Goal: Task Accomplishment & Management: Manage account settings

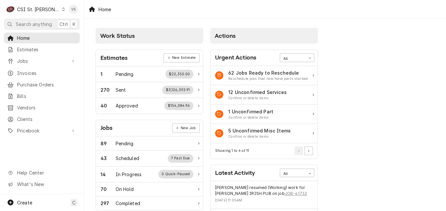
click at [48, 7] on div "C CSI St. Louis" at bounding box center [35, 9] width 63 height 13
click at [50, 10] on html "C CSI St. Louis VS Search anything Ctrl K Home Estimates Jobs Jobs Job Series I…" at bounding box center [223, 105] width 446 height 211
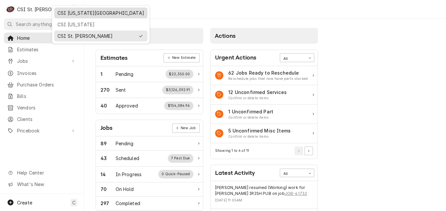
click at [76, 14] on div "CSI [US_STATE][GEOGRAPHIC_DATA]" at bounding box center [100, 13] width 87 height 7
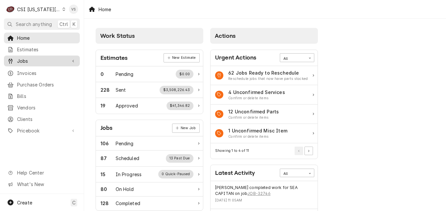
click at [33, 62] on div "Jobs" at bounding box center [41, 61] width 73 height 8
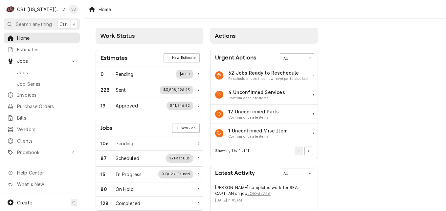
click at [33, 60] on span "Jobs" at bounding box center [42, 60] width 50 height 7
click at [31, 70] on div "Jobs Job Series" at bounding box center [42, 78] width 76 height 22
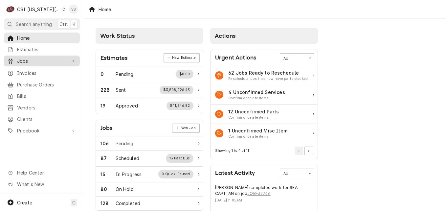
click at [26, 59] on span "Jobs" at bounding box center [42, 60] width 50 height 7
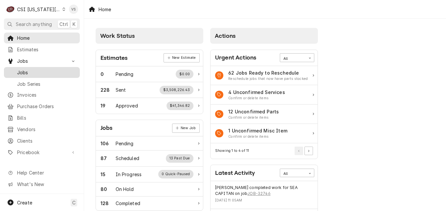
click at [25, 71] on span "Jobs" at bounding box center [46, 72] width 59 height 7
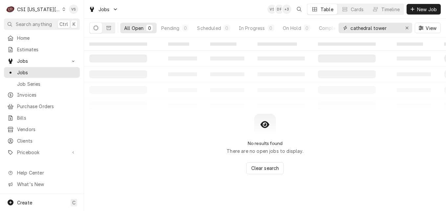
click at [344, 29] on div "cathedral tower" at bounding box center [375, 28] width 74 height 11
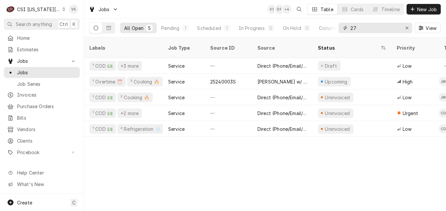
type input "2"
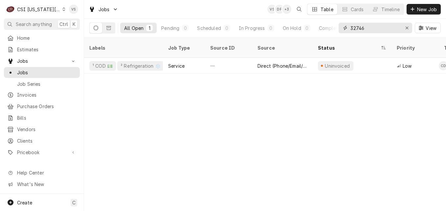
type input "32746"
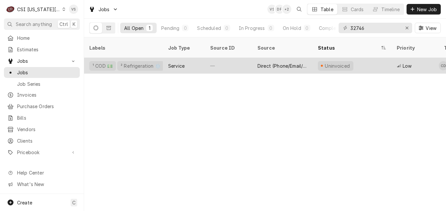
click at [217, 61] on div "—" at bounding box center [228, 66] width 47 height 16
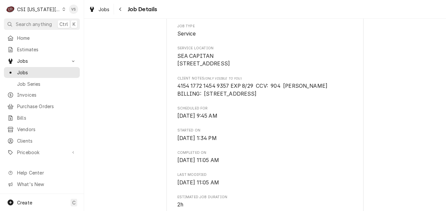
scroll to position [197, 0]
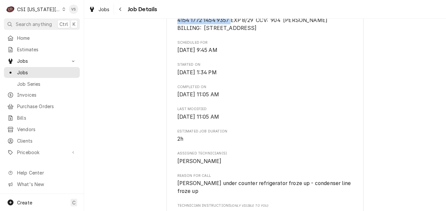
drag, startPoint x: 228, startPoint y: 28, endPoint x: 176, endPoint y: 30, distance: 51.9
click at [177, 30] on span "4154 1772 1454 9357 EXP 8/29 CCV: 904 BRIAN TODD SCHULTE BILLING: 5070 MAIN KC …" at bounding box center [253, 24] width 152 height 14
copy span "4154 1772 1454 9357"
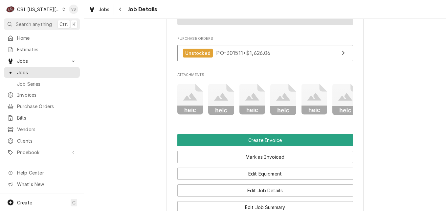
scroll to position [591, 0]
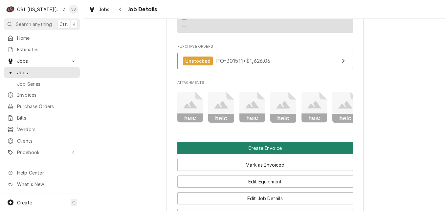
click at [273, 142] on button "Create Invoice" at bounding box center [265, 148] width 176 height 12
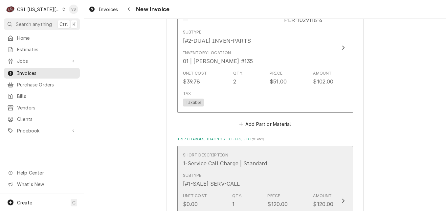
scroll to position [1576, 0]
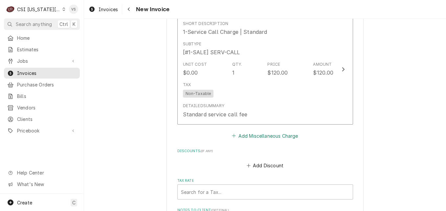
click at [258, 136] on button "Add Miscellaneous Charge" at bounding box center [265, 135] width 68 height 9
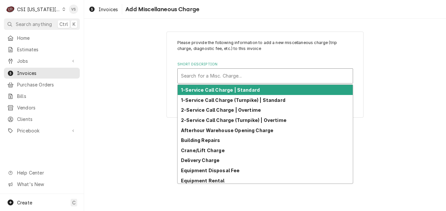
click at [188, 75] on div "Short Description" at bounding box center [265, 76] width 168 height 12
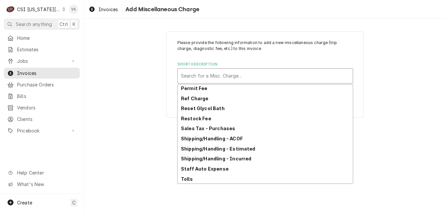
scroll to position [203, 0]
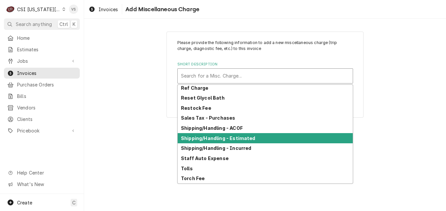
click at [224, 136] on strong "Shipping/Handling - Estimated" at bounding box center [218, 138] width 75 height 6
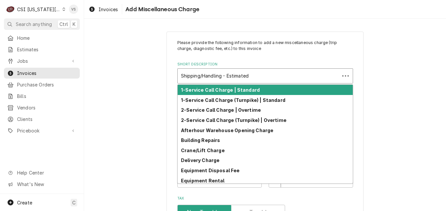
click at [249, 77] on div "Short Description" at bounding box center [258, 76] width 155 height 12
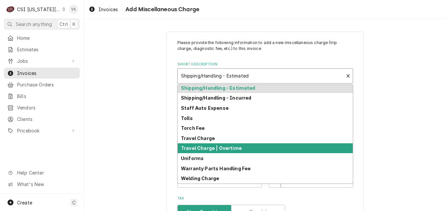
scroll to position [221, 0]
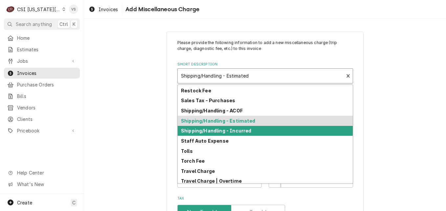
click at [222, 127] on div "Shipping/Handling - Incurred" at bounding box center [265, 131] width 175 height 10
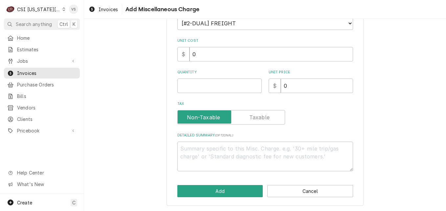
scroll to position [95, 0]
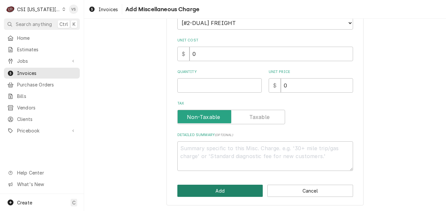
click at [225, 192] on button "Add" at bounding box center [220, 190] width 86 height 12
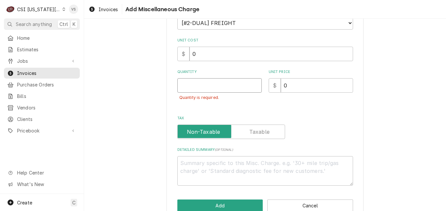
click at [189, 87] on input "Quantity" at bounding box center [219, 85] width 84 height 14
type textarea "x"
type input "1"
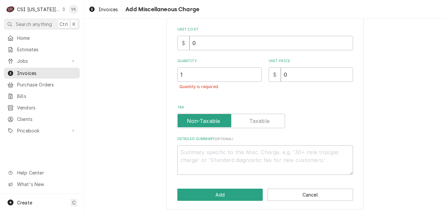
scroll to position [110, 0]
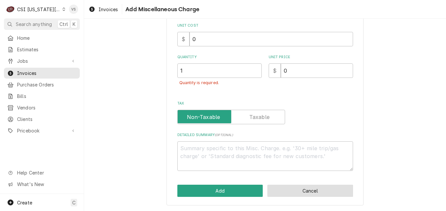
click at [305, 190] on button "Cancel" at bounding box center [310, 190] width 86 height 12
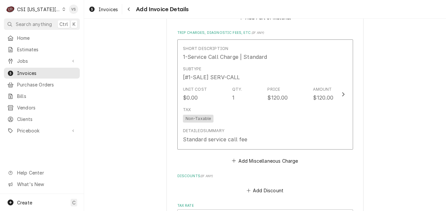
scroll to position [1549, 0]
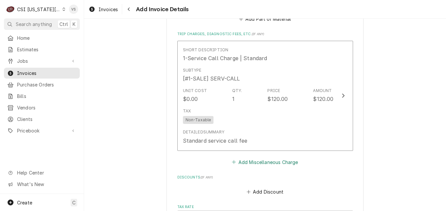
click at [258, 162] on button "Add Miscellaneous Charge" at bounding box center [265, 161] width 68 height 9
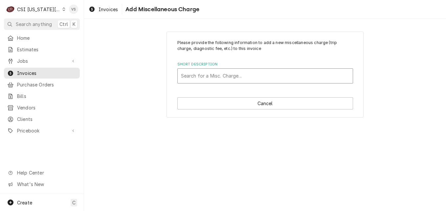
click at [208, 77] on div "Short Description" at bounding box center [265, 76] width 168 height 12
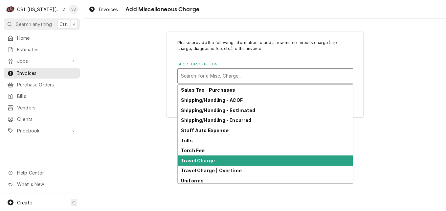
scroll to position [221, 0]
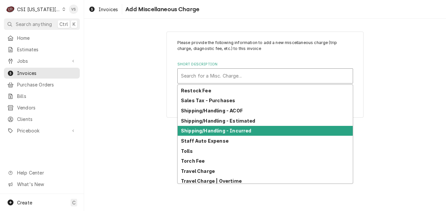
click at [228, 128] on strong "Shipping/Handling - Incurred" at bounding box center [216, 131] width 70 height 6
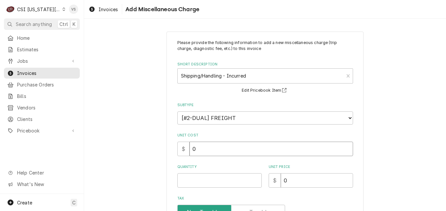
click at [202, 149] on input "0" at bounding box center [270, 148] width 163 height 14
click at [194, 181] on input "Quantity" at bounding box center [219, 180] width 84 height 14
type textarea "x"
type input "1"
type textarea "x"
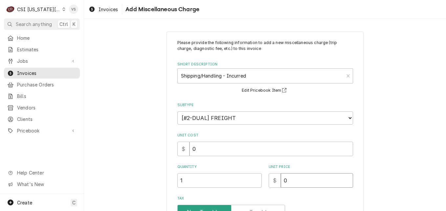
type input "1"
type textarea "x"
type input "12"
type textarea "x"
type input "12.3"
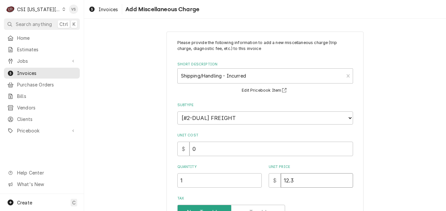
type textarea "x"
type input "12.36"
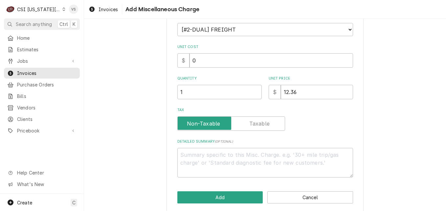
scroll to position [95, 0]
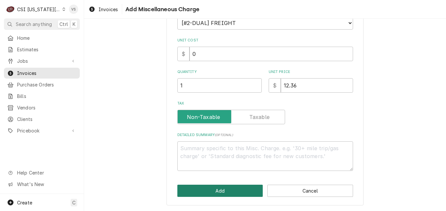
click at [235, 189] on button "Add" at bounding box center [220, 190] width 86 height 12
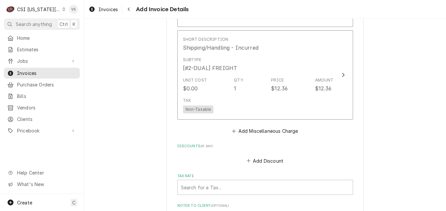
scroll to position [1689, 0]
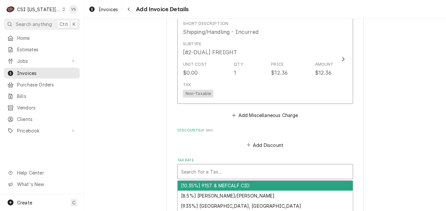
click at [195, 172] on div "Tax Rate" at bounding box center [265, 171] width 168 height 12
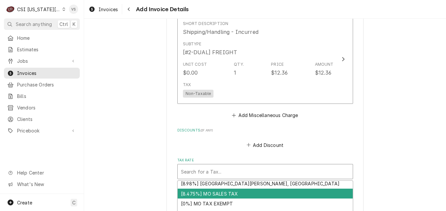
scroll to position [605, 0]
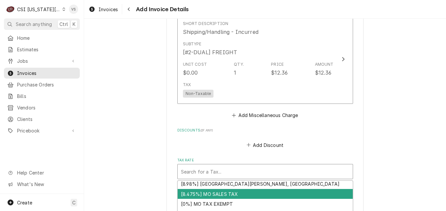
click at [208, 193] on div "[8.475%] MO SALES TAX" at bounding box center [265, 194] width 175 height 10
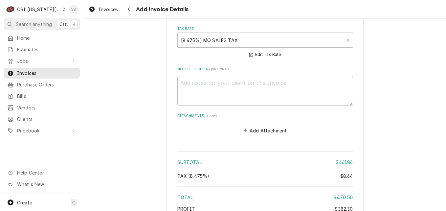
scroll to position [1883, 0]
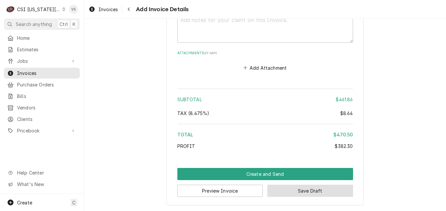
click at [322, 189] on button "Save Draft" at bounding box center [310, 190] width 86 height 12
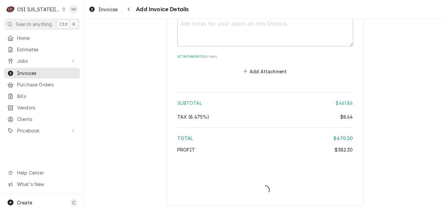
type textarea "x"
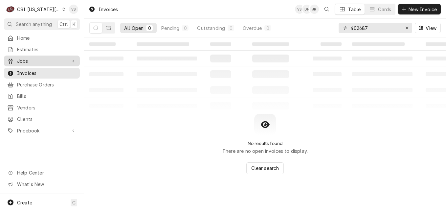
click at [28, 58] on span "Jobs" at bounding box center [42, 60] width 50 height 7
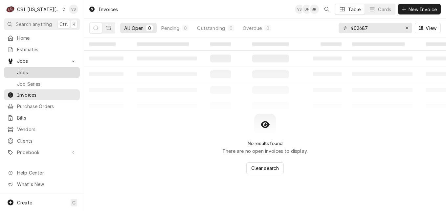
click at [26, 71] on span "Jobs" at bounding box center [46, 72] width 59 height 7
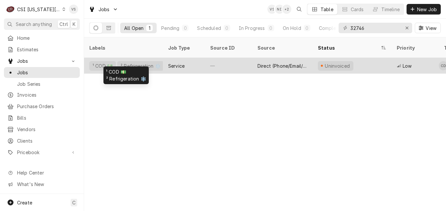
click at [158, 58] on div "¹ COD 💵 ² Refrigeration ❄️" at bounding box center [123, 66] width 79 height 16
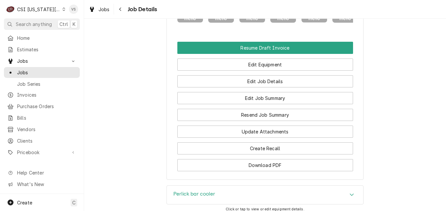
scroll to position [696, 0]
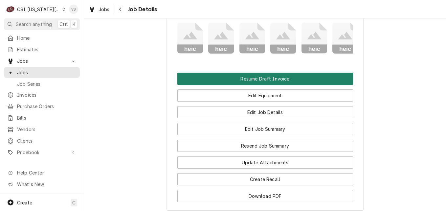
click at [226, 73] on button "Resume Draft Invoice" at bounding box center [265, 79] width 176 height 12
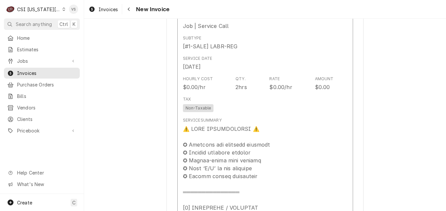
scroll to position [689, 0]
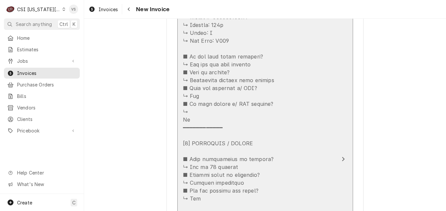
click at [271, 141] on div "Update Line Item" at bounding box center [258, 214] width 151 height 638
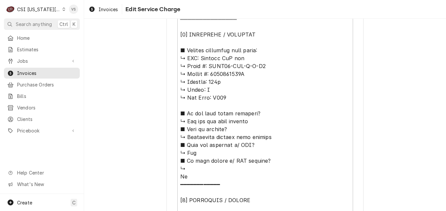
scroll to position [361, 0]
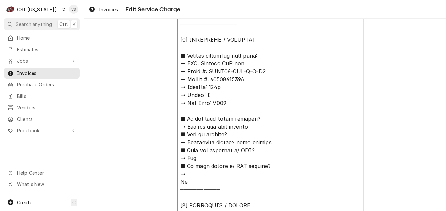
drag, startPoint x: 197, startPoint y: 64, endPoint x: 256, endPoint y: 84, distance: 61.8
drag, startPoint x: 198, startPoint y: 63, endPoint x: 247, endPoint y: 78, distance: 51.6
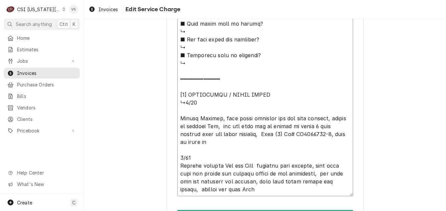
scroll to position [805, 0]
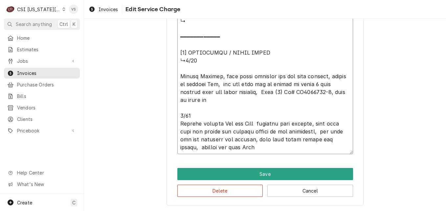
paste textarea "[PERSON_NAME] bar ↳ 𝗠𝗼𝗱𝗲𝗹 #: BBSN92-RFY-G-X-H1 ↳ 𝗦𝗲𝗿𝗶𝗮𝗹 #: 2505010025A"
type textarea "x"
type textarea "⚠️ LORE IPSUMDOLORSI ⚠️ ✪ Ametcons adi elitsedd eiusmodt ✪ Incidid utlabore etd…"
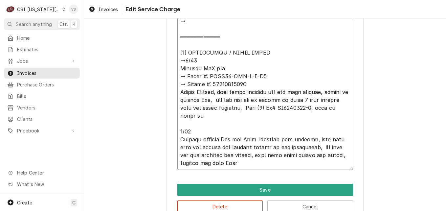
type textarea "x"
type textarea "⚠️ LORE IPSUMDOLORSI ⚠️ ✪ Ametcons adi elitsedd eiusmodt ✪ Incidid utlabore etd…"
drag, startPoint x: 209, startPoint y: 76, endPoint x: 261, endPoint y: 76, distance: 52.5
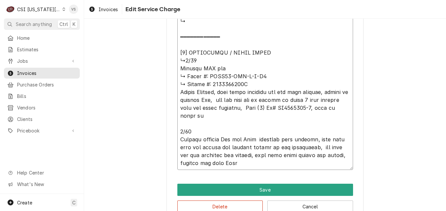
type textarea "x"
type textarea "⚠️ LORE IPSUMDOLORSI ⚠️ ✪ Ametcons adi elitsedd eiusmodt ✪ Incidid utlabore etd…"
type textarea "x"
type textarea "⚠️ LORE IPSUMDOLORSI ⚠️ ✪ Ametcons adi elitsedd eiusmodt ✪ Incidid utlabore etd…"
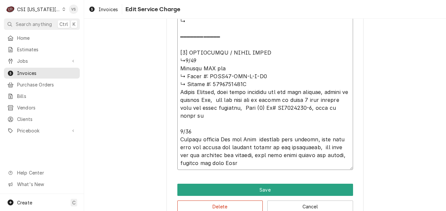
type textarea "x"
type textarea "⚠️ LORE IPSUMDOLORSI ⚠️ ✪ Ametcons adi elitsedd eiusmodt ✪ Incidid utlabore etd…"
type textarea "x"
type textarea "⚠️ LORE IPSUMDOLORSI ⚠️ ✪ Ametcons adi elitsedd eiusmodt ✪ Incidid utlabore etd…"
type textarea "x"
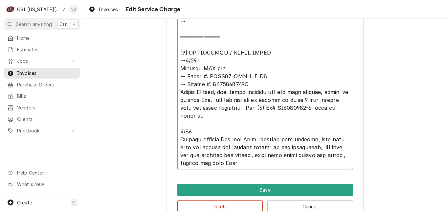
type textarea "⚠️ LORE IPSUMDOLORSI ⚠️ ✪ Ametcons adi elitsedd eiusmodt ✪ Incidid utlabore etd…"
type textarea "x"
type textarea "⚠️ LORE IPSUMDOLORSI ⚠️ ✪ Ametcons adi elitsedd eiusmodt ✪ Incidid utlabore etd…"
type textarea "x"
type textarea "⚠️ LORE IPSUMDOLORSI ⚠️ ✪ Ametcons adi elitsedd eiusmodt ✪ Incidid utlabore etd…"
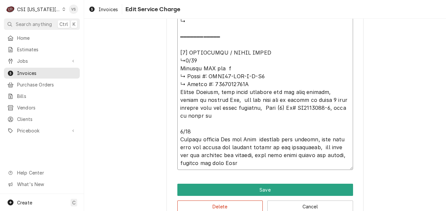
type textarea "x"
type textarea "⚠️ LORE IPSUMDOLORSI ⚠️ ✪ Ametcons adi elitsedd eiusmodt ✪ Incidid utlabore etd…"
type textarea "x"
type textarea "⚠️ LORE IPSUMDOLORSI ⚠️ ✪ Ametcons adi elitsedd eiusmodt ✪ Incidid utlabore etd…"
type textarea "x"
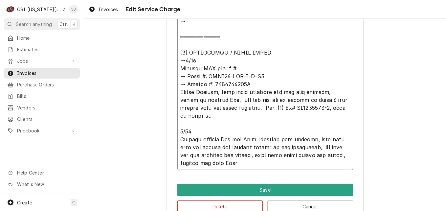
type textarea "⚠️ LORE IPSUMDOLORSI ⚠️ ✪ Ametcons adi elitsedd eiusmodt ✪ Incidid utlabore etd…"
type textarea "x"
type textarea "⚠️ LORE IPSUMDOLORSI ⚠️ ✪ Ametcons adi elitsedd eiusmodt ✪ Incidid utlabore etd…"
type textarea "x"
type textarea "⚠️ LORE IPSUMDOLORSI ⚠️ ✪ Ametcons adi elitsedd eiusmodt ✪ Incidid utlabore etd…"
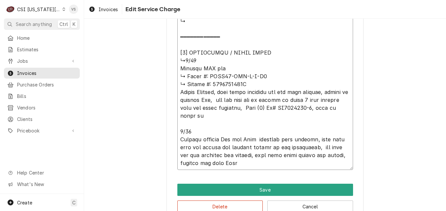
type textarea "x"
type textarea "⚠️ LORE IPSUMDOLORSI ⚠️ ✪ Ametcons adi elitsedd eiusmodt ✪ Incidid utlabore etd…"
type textarea "x"
type textarea "⚠️ LORE IPSUMDOLORSI ⚠️ ✪ Ametcons adi elitsedd eiusmodt ✪ Incidid utlabore etd…"
type textarea "x"
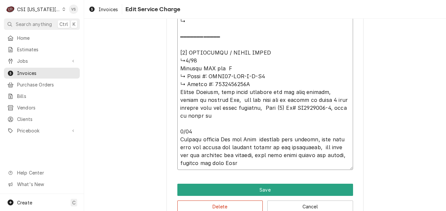
type textarea "⚠️ LORE IPSUMDOLORSI ⚠️ ✪ Ametcons adi elitsedd eiusmodt ✪ Incidid utlabore etd…"
paste textarea "BBSN92-RFY-G-X-H1"
type textarea "x"
type textarea "⚠️ 𝗙𝗢𝗥𝗠 𝗜𝗡𝗦𝗧𝗥𝗨𝗖𝗧𝗜𝗢𝗡𝗦 ⚠️ ✪ 𝗖𝗼𝗺𝗽𝗹𝗲𝘁𝗲 𝗮𝗹𝗹 𝗿𝗲𝗹𝗲𝘃𝗮𝗻𝘁 𝘀𝗲𝗰𝘁𝗶𝗼𝗻𝘀 ✪ 𝗣𝗿𝗼𝘃𝗶𝗱𝗲 𝗱𝗲𝘁𝗮𝗶𝗹𝗲𝗱 𝗮𝗻𝘀…"
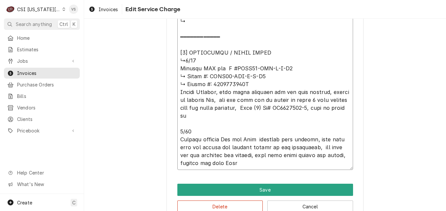
drag, startPoint x: 207, startPoint y: 82, endPoint x: 243, endPoint y: 82, distance: 35.8
type textarea "x"
type textarea "⚠️ 𝗙𝗢𝗥𝗠 𝗜𝗡𝗦𝗧𝗥𝗨𝗖𝗧𝗜𝗢𝗡𝗦 ⚠️ ✪ 𝗖𝗼𝗺𝗽𝗹𝗲𝘁𝗲 𝗮𝗹𝗹 𝗿𝗲𝗹𝗲𝘃𝗮𝗻𝘁 𝘀𝗲𝗰𝘁𝗶𝗼𝗻𝘀 ✪ 𝗣𝗿𝗼𝘃𝗶𝗱𝗲 𝗱𝗲𝘁𝗮𝗶𝗹𝗲𝗱 𝗮𝗻𝘀…"
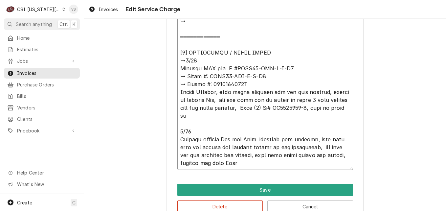
type textarea "x"
type textarea "⚠️ 𝗙𝗢𝗥𝗠 𝗜𝗡𝗦𝗧𝗥𝗨𝗖𝗧𝗜𝗢𝗡𝗦 ⚠️ ✪ 𝗖𝗼𝗺𝗽𝗹𝗲𝘁𝗲 𝗮𝗹𝗹 𝗿𝗲𝗹𝗲𝘃𝗮𝗻𝘁 𝘀𝗲𝗰𝘁𝗶𝗼𝗻𝘀 ✪ 𝗣𝗿𝗼𝘃𝗶𝗱𝗲 𝗱𝗲𝘁𝗮𝗶𝗹𝗲𝗱 𝗮𝗻𝘀…"
type textarea "x"
type textarea "⚠️ 𝗙𝗢𝗥𝗠 𝗜𝗡𝗦𝗧𝗥𝗨𝗖𝗧𝗜𝗢𝗡𝗦 ⚠️ ✪ 𝗖𝗼𝗺𝗽𝗹𝗲𝘁𝗲 𝗮𝗹𝗹 𝗿𝗲𝗹𝗲𝘃𝗮𝗻𝘁 𝘀𝗲𝗰𝘁𝗶𝗼𝗻𝘀 ✪ 𝗣𝗿𝗼𝘃𝗶𝗱𝗲 𝗱𝗲𝘁𝗮𝗶𝗹𝗲𝗱 𝗮𝗻𝘀…"
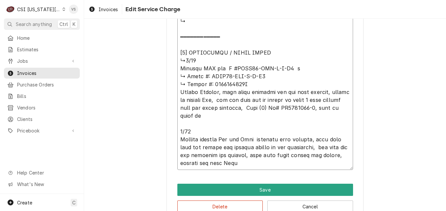
type textarea "x"
type textarea "⚠️ 𝗙𝗢𝗥𝗠 𝗜𝗡𝗦𝗧𝗥𝗨𝗖𝗧𝗜𝗢𝗡𝗦 ⚠️ ✪ 𝗖𝗼𝗺𝗽𝗹𝗲𝘁𝗲 𝗮𝗹𝗹 𝗿𝗲𝗹𝗲𝘃𝗮𝗻𝘁 𝘀𝗲𝗰𝘁𝗶𝗼𝗻𝘀 ✪ 𝗣𝗿𝗼𝘃𝗶𝗱𝗲 𝗱𝗲𝘁𝗮𝗶𝗹𝗲𝗱 𝗮𝗻𝘀…"
type textarea "x"
type textarea "⚠️ 𝗙𝗢𝗥𝗠 𝗜𝗡𝗦𝗧𝗥𝗨𝗖𝗧𝗜𝗢𝗡𝗦 ⚠️ ✪ 𝗖𝗼𝗺𝗽𝗹𝗲𝘁𝗲 𝗮𝗹𝗹 𝗿𝗲𝗹𝗲𝘃𝗮𝗻𝘁 𝘀𝗲𝗰𝘁𝗶𝗼𝗻𝘀 ✪ 𝗣𝗿𝗼𝘃𝗶𝗱𝗲 𝗱𝗲𝘁𝗮𝗶𝗹𝗲𝗱 𝗮𝗻𝘀…"
type textarea "x"
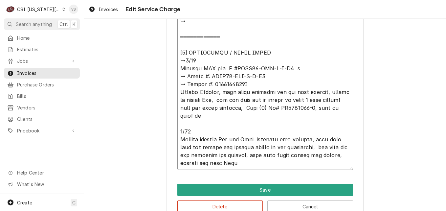
type textarea "⚠️ 𝗙𝗢𝗥𝗠 𝗜𝗡𝗦𝗧𝗥𝗨𝗖𝗧𝗜𝗢𝗡𝗦 ⚠️ ✪ 𝗖𝗼𝗺𝗽𝗹𝗲𝘁𝗲 𝗮𝗹𝗹 𝗿𝗲𝗹𝗲𝘃𝗮𝗻𝘁 𝘀𝗲𝗰𝘁𝗶𝗼𝗻𝘀 ✪ 𝗣𝗿𝗼𝘃𝗶𝗱𝗲 𝗱𝗲𝘁𝗮𝗶𝗹𝗲𝗱 𝗮𝗻𝘀…"
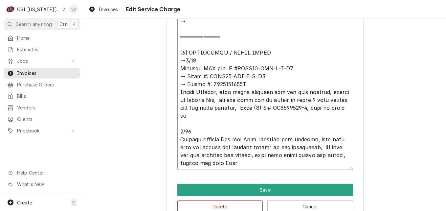
type textarea "x"
type textarea "⚠️ 𝗙𝗢𝗥𝗠 𝗜𝗡𝗦𝗧𝗥𝗨𝗖𝗧𝗜𝗢𝗡𝗦 ⚠️ ✪ 𝗖𝗼𝗺𝗽𝗹𝗲𝘁𝗲 𝗮𝗹𝗹 𝗿𝗲𝗹𝗲𝘃𝗮𝗻𝘁 𝘀𝗲𝗰𝘁𝗶𝗼𝗻𝘀 ✪ 𝗣𝗿𝗼𝘃𝗶𝗱𝗲 𝗱𝗲𝘁𝗮𝗶𝗹𝗲𝗱 𝗮𝗻𝘀…"
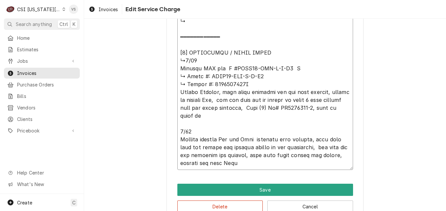
type textarea "x"
type textarea "⚠️ 𝗙𝗢𝗥𝗠 𝗜𝗡𝗦𝗧𝗥𝗨𝗖𝗧𝗜𝗢𝗡𝗦 ⚠️ ✪ 𝗖𝗼𝗺𝗽𝗹𝗲𝘁𝗲 𝗮𝗹𝗹 𝗿𝗲𝗹𝗲𝘃𝗮𝗻𝘁 𝘀𝗲𝗰𝘁𝗶𝗼𝗻𝘀 ✪ 𝗣𝗿𝗼𝘃𝗶𝗱𝗲 𝗱𝗲𝘁𝗮𝗶𝗹𝗲𝗱 𝗮𝗻𝘀…"
type textarea "x"
type textarea "⚠️ 𝗙𝗢𝗥𝗠 𝗜𝗡𝗦𝗧𝗥𝗨𝗖𝗧𝗜𝗢𝗡𝗦 ⚠️ ✪ 𝗖𝗼𝗺𝗽𝗹𝗲𝘁𝗲 𝗮𝗹𝗹 𝗿𝗲𝗹𝗲𝘃𝗮𝗻𝘁 𝘀𝗲𝗰𝘁𝗶𝗼𝗻𝘀 ✪ 𝗣𝗿𝗼𝘃𝗶𝗱𝗲 𝗱𝗲𝘁𝗮𝗶𝗹𝗲𝗱 𝗮𝗻𝘀…"
paste textarea "2505010025A"
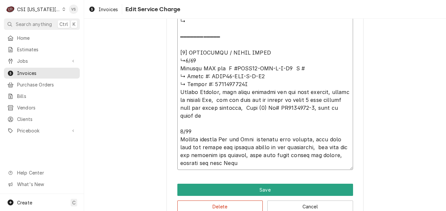
type textarea "x"
type textarea "⚠️ 𝗙𝗢𝗥𝗠 𝗜𝗡𝗦𝗧𝗥𝗨𝗖𝗧𝗜𝗢𝗡𝗦 ⚠️ ✪ 𝗖𝗼𝗺𝗽𝗹𝗲𝘁𝗲 𝗮𝗹𝗹 𝗿𝗲𝗹𝗲𝘃𝗮𝗻𝘁 𝘀𝗲𝗰𝘁𝗶𝗼𝗻𝘀 ✪ 𝗣𝗿𝗼𝘃𝗶𝗱𝗲 𝗱𝗲𝘁𝗮𝗶𝗹𝗲𝗱 𝗮𝗻𝘀…"
type textarea "x"
type textarea "⚠️ 𝗙𝗢𝗥𝗠 𝗜𝗡𝗦𝗧𝗥𝗨𝗖𝗧𝗜𝗢𝗡𝗦 ⚠️ ✪ 𝗖𝗼𝗺𝗽𝗹𝗲𝘁𝗲 𝗮𝗹𝗹 𝗿𝗲𝗹𝗲𝘃𝗮𝗻𝘁 𝘀𝗲𝗰𝘁𝗶𝗼𝗻𝘀 ✪ 𝗣𝗿𝗼𝘃𝗶𝗱𝗲 𝗱𝗲𝘁𝗮𝗶𝗹𝗲𝗱 𝗮𝗻𝘀…"
drag, startPoint x: 177, startPoint y: 75, endPoint x: 254, endPoint y: 85, distance: 77.7
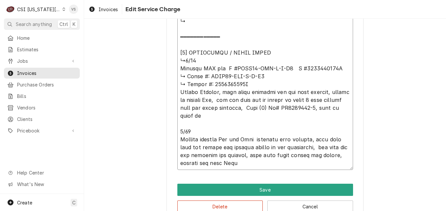
type textarea "x"
type textarea "⚠️ 𝗙𝗢𝗥𝗠 𝗜𝗡𝗦𝗧𝗥𝗨𝗖𝗧𝗜𝗢𝗡𝗦 ⚠️ ✪ 𝗖𝗼𝗺𝗽𝗹𝗲𝘁𝗲 𝗮𝗹𝗹 𝗿𝗲𝗹𝗲𝘃𝗮𝗻𝘁 𝘀𝗲𝗰𝘁𝗶𝗼𝗻𝘀 ✪ 𝗣𝗿𝗼𝘃𝗶𝗱𝗲 𝗱𝗲𝘁𝗮𝗶𝗹𝗲𝗱 𝗮𝗻𝘀…"
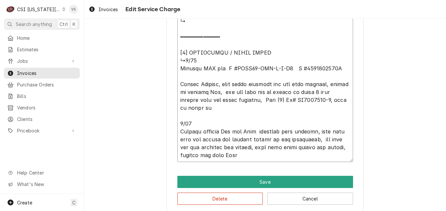
type textarea "x"
type textarea "⚠️ 𝗙𝗢𝗥𝗠 𝗜𝗡𝗦𝗧𝗥𝗨𝗖𝗧𝗜𝗢𝗡𝗦 ⚠️ ✪ 𝗖𝗼𝗺𝗽𝗹𝗲𝘁𝗲 𝗮𝗹𝗹 𝗿𝗲𝗹𝗲𝘃𝗮𝗻𝘁 𝘀𝗲𝗰𝘁𝗶𝗼𝗻𝘀 ✪ 𝗣𝗿𝗼𝘃𝗶𝗱𝗲 𝗱𝗲𝘁𝗮𝗶𝗹𝗲𝗱 𝗮𝗻𝘀…"
type textarea "x"
type textarea "⚠️ 𝗙𝗢𝗥𝗠 𝗜𝗡𝗦𝗧𝗥𝗨𝗖𝗧𝗜𝗢𝗡𝗦 ⚠️ ✪ 𝗖𝗼𝗺𝗽𝗹𝗲𝘁𝗲 𝗮𝗹𝗹 𝗿𝗲𝗹𝗲𝘃𝗮𝗻𝘁 𝘀𝗲𝗰𝘁𝗶𝗼𝗻𝘀 ✪ 𝗣𝗿𝗼𝘃𝗶𝗱𝗲 𝗱𝗲𝘁𝗮𝗶𝗹𝗲𝗱 𝗮𝗻𝘀…"
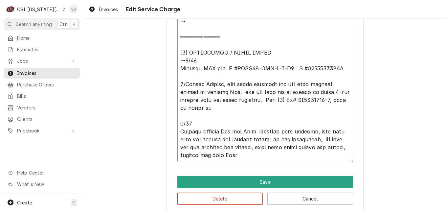
type textarea "x"
type textarea "⚠️ 𝗙𝗢𝗥𝗠 𝗜𝗡𝗦𝗧𝗥𝗨𝗖𝗧𝗜𝗢𝗡𝗦 ⚠️ ✪ 𝗖𝗼𝗺𝗽𝗹𝗲𝘁𝗲 𝗮𝗹𝗹 𝗿𝗲𝗹𝗲𝘃𝗮𝗻𝘁 𝘀𝗲𝗰𝘁𝗶𝗼𝗻𝘀 ✪ 𝗣𝗿𝗼𝘃𝗶𝗱𝗲 𝗱𝗲𝘁𝗮𝗶𝗹𝗲𝗱 𝗮𝗻𝘀…"
type textarea "x"
type textarea "⚠️ 𝗙𝗢𝗥𝗠 𝗜𝗡𝗦𝗧𝗥𝗨𝗖𝗧𝗜𝗢𝗡𝗦 ⚠️ ✪ 𝗖𝗼𝗺𝗽𝗹𝗲𝘁𝗲 𝗮𝗹𝗹 𝗿𝗲𝗹𝗲𝘃𝗮𝗻𝘁 𝘀𝗲𝗰𝘁𝗶𝗼𝗻𝘀 ✪ 𝗣𝗿𝗼𝘃𝗶𝗱𝗲 𝗱𝗲𝘁𝗮𝗶𝗹𝗲𝗱 𝗮𝗻𝘀…"
type textarea "x"
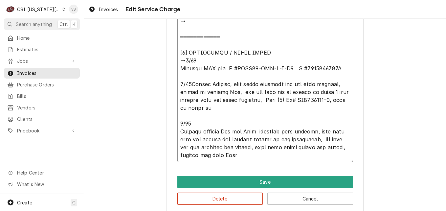
type textarea "⚠️ 𝗙𝗢𝗥𝗠 𝗜𝗡𝗦𝗧𝗥𝗨𝗖𝗧𝗜𝗢𝗡𝗦 ⚠️ ✪ 𝗖𝗼𝗺𝗽𝗹𝗲𝘁𝗲 𝗮𝗹𝗹 𝗿𝗲𝗹𝗲𝘃𝗮𝗻𝘁 𝘀𝗲𝗰𝘁𝗶𝗼𝗻𝘀 ✪ 𝗣𝗿𝗼𝘃𝗶𝗱𝗲 𝗱𝗲𝘁𝗮𝗶𝗹𝗲𝗱 𝗮𝗻𝘀…"
drag, startPoint x: 196, startPoint y: 61, endPoint x: 176, endPoint y: 61, distance: 20.4
type textarea "x"
type textarea "⚠️ 𝗙𝗢𝗥𝗠 𝗜𝗡𝗦𝗧𝗥𝗨𝗖𝗧𝗜𝗢𝗡𝗦 ⚠️ ✪ 𝗖𝗼𝗺𝗽𝗹𝗲𝘁𝗲 𝗮𝗹𝗹 𝗿𝗲𝗹𝗲𝘃𝗮𝗻𝘁 𝘀𝗲𝗰𝘁𝗶𝗼𝗻𝘀 ✪ 𝗣𝗿𝗼𝘃𝗶𝗱𝗲 𝗱𝗲𝘁𝗮𝗶𝗹𝗲𝗱 𝗮𝗻𝘀…"
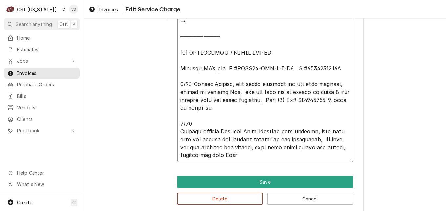
drag, startPoint x: 290, startPoint y: 85, endPoint x: 297, endPoint y: 85, distance: 6.9
type textarea "x"
type textarea "⚠️ 𝗙𝗢𝗥𝗠 𝗜𝗡𝗦𝗧𝗥𝗨𝗖𝗧𝗜𝗢𝗡𝗦 ⚠️ ✪ 𝗖𝗼𝗺𝗽𝗹𝗲𝘁𝗲 𝗮𝗹𝗹 𝗿𝗲𝗹𝗲𝘃𝗮𝗻𝘁 𝘀𝗲𝗰𝘁𝗶𝗼𝗻𝘀 ✪ 𝗣𝗿𝗼𝘃𝗶𝗱𝗲 𝗱𝗲𝘁𝗮𝗶𝗹𝗲𝗱 𝗮𝗻𝘀…"
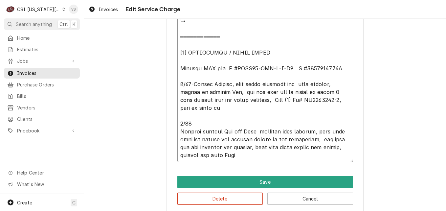
type textarea "x"
type textarea "⚠️ 𝗙𝗢𝗥𝗠 𝗜𝗡𝗦𝗧𝗥𝗨𝗖𝗧𝗜𝗢𝗡𝗦 ⚠️ ✪ 𝗖𝗼𝗺𝗽𝗹𝗲𝘁𝗲 𝗮𝗹𝗹 𝗿𝗲𝗹𝗲𝘃𝗮𝗻𝘁 𝘀𝗲𝗰𝘁𝗶𝗼𝗻𝘀 ✪ 𝗣𝗿𝗼𝘃𝗶𝗱𝗲 𝗱𝗲𝘁𝗮𝗶𝗹𝗲𝗱 𝗮𝗻𝘀…"
type textarea "x"
type textarea "⚠️ 𝗙𝗢𝗥𝗠 𝗜𝗡𝗦𝗧𝗥𝗨𝗖𝗧𝗜𝗢𝗡𝗦 ⚠️ ✪ 𝗖𝗼𝗺𝗽𝗹𝗲𝘁𝗲 𝗮𝗹𝗹 𝗿𝗲𝗹𝗲𝘃𝗮𝗻𝘁 𝘀𝗲𝗰𝘁𝗶𝗼𝗻𝘀 ✪ 𝗣𝗿𝗼𝘃𝗶𝗱𝗲 𝗱𝗲𝘁𝗮𝗶𝗹𝗲𝗱 𝗮𝗻𝘀…"
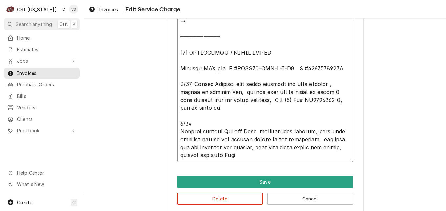
type textarea "x"
type textarea "⚠️ 𝗙𝗢𝗥𝗠 𝗜𝗡𝗦𝗧𝗥𝗨𝗖𝗧𝗜𝗢𝗡𝗦 ⚠️ ✪ 𝗖𝗼𝗺𝗽𝗹𝗲𝘁𝗲 𝗮𝗹𝗹 𝗿𝗲𝗹𝗲𝘃𝗮𝗻𝘁 𝘀𝗲𝗰𝘁𝗶𝗼𝗻𝘀 ✪ 𝗣𝗿𝗼𝘃𝗶𝗱𝗲 𝗱𝗲𝘁𝗮𝗶𝗹𝗲𝗱 𝗮𝗻𝘀…"
type textarea "x"
type textarea "⚠️ 𝗙𝗢𝗥𝗠 𝗜𝗡𝗦𝗧𝗥𝗨𝗖𝗧𝗜𝗢𝗡𝗦 ⚠️ ✪ 𝗖𝗼𝗺𝗽𝗹𝗲𝘁𝗲 𝗮𝗹𝗹 𝗿𝗲𝗹𝗲𝘃𝗮𝗻𝘁 𝘀𝗲𝗰𝘁𝗶𝗼𝗻𝘀 ✪ 𝗣𝗿𝗼𝘃𝗶𝗱𝗲 𝗱𝗲𝘁𝗮𝗶𝗹𝗲𝗱 𝗮𝗻𝘀…"
type textarea "x"
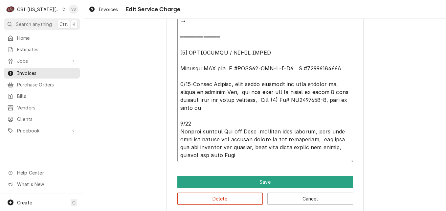
type textarea "⚠️ 𝗙𝗢𝗥𝗠 𝗜𝗡𝗦𝗧𝗥𝗨𝗖𝗧𝗜𝗢𝗡𝗦 ⚠️ ✪ 𝗖𝗼𝗺𝗽𝗹𝗲𝘁𝗲 𝗮𝗹𝗹 𝗿𝗲𝗹𝗲𝘃𝗮𝗻𝘁 𝘀𝗲𝗰𝘁𝗶𝗼𝗻𝘀 ✪ 𝗣𝗿𝗼𝘃𝗶𝗱𝗲 𝗱𝗲𝘁𝗮𝗶𝗹𝗲𝗱 𝗮𝗻𝘀…"
type textarea "x"
type textarea "⚠️ 𝗙𝗢𝗥𝗠 𝗜𝗡𝗦𝗧𝗥𝗨𝗖𝗧𝗜𝗢𝗡𝗦 ⚠️ ✪ 𝗖𝗼𝗺𝗽𝗹𝗲𝘁𝗲 𝗮𝗹𝗹 𝗿𝗲𝗹𝗲𝘃𝗮𝗻𝘁 𝘀𝗲𝗰𝘁𝗶𝗼𝗻𝘀 ✪ 𝗣𝗿𝗼𝘃𝗶𝗱𝗲 𝗱𝗲𝘁𝗮𝗶𝗹𝗲𝗱 𝗮𝗻𝘀…"
type textarea "x"
type textarea "⚠️ 𝗙𝗢𝗥𝗠 𝗜𝗡𝗦𝗧𝗥𝗨𝗖𝗧𝗜𝗢𝗡𝗦 ⚠️ ✪ 𝗖𝗼𝗺𝗽𝗹𝗲𝘁𝗲 𝗮𝗹𝗹 𝗿𝗲𝗹𝗲𝘃𝗮𝗻𝘁 𝘀𝗲𝗰𝘁𝗶𝗼𝗻𝘀 ✪ 𝗣𝗿𝗼𝘃𝗶𝗱𝗲 𝗱𝗲𝘁𝗮𝗶𝗹𝗲𝗱 𝗮𝗻𝘀…"
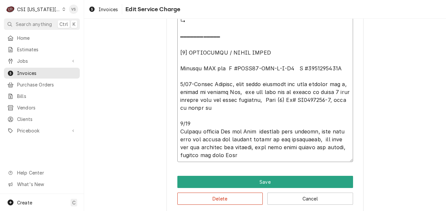
type textarea "x"
type textarea "⚠️ 𝗙𝗢𝗥𝗠 𝗜𝗡𝗦𝗧𝗥𝗨𝗖𝗧𝗜𝗢𝗡𝗦 ⚠️ ✪ 𝗖𝗼𝗺𝗽𝗹𝗲𝘁𝗲 𝗮𝗹𝗹 𝗿𝗲𝗹𝗲𝘃𝗮𝗻𝘁 𝘀𝗲𝗰𝘁𝗶𝗼𝗻𝘀 ✪ 𝗣𝗿𝗼𝘃𝗶𝗱𝗲 𝗱𝗲𝘁𝗮𝗶𝗹𝗲𝗱 𝗮𝗻𝘀…"
type textarea "x"
type textarea "⚠️ 𝗙𝗢𝗥𝗠 𝗜𝗡𝗦𝗧𝗥𝗨𝗖𝗧𝗜𝗢𝗡𝗦 ⚠️ ✪ 𝗖𝗼𝗺𝗽𝗹𝗲𝘁𝗲 𝗮𝗹𝗹 𝗿𝗲𝗹𝗲𝘃𝗮𝗻𝘁 𝘀𝗲𝗰𝘁𝗶𝗼𝗻𝘀 ✪ 𝗣𝗿𝗼𝘃𝗶𝗱𝗲 𝗱𝗲𝘁𝗮𝗶𝗹𝗲𝗱 𝗮𝗻𝘀…"
type textarea "x"
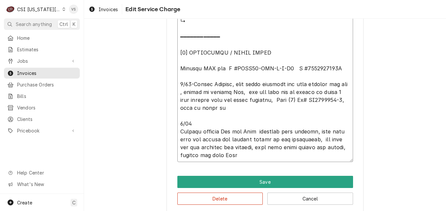
type textarea "⚠️ 𝗙𝗢𝗥𝗠 𝗜𝗡𝗦𝗧𝗥𝗨𝗖𝗧𝗜𝗢𝗡𝗦 ⚠️ ✪ 𝗖𝗼𝗺𝗽𝗹𝗲𝘁𝗲 𝗮𝗹𝗹 𝗿𝗲𝗹𝗲𝘃𝗮𝗻𝘁 𝘀𝗲𝗰𝘁𝗶𝗼𝗻𝘀 ✪ 𝗣𝗿𝗼𝘃𝗶𝗱𝗲 𝗱𝗲𝘁𝗮𝗶𝗹𝗲𝗱 𝗮𝗻𝘀…"
type textarea "x"
type textarea "⚠️ 𝗙𝗢𝗥𝗠 𝗜𝗡𝗦𝗧𝗥𝗨𝗖𝗧𝗜𝗢𝗡𝗦 ⚠️ ✪ 𝗖𝗼𝗺𝗽𝗹𝗲𝘁𝗲 𝗮𝗹𝗹 𝗿𝗲𝗹𝗲𝘃𝗮𝗻𝘁 𝘀𝗲𝗰𝘁𝗶𝗼𝗻𝘀 ✪ 𝗣𝗿𝗼𝘃𝗶𝗱𝗲 𝗱𝗲𝘁𝗮𝗶𝗹𝗲𝗱 𝗮𝗻𝘀…"
type textarea "x"
type textarea "⚠️ 𝗙𝗢𝗥𝗠 𝗜𝗡𝗦𝗧𝗥𝗨𝗖𝗧𝗜𝗢𝗡𝗦 ⚠️ ✪ 𝗖𝗼𝗺𝗽𝗹𝗲𝘁𝗲 𝗮𝗹𝗹 𝗿𝗲𝗹𝗲𝘃𝗮𝗻𝘁 𝘀𝗲𝗰𝘁𝗶𝗼𝗻𝘀 ✪ 𝗣𝗿𝗼𝘃𝗶𝗱𝗲 𝗱𝗲𝘁𝗮𝗶𝗹𝗲𝗱 𝗮𝗻𝘀…"
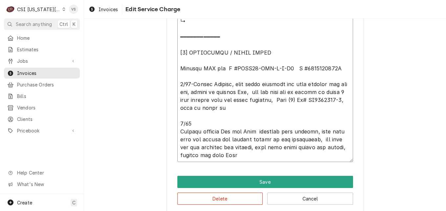
type textarea "x"
type textarea "⚠️ 𝗙𝗢𝗥𝗠 𝗜𝗡𝗦𝗧𝗥𝗨𝗖𝗧𝗜𝗢𝗡𝗦 ⚠️ ✪ 𝗖𝗼𝗺𝗽𝗹𝗲𝘁𝗲 𝗮𝗹𝗹 𝗿𝗲𝗹𝗲𝘃𝗮𝗻𝘁 𝘀𝗲𝗰𝘁𝗶𝗼𝗻𝘀 ✪ 𝗣𝗿𝗼𝘃𝗶𝗱𝗲 𝗱𝗲𝘁𝗮𝗶𝗹𝗲𝗱 𝗮𝗻𝘀…"
type textarea "x"
type textarea "⚠️ 𝗙𝗢𝗥𝗠 𝗜𝗡𝗦𝗧𝗥𝗨𝗖𝗧𝗜𝗢𝗡𝗦 ⚠️ ✪ 𝗖𝗼𝗺𝗽𝗹𝗲𝘁𝗲 𝗮𝗹𝗹 𝗿𝗲𝗹𝗲𝘃𝗮𝗻𝘁 𝘀𝗲𝗰𝘁𝗶𝗼𝗻𝘀 ✪ 𝗣𝗿𝗼𝘃𝗶𝗱𝗲 𝗱𝗲𝘁𝗮𝗶𝗹𝗲𝗱 𝗮𝗻𝘀…"
type textarea "x"
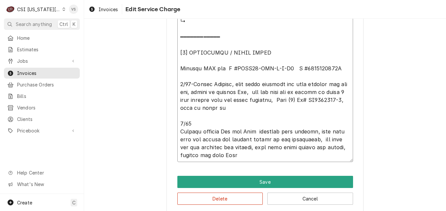
type textarea "⚠️ 𝗙𝗢𝗥𝗠 𝗜𝗡𝗦𝗧𝗥𝗨𝗖𝗧𝗜𝗢𝗡𝗦 ⚠️ ✪ 𝗖𝗼𝗺𝗽𝗹𝗲𝘁𝗲 𝗮𝗹𝗹 𝗿𝗲𝗹𝗲𝘃𝗮𝗻𝘁 𝘀𝗲𝗰𝘁𝗶𝗼𝗻𝘀 ✪ 𝗣𝗿𝗼𝘃𝗶𝗱𝗲 𝗱𝗲𝘁𝗮𝗶𝗹𝗲𝗱 𝗮𝗻𝘀…"
type textarea "x"
type textarea "⚠️ 𝗙𝗢𝗥𝗠 𝗜𝗡𝗦𝗧𝗥𝗨𝗖𝗧𝗜𝗢𝗡𝗦 ⚠️ ✪ 𝗖𝗼𝗺𝗽𝗹𝗲𝘁𝗲 𝗮𝗹𝗹 𝗿𝗲𝗹𝗲𝘃𝗮𝗻𝘁 𝘀𝗲𝗰𝘁𝗶𝗼𝗻𝘀 ✪ 𝗣𝗿𝗼𝘃𝗶𝗱𝗲 𝗱𝗲𝘁𝗮𝗶𝗹𝗲𝗱 𝗮𝗻𝘀…"
type textarea "x"
type textarea "⚠️ 𝗙𝗢𝗥𝗠 𝗜𝗡𝗦𝗧𝗥𝗨𝗖𝗧𝗜𝗢𝗡𝗦 ⚠️ ✪ 𝗖𝗼𝗺𝗽𝗹𝗲𝘁𝗲 𝗮𝗹𝗹 𝗿𝗲𝗹𝗲𝘃𝗮𝗻𝘁 𝘀𝗲𝗰𝘁𝗶𝗼𝗻𝘀 ✪ 𝗣𝗿𝗼𝘃𝗶𝗱𝗲 𝗱𝗲𝘁𝗮𝗶𝗹𝗲𝗱 𝗮𝗻𝘀…"
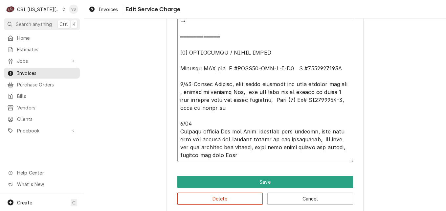
type textarea "x"
type textarea "⚠️ 𝗙𝗢𝗥𝗠 𝗜𝗡𝗦𝗧𝗥𝗨𝗖𝗧𝗜𝗢𝗡𝗦 ⚠️ ✪ 𝗖𝗼𝗺𝗽𝗹𝗲𝘁𝗲 𝗮𝗹𝗹 𝗿𝗲𝗹𝗲𝘃𝗮𝗻𝘁 𝘀𝗲𝗰𝘁𝗶𝗼𝗻𝘀 ✪ 𝗣𝗿𝗼𝘃𝗶𝗱𝗲 𝗱𝗲𝘁𝗮𝗶𝗹𝗲𝗱 𝗮𝗻𝘀…"
type textarea "x"
type textarea "⚠️ 𝗙𝗢𝗥𝗠 𝗜𝗡𝗦𝗧𝗥𝗨𝗖𝗧𝗜𝗢𝗡𝗦 ⚠️ ✪ 𝗖𝗼𝗺𝗽𝗹𝗲𝘁𝗲 𝗮𝗹𝗹 𝗿𝗲𝗹𝗲𝘃𝗮𝗻𝘁 𝘀𝗲𝗰𝘁𝗶𝗼𝗻𝘀 ✪ 𝗣𝗿𝗼𝘃𝗶𝗱𝗲 𝗱𝗲𝘁𝗮𝗶𝗹𝗲𝗱 𝗮𝗻𝘀…"
type textarea "x"
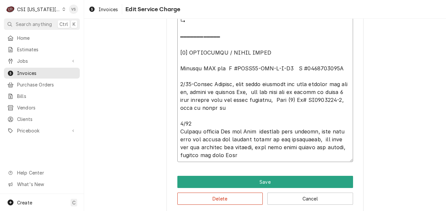
type textarea "⚠️ 𝗙𝗢𝗥𝗠 𝗜𝗡𝗦𝗧𝗥𝗨𝗖𝗧𝗜𝗢𝗡𝗦 ⚠️ ✪ 𝗖𝗼𝗺𝗽𝗹𝗲𝘁𝗲 𝗮𝗹𝗹 𝗿𝗲𝗹𝗲𝘃𝗮𝗻𝘁 𝘀𝗲𝗰𝘁𝗶𝗼𝗻𝘀 ✪ 𝗣𝗿𝗼𝘃𝗶𝗱𝗲 𝗱𝗲𝘁𝗮𝗶𝗹𝗲𝗱 𝗮𝗻𝘀…"
type textarea "x"
type textarea "⚠️ 𝗙𝗢𝗥𝗠 𝗜𝗡𝗦𝗧𝗥𝗨𝗖𝗧𝗜𝗢𝗡𝗦 ⚠️ ✪ 𝗖𝗼𝗺𝗽𝗹𝗲𝘁𝗲 𝗮𝗹𝗹 𝗿𝗲𝗹𝗲𝘃𝗮𝗻𝘁 𝘀𝗲𝗰𝘁𝗶𝗼𝗻𝘀 ✪ 𝗣𝗿𝗼𝘃𝗶𝗱𝗲 𝗱𝗲𝘁𝗮𝗶𝗹𝗲𝗱 𝗮𝗻𝘀…"
type textarea "x"
type textarea "⚠️ 𝗙𝗢𝗥𝗠 𝗜𝗡𝗦𝗧𝗥𝗨𝗖𝗧𝗜𝗢𝗡𝗦 ⚠️ ✪ 𝗖𝗼𝗺𝗽𝗹𝗲𝘁𝗲 𝗮𝗹𝗹 𝗿𝗲𝗹𝗲𝘃𝗮𝗻𝘁 𝘀𝗲𝗰𝘁𝗶𝗼𝗻𝘀 ✪ 𝗣𝗿𝗼𝘃𝗶𝗱𝗲 𝗱𝗲𝘁𝗮𝗶𝗹𝗲𝗱 𝗮𝗻𝘀…"
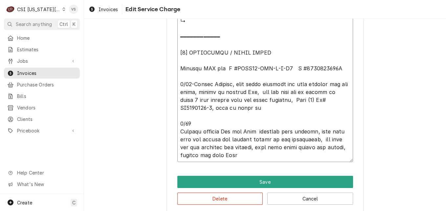
type textarea "x"
type textarea "⚠️ 𝗙𝗢𝗥𝗠 𝗜𝗡𝗦𝗧𝗥𝗨𝗖𝗧𝗜𝗢𝗡𝗦 ⚠️ ✪ 𝗖𝗼𝗺𝗽𝗹𝗲𝘁𝗲 𝗮𝗹𝗹 𝗿𝗲𝗹𝗲𝘃𝗮𝗻𝘁 𝘀𝗲𝗰𝘁𝗶𝗼𝗻𝘀 ✪ 𝗣𝗿𝗼𝘃𝗶𝗱𝗲 𝗱𝗲𝘁𝗮𝗶𝗹𝗲𝗱 𝗮𝗻𝘀…"
type textarea "x"
type textarea "⚠️ 𝗙𝗢𝗥𝗠 𝗜𝗡𝗦𝗧𝗥𝗨𝗖𝗧𝗜𝗢𝗡𝗦 ⚠️ ✪ 𝗖𝗼𝗺𝗽𝗹𝗲𝘁𝗲 𝗮𝗹𝗹 𝗿𝗲𝗹𝗲𝘃𝗮𝗻𝘁 𝘀𝗲𝗰𝘁𝗶𝗼𝗻𝘀 ✪ 𝗣𝗿𝗼𝘃𝗶𝗱𝗲 𝗱𝗲𝘁𝗮𝗶𝗹𝗲𝗱 𝗮𝗻𝘀…"
type textarea "x"
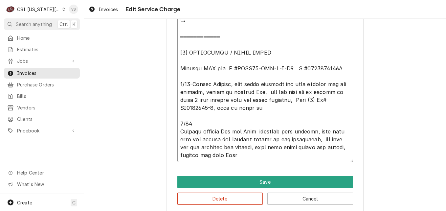
type textarea "⚠️ 𝗙𝗢𝗥𝗠 𝗜𝗡𝗦𝗧𝗥𝗨𝗖𝗧𝗜𝗢𝗡𝗦 ⚠️ ✪ 𝗖𝗼𝗺𝗽𝗹𝗲𝘁𝗲 𝗮𝗹𝗹 𝗿𝗲𝗹𝗲𝘃𝗮𝗻𝘁 𝘀𝗲𝗰𝘁𝗶𝗼𝗻𝘀 ✪ 𝗣𝗿𝗼𝘃𝗶𝗱𝗲 𝗱𝗲𝘁𝗮𝗶𝗹𝗲𝗱 𝗮𝗻𝘀…"
type textarea "x"
type textarea "⚠️ 𝗙𝗢𝗥𝗠 𝗜𝗡𝗦𝗧𝗥𝗨𝗖𝗧𝗜𝗢𝗡𝗦 ⚠️ ✪ 𝗖𝗼𝗺𝗽𝗹𝗲𝘁𝗲 𝗮𝗹𝗹 𝗿𝗲𝗹𝗲𝘃𝗮𝗻𝘁 𝘀𝗲𝗰𝘁𝗶𝗼𝗻𝘀 ✪ 𝗣𝗿𝗼𝘃𝗶𝗱𝗲 𝗱𝗲𝘁𝗮𝗶𝗹𝗲𝗱 𝗮𝗻𝘀…"
type textarea "x"
type textarea "⚠️ 𝗙𝗢𝗥𝗠 𝗜𝗡𝗦𝗧𝗥𝗨𝗖𝗧𝗜𝗢𝗡𝗦 ⚠️ ✪ 𝗖𝗼𝗺𝗽𝗹𝗲𝘁𝗲 𝗮𝗹𝗹 𝗿𝗲𝗹𝗲𝘃𝗮𝗻𝘁 𝘀𝗲𝗰𝘁𝗶𝗼𝗻𝘀 ✪ 𝗣𝗿𝗼𝘃𝗶𝗱𝗲 𝗱𝗲𝘁𝗮𝗶𝗹𝗲𝗱 𝗮𝗻𝘀…"
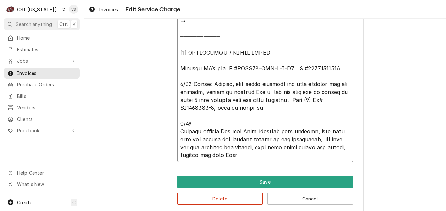
type textarea "x"
type textarea "⚠️ 𝗙𝗢𝗥𝗠 𝗜𝗡𝗦𝗧𝗥𝗨𝗖𝗧𝗜𝗢𝗡𝗦 ⚠️ ✪ 𝗖𝗼𝗺𝗽𝗹𝗲𝘁𝗲 𝗮𝗹𝗹 𝗿𝗲𝗹𝗲𝘃𝗮𝗻𝘁 𝘀𝗲𝗰𝘁𝗶𝗼𝗻𝘀 ✪ 𝗣𝗿𝗼𝘃𝗶𝗱𝗲 𝗱𝗲𝘁𝗮𝗶𝗹𝗲𝗱 𝗮𝗻𝘀…"
type textarea "x"
type textarea "⚠️ 𝗙𝗢𝗥𝗠 𝗜𝗡𝗦𝗧𝗥𝗨𝗖𝗧𝗜𝗢𝗡𝗦 ⚠️ ✪ 𝗖𝗼𝗺𝗽𝗹𝗲𝘁𝗲 𝗮𝗹𝗹 𝗿𝗲𝗹𝗲𝘃𝗮𝗻𝘁 𝘀𝗲𝗰𝘁𝗶𝗼𝗻𝘀 ✪ 𝗣𝗿𝗼𝘃𝗶𝗱𝗲 𝗱𝗲𝘁𝗮𝗶𝗹𝗲𝗱 𝗮𝗻𝘀…"
type textarea "x"
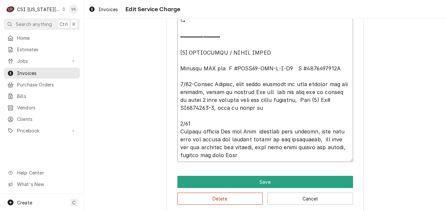
type textarea "⚠️ 𝗙𝗢𝗥𝗠 𝗜𝗡𝗦𝗧𝗥𝗨𝗖𝗧𝗜𝗢𝗡𝗦 ⚠️ ✪ 𝗖𝗼𝗺𝗽𝗹𝗲𝘁𝗲 𝗮𝗹𝗹 𝗿𝗲𝗹𝗲𝘃𝗮𝗻𝘁 𝘀𝗲𝗰𝘁𝗶𝗼𝗻𝘀 ✪ 𝗣𝗿𝗼𝘃𝗶𝗱𝗲 𝗱𝗲𝘁𝗮𝗶𝗹𝗲𝗱 𝗮𝗻𝘀…"
type textarea "x"
type textarea "⚠️ 𝗙𝗢𝗥𝗠 𝗜𝗡𝗦𝗧𝗥𝗨𝗖𝗧𝗜𝗢𝗡𝗦 ⚠️ ✪ 𝗖𝗼𝗺𝗽𝗹𝗲𝘁𝗲 𝗮𝗹𝗹 𝗿𝗲𝗹𝗲𝘃𝗮𝗻𝘁 𝘀𝗲𝗰𝘁𝗶𝗼𝗻𝘀 ✪ 𝗣𝗿𝗼𝘃𝗶𝗱𝗲 𝗱𝗲𝘁𝗮𝗶𝗹𝗲𝗱 𝗮𝗻𝘀…"
type textarea "x"
type textarea "⚠️ 𝗙𝗢𝗥𝗠 𝗜𝗡𝗦𝗧𝗥𝗨𝗖𝗧𝗜𝗢𝗡𝗦 ⚠️ ✪ 𝗖𝗼𝗺𝗽𝗹𝗲𝘁𝗲 𝗮𝗹𝗹 𝗿𝗲𝗹𝗲𝘃𝗮𝗻𝘁 𝘀𝗲𝗰𝘁𝗶𝗼𝗻𝘀 ✪ 𝗣𝗿𝗼𝘃𝗶𝗱𝗲 𝗱𝗲𝘁𝗮𝗶𝗹𝗲𝗱 𝗮𝗻𝘀…"
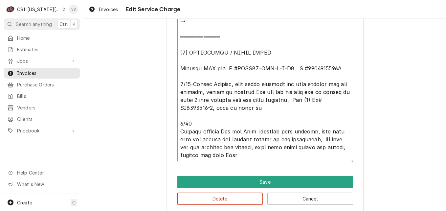
drag, startPoint x: 239, startPoint y: 101, endPoint x: 310, endPoint y: 114, distance: 72.3
type textarea "x"
type textarea "⚠️ 𝗙𝗢𝗥𝗠 𝗜𝗡𝗦𝗧𝗥𝗨𝗖𝗧𝗜𝗢𝗡𝗦 ⚠️ ✪ 𝗖𝗼𝗺𝗽𝗹𝗲𝘁𝗲 𝗮𝗹𝗹 𝗿𝗲𝗹𝗲𝘃𝗮𝗻𝘁 𝘀𝗲𝗰𝘁𝗶𝗼𝗻𝘀 ✪ 𝗣𝗿𝗼𝘃𝗶𝗱𝗲 𝗱𝗲𝘁𝗮𝗶𝗹𝗲𝗱 𝗮𝗻𝘀…"
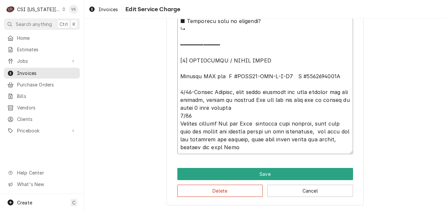
scroll to position [797, 0]
type textarea "x"
type textarea "⚠️ 𝗙𝗢𝗥𝗠 𝗜𝗡𝗦𝗧𝗥𝗨𝗖𝗧𝗜𝗢𝗡𝗦 ⚠️ ✪ 𝗖𝗼𝗺𝗽𝗹𝗲𝘁𝗲 𝗮𝗹𝗹 𝗿𝗲𝗹𝗲𝘃𝗮𝗻𝘁 𝘀𝗲𝗰𝘁𝗶𝗼𝗻𝘀 ✪ 𝗣𝗿𝗼𝘃𝗶𝗱𝗲 𝗱𝗲𝘁𝗮𝗶𝗹𝗲𝗱 𝗮𝗻𝘀…"
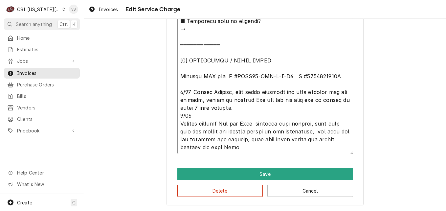
type textarea "x"
type textarea "⚠️ 𝗙𝗢𝗥𝗠 𝗜𝗡𝗦𝗧𝗥𝗨𝗖𝗧𝗜𝗢𝗡𝗦 ⚠️ ✪ 𝗖𝗼𝗺𝗽𝗹𝗲𝘁𝗲 𝗮𝗹𝗹 𝗿𝗲𝗹𝗲𝘃𝗮𝗻𝘁 𝘀𝗲𝗰𝘁𝗶𝗼𝗻𝘀 ✪ 𝗣𝗿𝗼𝘃𝗶𝗱𝗲 𝗱𝗲𝘁𝗮𝗶𝗹𝗲𝗱 𝗮𝗻𝘀…"
type textarea "x"
type textarea "⚠️ 𝗙𝗢𝗥𝗠 𝗜𝗡𝗦𝗧𝗥𝗨𝗖𝗧𝗜𝗢𝗡𝗦 ⚠️ ✪ 𝗖𝗼𝗺𝗽𝗹𝗲𝘁𝗲 𝗮𝗹𝗹 𝗿𝗲𝗹𝗲𝘃𝗮𝗻𝘁 𝘀𝗲𝗰𝘁𝗶𝗼𝗻𝘀 ✪ 𝗣𝗿𝗼𝘃𝗶𝗱𝗲 𝗱𝗲𝘁𝗮𝗶𝗹𝗲𝗱 𝗮𝗻𝘀…"
type textarea "x"
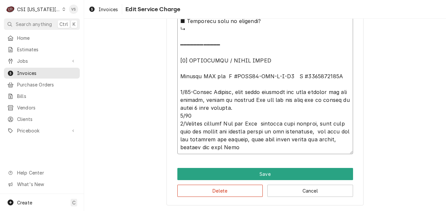
type textarea "⚠️ 𝗙𝗢𝗥𝗠 𝗜𝗡𝗦𝗧𝗥𝗨𝗖𝗧𝗜𝗢𝗡𝗦 ⚠️ ✪ 𝗖𝗼𝗺𝗽𝗹𝗲𝘁𝗲 𝗮𝗹𝗹 𝗿𝗲𝗹𝗲𝘃𝗮𝗻𝘁 𝘀𝗲𝗰𝘁𝗶𝗼𝗻𝘀 ✪ 𝗣𝗿𝗼𝘃𝗶𝗱𝗲 𝗱𝗲𝘁𝗮𝗶𝗹𝗲𝗱 𝗮𝗻𝘀…"
type textarea "x"
type textarea "⚠️ 𝗙𝗢𝗥𝗠 𝗜𝗡𝗦𝗧𝗥𝗨𝗖𝗧𝗜𝗢𝗡𝗦 ⚠️ ✪ 𝗖𝗼𝗺𝗽𝗹𝗲𝘁𝗲 𝗮𝗹𝗹 𝗿𝗲𝗹𝗲𝘃𝗮𝗻𝘁 𝘀𝗲𝗰𝘁𝗶𝗼𝗻𝘀 ✪ 𝗣𝗿𝗼𝘃𝗶𝗱𝗲 𝗱𝗲𝘁𝗮𝗶𝗹𝗲𝗱 𝗮𝗻𝘀…"
type textarea "x"
type textarea "⚠️ 𝗙𝗢𝗥𝗠 𝗜𝗡𝗦𝗧𝗥𝗨𝗖𝗧𝗜𝗢𝗡𝗦 ⚠️ ✪ 𝗖𝗼𝗺𝗽𝗹𝗲𝘁𝗲 𝗮𝗹𝗹 𝗿𝗲𝗹𝗲𝘃𝗮𝗻𝘁 𝘀𝗲𝗰𝘁𝗶𝗼𝗻𝘀 ✪ 𝗣𝗿𝗼𝘃𝗶𝗱𝗲 𝗱𝗲𝘁𝗮𝗶𝗹𝗲𝗱 𝗮𝗻𝘀…"
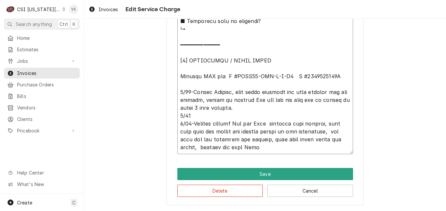
drag, startPoint x: 189, startPoint y: 114, endPoint x: 174, endPoint y: 115, distance: 14.8
type textarea "x"
type textarea "⚠️ 𝗙𝗢𝗥𝗠 𝗜𝗡𝗦𝗧𝗥𝗨𝗖𝗧𝗜𝗢𝗡𝗦 ⚠️ ✪ 𝗖𝗼𝗺𝗽𝗹𝗲𝘁𝗲 𝗮𝗹𝗹 𝗿𝗲𝗹𝗲𝘃𝗮𝗻𝘁 𝘀𝗲𝗰𝘁𝗶𝗼𝗻𝘀 ✪ 𝗣𝗿𝗼𝘃𝗶𝗱𝗲 𝗱𝗲𝘁𝗮𝗶𝗹𝗲𝗱 𝗮𝗻𝘀…"
type textarea "x"
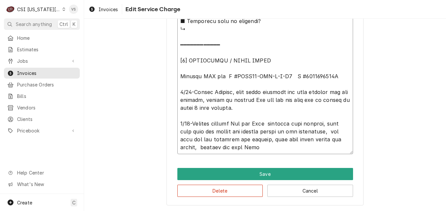
type textarea "⚠️ 𝗙𝗢𝗥𝗠 𝗜𝗡𝗦𝗧𝗥𝗨𝗖𝗧𝗜𝗢𝗡𝗦 ⚠️ ✪ 𝗖𝗼𝗺𝗽𝗹𝗲𝘁𝗲 𝗮𝗹𝗹 𝗿𝗲𝗹𝗲𝘃𝗮𝗻𝘁 𝘀𝗲𝗰𝘁𝗶𝗼𝗻𝘀 ✪ 𝗣𝗿𝗼𝘃𝗶𝗱𝗲 𝗱𝗲𝘁𝗮𝗶𝗹𝗲𝗱 𝗮𝗻𝘀…"
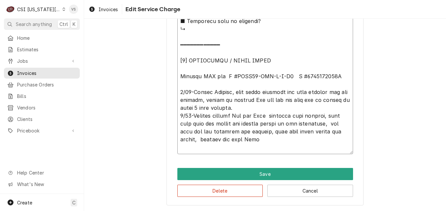
scroll to position [789, 0]
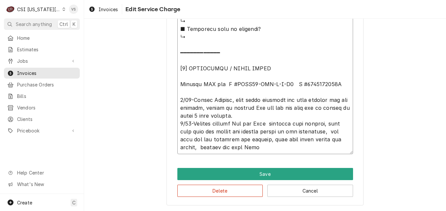
drag, startPoint x: 190, startPoint y: 123, endPoint x: 248, endPoint y: 125, distance: 58.1
drag, startPoint x: 272, startPoint y: 123, endPoint x: 259, endPoint y: 124, distance: 12.8
type textarea "x"
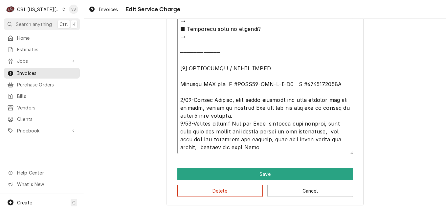
type textarea "⚠️ 𝗙𝗢𝗥𝗠 𝗜𝗡𝗦𝗧𝗥𝗨𝗖𝗧𝗜𝗢𝗡𝗦 ⚠️ ✪ 𝗖𝗼𝗺𝗽𝗹𝗲𝘁𝗲 𝗮𝗹𝗹 𝗿𝗲𝗹𝗲𝘃𝗮𝗻𝘁 𝘀𝗲𝗰𝘁𝗶𝗼𝗻𝘀 ✪ 𝗣𝗿𝗼𝘃𝗶𝗱𝗲 𝗱𝗲𝘁𝗮𝗶𝗹𝗲𝗱 𝗮𝗻𝘀…"
type textarea "x"
type textarea "⚠️ 𝗙𝗢𝗥𝗠 𝗜𝗡𝗦𝗧𝗥𝗨𝗖𝗧𝗜𝗢𝗡𝗦 ⚠️ ✪ 𝗖𝗼𝗺𝗽𝗹𝗲𝘁𝗲 𝗮𝗹𝗹 𝗿𝗲𝗹𝗲𝘃𝗮𝗻𝘁 𝘀𝗲𝗰𝘁𝗶𝗼𝗻𝘀 ✪ 𝗣𝗿𝗼𝘃𝗶𝗱𝗲 𝗱𝗲𝘁𝗮𝗶𝗹𝗲𝗱 𝗮𝗻𝘀…"
type textarea "x"
type textarea "⚠️ 𝗙𝗢𝗥𝗠 𝗜𝗡𝗦𝗧𝗥𝗨𝗖𝗧𝗜𝗢𝗡𝗦 ⚠️ ✪ 𝗖𝗼𝗺𝗽𝗹𝗲𝘁𝗲 𝗮𝗹𝗹 𝗿𝗲𝗹𝗲𝘃𝗮𝗻𝘁 𝘀𝗲𝗰𝘁𝗶𝗼𝗻𝘀 ✪ 𝗣𝗿𝗼𝘃𝗶𝗱𝗲 𝗱𝗲𝘁𝗮𝗶𝗹𝗲𝗱 𝗮𝗻𝘀…"
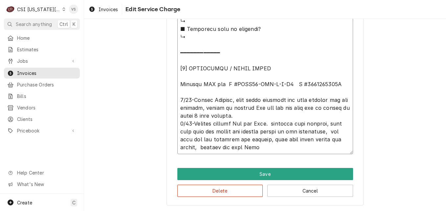
type textarea "x"
type textarea "⚠️ 𝗙𝗢𝗥𝗠 𝗜𝗡𝗦𝗧𝗥𝗨𝗖𝗧𝗜𝗢𝗡𝗦 ⚠️ ✪ 𝗖𝗼𝗺𝗽𝗹𝗲𝘁𝗲 𝗮𝗹𝗹 𝗿𝗲𝗹𝗲𝘃𝗮𝗻𝘁 𝘀𝗲𝗰𝘁𝗶𝗼𝗻𝘀 ✪ 𝗣𝗿𝗼𝘃𝗶𝗱𝗲 𝗱𝗲𝘁𝗮𝗶𝗹𝗲𝗱 𝗮𝗻𝘀…"
type textarea "x"
type textarea "⚠️ 𝗙𝗢𝗥𝗠 𝗜𝗡𝗦𝗧𝗥𝗨𝗖𝗧𝗜𝗢𝗡𝗦 ⚠️ ✪ 𝗖𝗼𝗺𝗽𝗹𝗲𝘁𝗲 𝗮𝗹𝗹 𝗿𝗲𝗹𝗲𝘃𝗮𝗻𝘁 𝘀𝗲𝗰𝘁𝗶𝗼𝗻𝘀 ✪ 𝗣𝗿𝗼𝘃𝗶𝗱𝗲 𝗱𝗲𝘁𝗮𝗶𝗹𝗲𝗱 𝗮𝗻𝘀…"
type textarea "x"
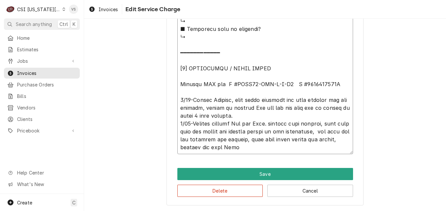
type textarea "⚠️ 𝗙𝗢𝗥𝗠 𝗜𝗡𝗦𝗧𝗥𝗨𝗖𝗧𝗜𝗢𝗡𝗦 ⚠️ ✪ 𝗖𝗼𝗺𝗽𝗹𝗲𝘁𝗲 𝗮𝗹𝗹 𝗿𝗲𝗹𝗲𝘃𝗮𝗻𝘁 𝘀𝗲𝗰𝘁𝗶𝗼𝗻𝘀 ✪ 𝗣𝗿𝗼𝘃𝗶𝗱𝗲 𝗱𝗲𝘁𝗮𝗶𝗹𝗲𝗱 𝗮𝗻𝘀…"
type textarea "x"
type textarea "⚠️ 𝗙𝗢𝗥𝗠 𝗜𝗡𝗦𝗧𝗥𝗨𝗖𝗧𝗜𝗢𝗡𝗦 ⚠️ ✪ 𝗖𝗼𝗺𝗽𝗹𝗲𝘁𝗲 𝗮𝗹𝗹 𝗿𝗲𝗹𝗲𝘃𝗮𝗻𝘁 𝘀𝗲𝗰𝘁𝗶𝗼𝗻𝘀 ✪ 𝗣𝗿𝗼𝘃𝗶𝗱𝗲 𝗱𝗲𝘁𝗮𝗶𝗹𝗲𝗱 𝗮𝗻𝘀…"
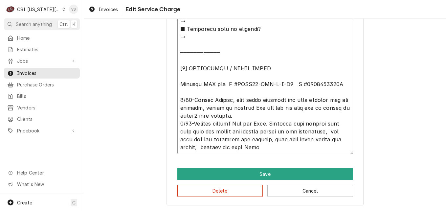
type textarea "x"
type textarea "⚠️ 𝗙𝗢𝗥𝗠 𝗜𝗡𝗦𝗧𝗥𝗨𝗖𝗧𝗜𝗢𝗡𝗦 ⚠️ ✪ 𝗖𝗼𝗺𝗽𝗹𝗲𝘁𝗲 𝗮𝗹𝗹 𝗿𝗲𝗹𝗲𝘃𝗮𝗻𝘁 𝘀𝗲𝗰𝘁𝗶𝗼𝗻𝘀 ✪ 𝗣𝗿𝗼𝘃𝗶𝗱𝗲 𝗱𝗲𝘁𝗮𝗶𝗹𝗲𝗱 𝗮𝗻𝘀…"
type textarea "x"
type textarea "⚠️ 𝗙𝗢𝗥𝗠 𝗜𝗡𝗦𝗧𝗥𝗨𝗖𝗧𝗜𝗢𝗡𝗦 ⚠️ ✪ 𝗖𝗼𝗺𝗽𝗹𝗲𝘁𝗲 𝗮𝗹𝗹 𝗿𝗲𝗹𝗲𝘃𝗮𝗻𝘁 𝘀𝗲𝗰𝘁𝗶𝗼𝗻𝘀 ✪ 𝗣𝗿𝗼𝘃𝗶𝗱𝗲 𝗱𝗲𝘁𝗮𝗶𝗹𝗲𝗱 𝗮𝗻𝘀…"
drag, startPoint x: 200, startPoint y: 148, endPoint x: 220, endPoint y: 147, distance: 20.4
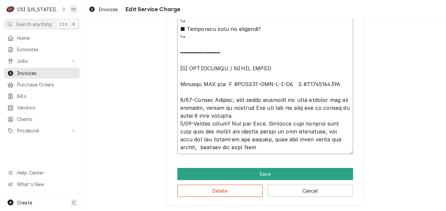
type textarea "x"
type textarea "⚠️ 𝗙𝗢𝗥𝗠 𝗜𝗡𝗦𝗧𝗥𝗨𝗖𝗧𝗜𝗢𝗡𝗦 ⚠️ ✪ 𝗖𝗼𝗺𝗽𝗹𝗲𝘁𝗲 𝗮𝗹𝗹 𝗿𝗲𝗹𝗲𝘃𝗮𝗻𝘁 𝘀𝗲𝗰𝘁𝗶𝗼𝗻𝘀 ✪ 𝗣𝗿𝗼𝘃𝗶𝗱𝗲 𝗱𝗲𝘁𝗮𝗶𝗹𝗲𝗱 𝗮𝗻𝘀…"
type textarea "x"
type textarea "⚠️ 𝗙𝗢𝗥𝗠 𝗜𝗡𝗦𝗧𝗥𝗨𝗖𝗧𝗜𝗢𝗡𝗦 ⚠️ ✪ 𝗖𝗼𝗺𝗽𝗹𝗲𝘁𝗲 𝗮𝗹𝗹 𝗿𝗲𝗹𝗲𝘃𝗮𝗻𝘁 𝘀𝗲𝗰𝘁𝗶𝗼𝗻𝘀 ✪ 𝗣𝗿𝗼𝘃𝗶𝗱𝗲 𝗱𝗲𝘁𝗮𝗶𝗹𝗲𝗱 𝗮𝗻𝘀…"
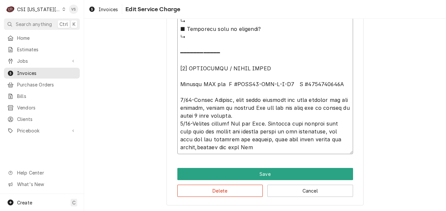
type textarea "x"
type textarea "⚠️ 𝗙𝗢𝗥𝗠 𝗜𝗡𝗦𝗧𝗥𝗨𝗖𝗧𝗜𝗢𝗡𝗦 ⚠️ ✪ 𝗖𝗼𝗺𝗽𝗹𝗲𝘁𝗲 𝗮𝗹𝗹 𝗿𝗲𝗹𝗲𝘃𝗮𝗻𝘁 𝘀𝗲𝗰𝘁𝗶𝗼𝗻𝘀 ✪ 𝗣𝗿𝗼𝘃𝗶𝗱𝗲 𝗱𝗲𝘁𝗮𝗶𝗹𝗲𝗱 𝗮𝗻𝘀…"
type textarea "x"
type textarea "⚠️ 𝗙𝗢𝗥𝗠 𝗜𝗡𝗦𝗧𝗥𝗨𝗖𝗧𝗜𝗢𝗡𝗦 ⚠️ ✪ 𝗖𝗼𝗺𝗽𝗹𝗲𝘁𝗲 𝗮𝗹𝗹 𝗿𝗲𝗹𝗲𝘃𝗮𝗻𝘁 𝘀𝗲𝗰𝘁𝗶𝗼𝗻𝘀 ✪ 𝗣𝗿𝗼𝘃𝗶𝗱𝗲 𝗱𝗲𝘁𝗮𝗶𝗹𝗲𝗱 𝗮𝗻𝘀…"
type textarea "x"
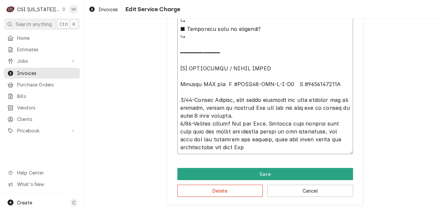
type textarea "⚠️ 𝗙𝗢𝗥𝗠 𝗜𝗡𝗦𝗧𝗥𝗨𝗖𝗧𝗜𝗢𝗡𝗦 ⚠️ ✪ 𝗖𝗼𝗺𝗽𝗹𝗲𝘁𝗲 𝗮𝗹𝗹 𝗿𝗲𝗹𝗲𝘃𝗮𝗻𝘁 𝘀𝗲𝗰𝘁𝗶𝗼𝗻𝘀 ✪ 𝗣𝗿𝗼𝘃𝗶𝗱𝗲 𝗱𝗲𝘁𝗮𝗶𝗹𝗲𝗱 𝗮𝗻𝘀…"
type textarea "x"
type textarea "⚠️ 𝗙𝗢𝗥𝗠 𝗜𝗡𝗦𝗧𝗥𝗨𝗖𝗧𝗜𝗢𝗡𝗦 ⚠️ ✪ 𝗖𝗼𝗺𝗽𝗹𝗲𝘁𝗲 𝗮𝗹𝗹 𝗿𝗲𝗹𝗲𝘃𝗮𝗻𝘁 𝘀𝗲𝗰𝘁𝗶𝗼𝗻𝘀 ✪ 𝗣𝗿𝗼𝘃𝗶𝗱𝗲 𝗱𝗲𝘁𝗮𝗶𝗹𝗲𝗱 𝗮𝗻𝘀…"
type textarea "x"
type textarea "⚠️ 𝗙𝗢𝗥𝗠 𝗜𝗡𝗦𝗧𝗥𝗨𝗖𝗧𝗜𝗢𝗡𝗦 ⚠️ ✪ 𝗖𝗼𝗺𝗽𝗹𝗲𝘁𝗲 𝗮𝗹𝗹 𝗿𝗲𝗹𝗲𝘃𝗮𝗻𝘁 𝘀𝗲𝗰𝘁𝗶𝗼𝗻𝘀 ✪ 𝗣𝗿𝗼𝘃𝗶𝗱𝗲 𝗱𝗲𝘁𝗮𝗶𝗹𝗲𝗱 𝗮𝗻𝘀…"
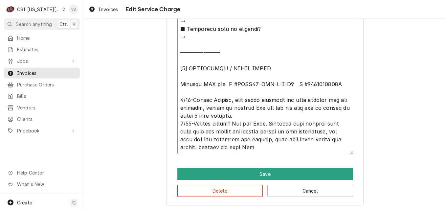
type textarea "x"
type textarea "⚠️ 𝗙𝗢𝗥𝗠 𝗜𝗡𝗦𝗧𝗥𝗨𝗖𝗧𝗜𝗢𝗡𝗦 ⚠️ ✪ 𝗖𝗼𝗺𝗽𝗹𝗲𝘁𝗲 𝗮𝗹𝗹 𝗿𝗲𝗹𝗲𝘃𝗮𝗻𝘁 𝘀𝗲𝗰𝘁𝗶𝗼𝗻𝘀 ✪ 𝗣𝗿𝗼𝘃𝗶𝗱𝗲 𝗱𝗲𝘁𝗮𝗶𝗹𝗲𝗱 𝗮𝗻𝘀…"
type textarea "x"
type textarea "⚠️ 𝗙𝗢𝗥𝗠 𝗜𝗡𝗦𝗧𝗥𝗨𝗖𝗧𝗜𝗢𝗡𝗦 ⚠️ ✪ 𝗖𝗼𝗺𝗽𝗹𝗲𝘁𝗲 𝗮𝗹𝗹 𝗿𝗲𝗹𝗲𝘃𝗮𝗻𝘁 𝘀𝗲𝗰𝘁𝗶𝗼𝗻𝘀 ✪ 𝗣𝗿𝗼𝘃𝗶𝗱𝗲 𝗱𝗲𝘁𝗮𝗶𝗹𝗲𝗱 𝗮𝗻𝘀…"
type textarea "x"
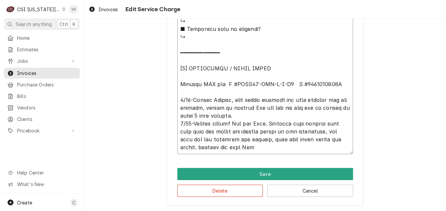
type textarea "⚠️ 𝗙𝗢𝗥𝗠 𝗜𝗡𝗦𝗧𝗥𝗨𝗖𝗧𝗜𝗢𝗡𝗦 ⚠️ ✪ 𝗖𝗼𝗺𝗽𝗹𝗲𝘁𝗲 𝗮𝗹𝗹 𝗿𝗲𝗹𝗲𝘃𝗮𝗻𝘁 𝘀𝗲𝗰𝘁𝗶𝗼𝗻𝘀 ✪ 𝗣𝗿𝗼𝘃𝗶𝗱𝗲 𝗱𝗲𝘁𝗮𝗶𝗹𝗲𝗱 𝗮𝗻𝘀…"
type textarea "x"
type textarea "⚠️ 𝗙𝗢𝗥𝗠 𝗜𝗡𝗦𝗧𝗥𝗨𝗖𝗧𝗜𝗢𝗡𝗦 ⚠️ ✪ 𝗖𝗼𝗺𝗽𝗹𝗲𝘁𝗲 𝗮𝗹𝗹 𝗿𝗲𝗹𝗲𝘃𝗮𝗻𝘁 𝘀𝗲𝗰𝘁𝗶𝗼𝗻𝘀 ✪ 𝗣𝗿𝗼𝘃𝗶𝗱𝗲 𝗱𝗲𝘁𝗮𝗶𝗹𝗲𝗱 𝗮𝗻𝘀…"
type textarea "x"
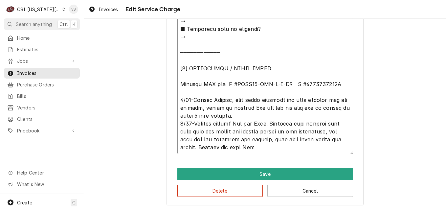
type textarea "⚠️ 𝗙𝗢𝗥𝗠 𝗜𝗡𝗦𝗧𝗥𝗨𝗖𝗧𝗜𝗢𝗡𝗦 ⚠️ ✪ 𝗖𝗼𝗺𝗽𝗹𝗲𝘁𝗲 𝗮𝗹𝗹 𝗿𝗲𝗹𝗲𝘃𝗮𝗻𝘁 𝘀𝗲𝗰𝘁𝗶𝗼𝗻𝘀 ✪ 𝗣𝗿𝗼𝘃𝗶𝗱𝗲 𝗱𝗲𝘁𝗮𝗶𝗹𝗲𝗱 𝗮𝗻𝘀…"
type textarea "x"
type textarea "⚠️ 𝗙𝗢𝗥𝗠 𝗜𝗡𝗦𝗧𝗥𝗨𝗖𝗧𝗜𝗢𝗡𝗦 ⚠️ ✪ 𝗖𝗼𝗺𝗽𝗹𝗲𝘁𝗲 𝗮𝗹𝗹 𝗿𝗲𝗹𝗲𝘃𝗮𝗻𝘁 𝘀𝗲𝗰𝘁𝗶𝗼𝗻𝘀 ✪ 𝗣𝗿𝗼𝘃𝗶𝗱𝗲 𝗱𝗲𝘁𝗮𝗶𝗹𝗲𝗱 𝗮𝗻𝘀…"
drag, startPoint x: 208, startPoint y: 83, endPoint x: 217, endPoint y: 82, distance: 9.2
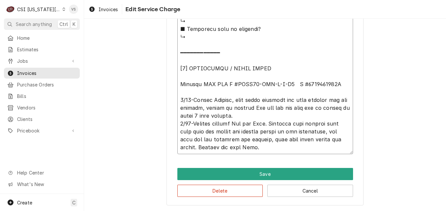
drag, startPoint x: 177, startPoint y: 83, endPoint x: 276, endPoint y: 136, distance: 112.2
click at [231, 193] on button "Delete" at bounding box center [220, 190] width 86 height 12
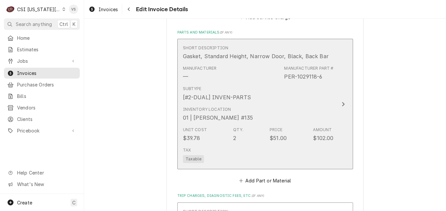
scroll to position [230, 0]
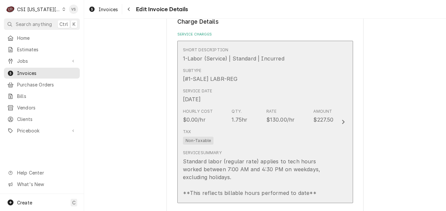
click at [246, 98] on div "Service Date Sep 12, 2025" at bounding box center [258, 95] width 151 height 20
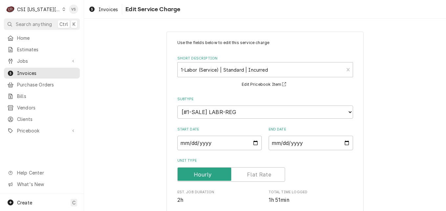
scroll to position [164, 0]
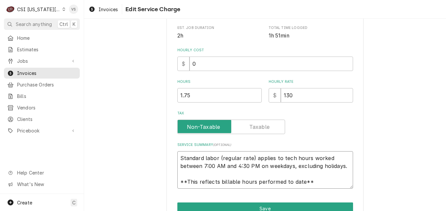
click at [177, 156] on textarea "Standard labor (regular rate) applies to tech hours worked between 7:00 AM and …" at bounding box center [265, 169] width 176 height 37
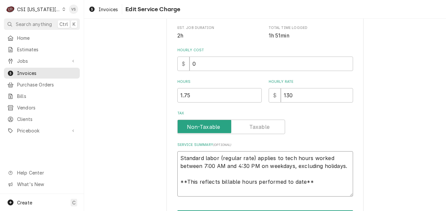
click at [179, 155] on textarea "Standard labor (regular rate) applies to tech hours worked between 7:00 AM and …" at bounding box center [265, 173] width 176 height 45
paste textarea "Perlick RIC BAR M #BBSN92-RFY-G-X-H1 S #2505010025A 9/12-Called Perlick, unit u…"
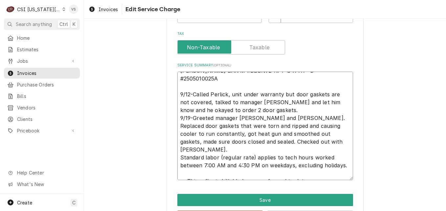
scroll to position [269, 0]
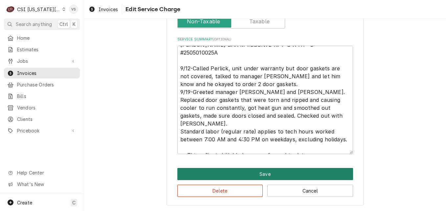
click at [259, 174] on button "Save" at bounding box center [265, 174] width 176 height 12
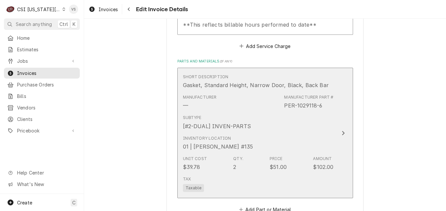
scroll to position [1253, 0]
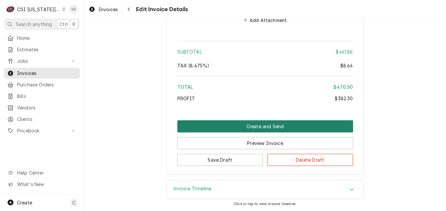
click at [228, 126] on button "Create and Send" at bounding box center [265, 126] width 176 height 12
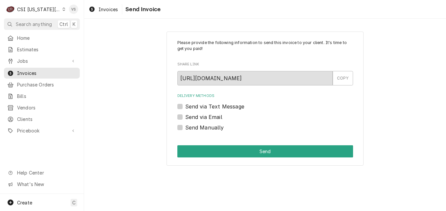
click at [185, 127] on label "Send Manually" at bounding box center [204, 127] width 39 height 8
click at [185, 127] on input "Send Manually" at bounding box center [273, 130] width 176 height 14
checkbox input "true"
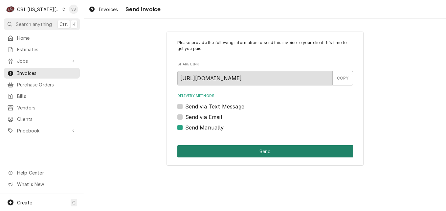
click at [204, 153] on button "Send" at bounding box center [265, 151] width 176 height 12
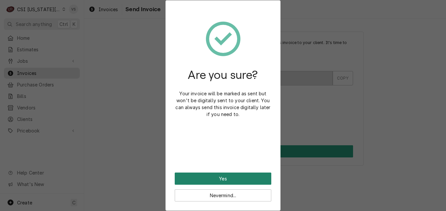
click at [211, 176] on button "Yes" at bounding box center [223, 178] width 97 height 12
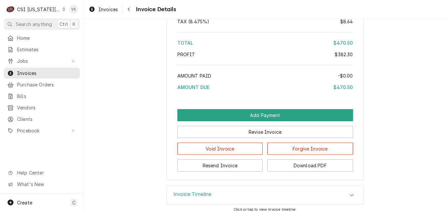
scroll to position [1346, 0]
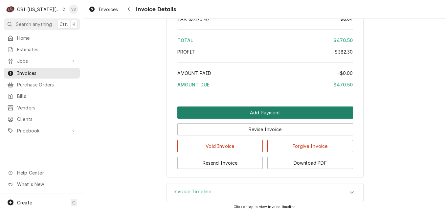
click at [239, 118] on button "Add Payment" at bounding box center [265, 112] width 176 height 12
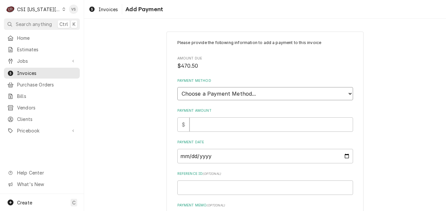
click at [207, 94] on select "Choose a Payment Method... Cash Check Credit/Debit Card ACH/eCheck Other" at bounding box center [265, 93] width 176 height 13
select select "2"
click at [177, 87] on select "Choose a Payment Method... Cash Check Credit/Debit Card ACH/eCheck Other" at bounding box center [265, 93] width 176 height 13
type textarea "x"
click at [185, 125] on div "$" at bounding box center [183, 124] width 12 height 14
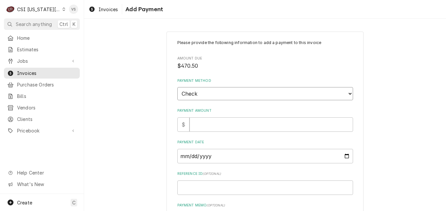
click at [197, 95] on select "Choose a Payment Method... Cash Check Credit/Debit Card ACH/eCheck Other" at bounding box center [265, 93] width 176 height 13
select select "3"
click at [177, 87] on select "Choose a Payment Method... Cash Check Credit/Debit Card ACH/eCheck Other" at bounding box center [265, 93] width 176 height 13
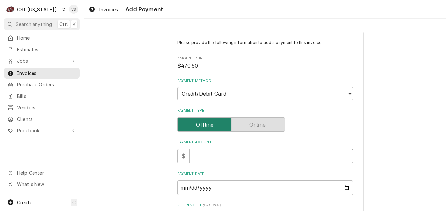
click at [198, 157] on input "Payment Amount" at bounding box center [270, 156] width 163 height 14
type textarea "x"
type input "4"
type textarea "x"
type input "47"
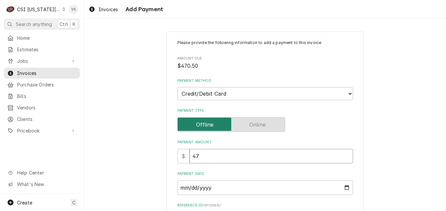
type textarea "x"
type input "470"
type textarea "x"
type input "470.5"
type textarea "x"
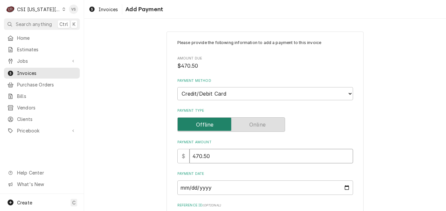
type input "470.50"
click at [343, 186] on input "Payment Date" at bounding box center [265, 187] width 176 height 14
type textarea "x"
type input "2025-09-19"
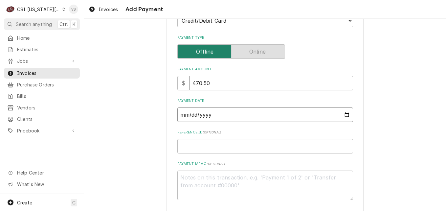
scroll to position [102, 0]
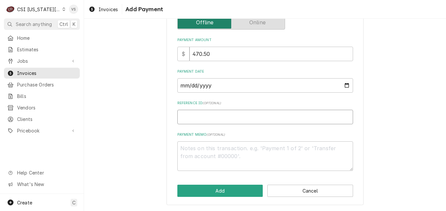
click at [186, 114] on input "Reference ID ( optional )" at bounding box center [265, 117] width 176 height 14
type textarea "x"
type input "0"
type textarea "x"
type input "00"
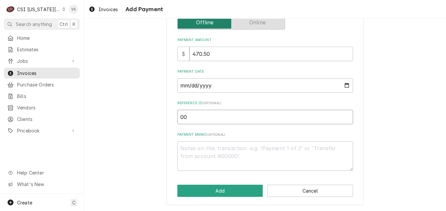
type textarea "x"
type input "007"
type textarea "x"
type input "0076"
type textarea "x"
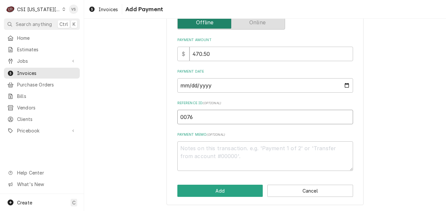
type input "00761"
type textarea "x"
type input "00761G"
click at [196, 147] on textarea "Payment Memo ( optional )" at bounding box center [265, 156] width 176 height 30
type textarea "x"
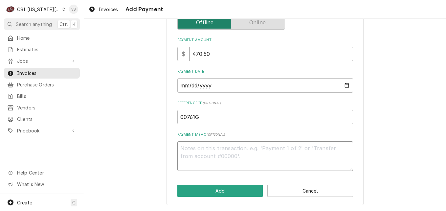
type textarea "V"
type textarea "x"
type textarea "Vi"
type textarea "x"
type textarea "Vis"
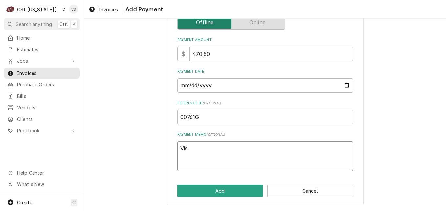
type textarea "x"
type textarea "Visa"
type textarea "x"
type textarea "Visa"
type textarea "x"
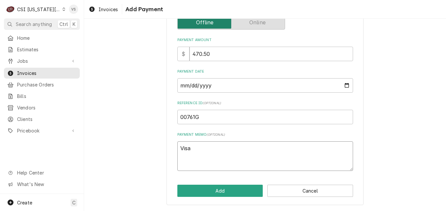
type textarea "Visa 1"
type textarea "x"
type textarea "Visa 12"
type textarea "x"
type textarea "Visa 126"
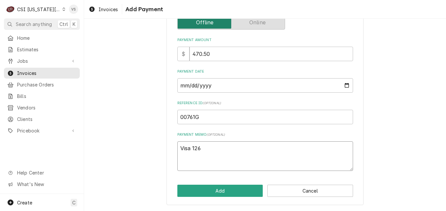
type textarea "x"
type textarea "Visa 1264"
click at [236, 189] on button "Add" at bounding box center [220, 190] width 86 height 12
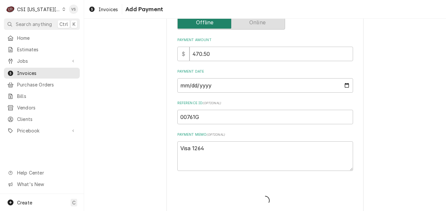
type textarea "x"
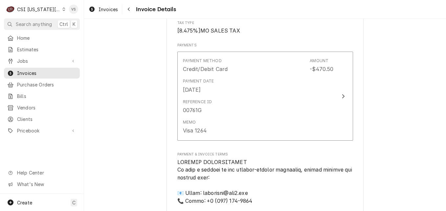
scroll to position [985, 0]
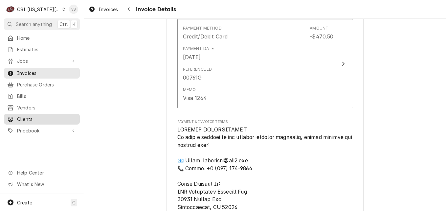
click at [27, 117] on span "Clients" at bounding box center [46, 119] width 59 height 7
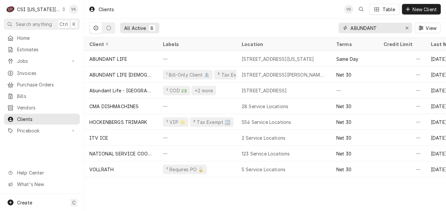
drag, startPoint x: 381, startPoint y: 27, endPoint x: 366, endPoint y: 28, distance: 15.1
click at [366, 28] on input "ABUNDANT" at bounding box center [374, 28] width 49 height 11
drag, startPoint x: 351, startPoint y: 27, endPoint x: 389, endPoint y: 28, distance: 38.1
click at [389, 28] on input "ABUNDANT" at bounding box center [374, 28] width 49 height 11
click at [386, 29] on input "ABUNDANT" at bounding box center [374, 28] width 49 height 11
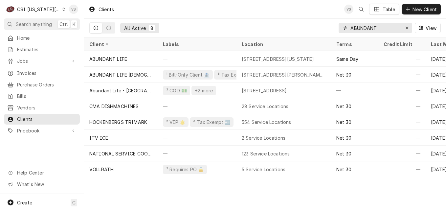
drag, startPoint x: 386, startPoint y: 27, endPoint x: 350, endPoint y: 28, distance: 36.8
click at [350, 28] on div "ABUNDANT" at bounding box center [375, 28] width 74 height 11
type input "s"
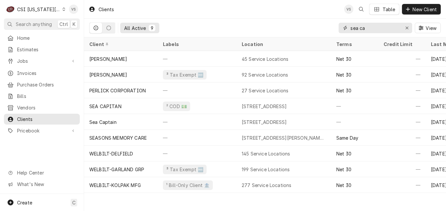
type input "sea ca"
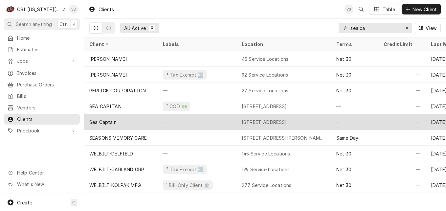
click at [125, 123] on div "Sea Captain" at bounding box center [121, 122] width 74 height 16
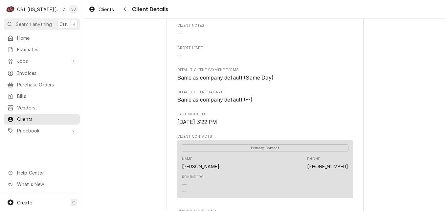
scroll to position [286, 0]
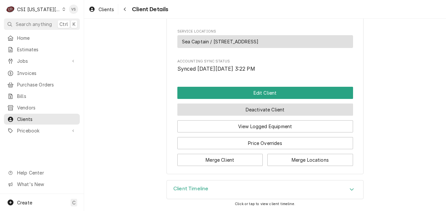
click at [260, 111] on button "Deactivate Client" at bounding box center [265, 109] width 176 height 12
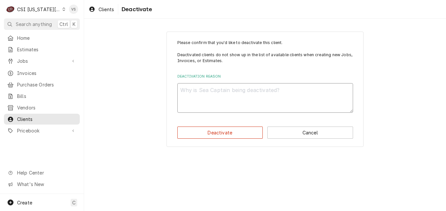
drag, startPoint x: 193, startPoint y: 91, endPoint x: 189, endPoint y: 88, distance: 5.3
click at [193, 91] on textarea "Deactivation Reason" at bounding box center [265, 98] width 176 height 30
click at [189, 88] on textarea "Deactivation Reason" at bounding box center [265, 98] width 176 height 30
type textarea "D"
type textarea "x"
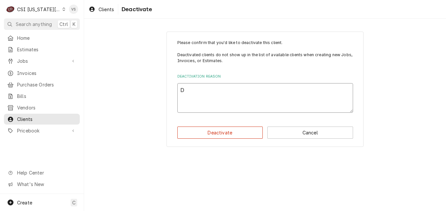
type textarea "Du"
type textarea "x"
type textarea "Dup"
type textarea "x"
type textarea "Dupl"
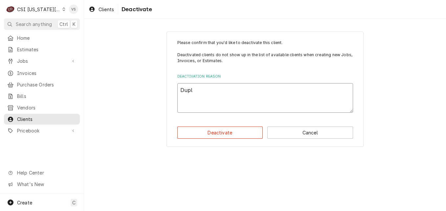
type textarea "x"
type textarea "Dupli"
type textarea "x"
type textarea "Duplic"
type textarea "x"
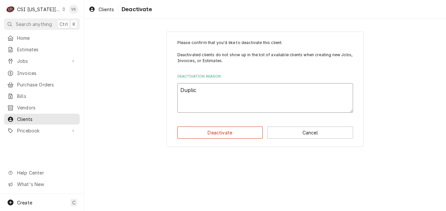
type textarea "Duplica"
type textarea "x"
type textarea "Duplicat"
type textarea "x"
type textarea "Duplicate"
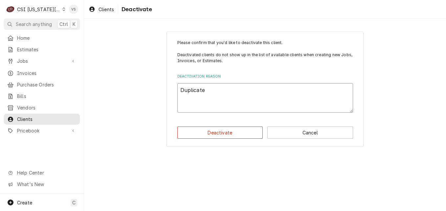
type textarea "x"
type textarea "Duplicate"
type textarea "x"
type textarea "Duplicate a"
type textarea "x"
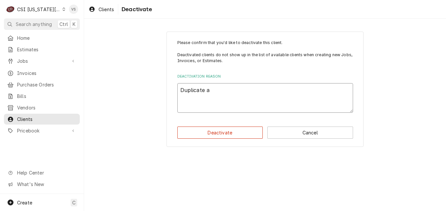
type textarea "Duplicate ac"
type textarea "x"
type textarea "Duplicate acc"
type textarea "x"
type textarea "Duplicate acco"
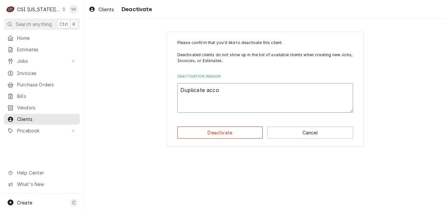
type textarea "x"
type textarea "Duplicate accou"
type textarea "x"
type textarea "Duplicate accoun"
type textarea "x"
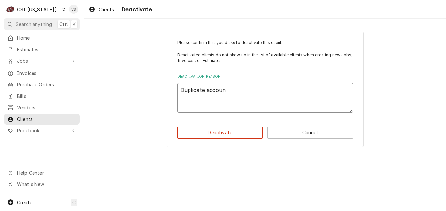
type textarea "Duplicate account"
type textarea "x"
type textarea "Duplicate account"
type textarea "x"
type textarea "Duplicate account i"
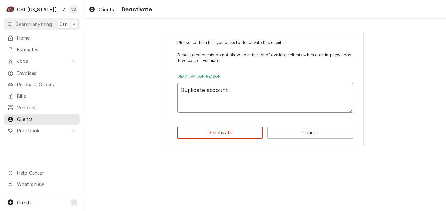
type textarea "x"
type textarea "Duplicate account is"
type textarea "x"
type textarea "Duplicate account is"
type textarea "x"
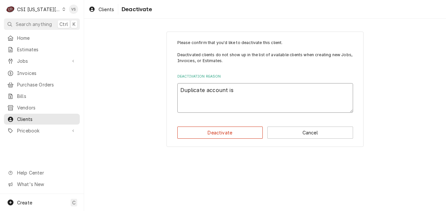
type textarea "Duplicate account is r"
type textarea "x"
type textarea "Duplicate account is re"
type textarea "x"
type textarea "Duplicate account is rea"
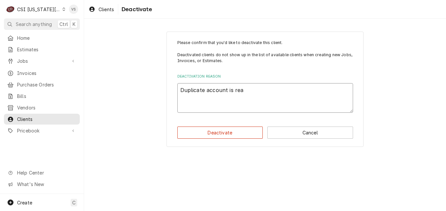
type textarea "x"
type textarea "Duplicate account is real"
type textarea "x"
type textarea "Duplicate account is reall"
type textarea "x"
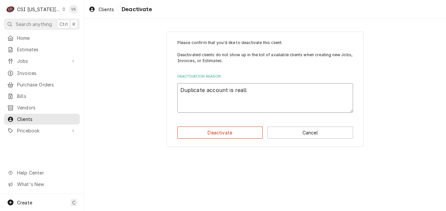
type textarea "Duplicate account is really"
type textarea "x"
type textarea "Duplicate account is really"
type textarea "x"
type textarea "Duplicate account is really S"
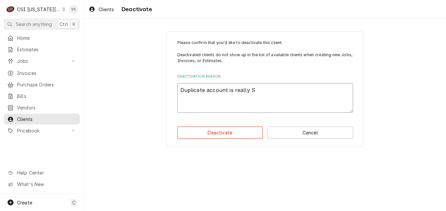
type textarea "x"
type textarea "Duplicate account is really Se"
type textarea "x"
type textarea "Duplicate account is really Sea"
type textarea "x"
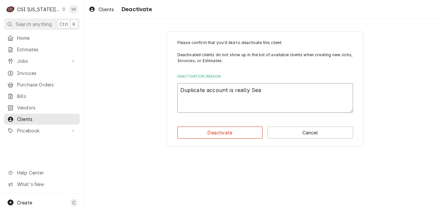
type textarea "Duplicate account is really Sea"
type textarea "x"
type textarea "Duplicate account is really Sea C"
type textarea "x"
type textarea "Duplicate account is really Sea Ca"
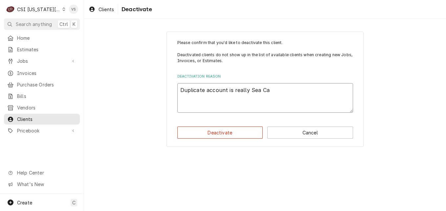
type textarea "x"
type textarea "Duplicate account is really Sea Cap"
type textarea "x"
type textarea "Duplicate account is really Sea Capi"
type textarea "x"
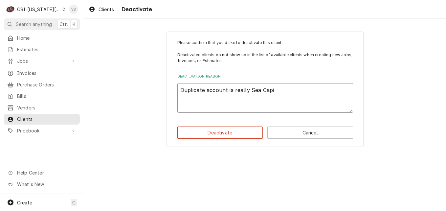
type textarea "Duplicate account is really Sea Capit"
type textarea "x"
type textarea "Duplicate account is really Sea Capita"
type textarea "x"
type textarea "Duplicate account is really Sea Capitai"
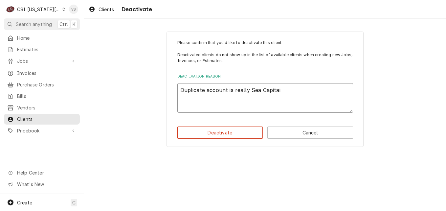
type textarea "x"
type textarea "Duplicate account is really Sea Capitain"
click at [217, 132] on button "Deactivate" at bounding box center [220, 132] width 86 height 12
type textarea "x"
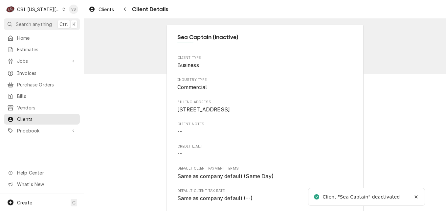
scroll to position [98, 0]
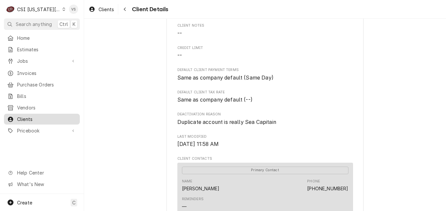
click at [34, 116] on span "Clients" at bounding box center [46, 119] width 59 height 7
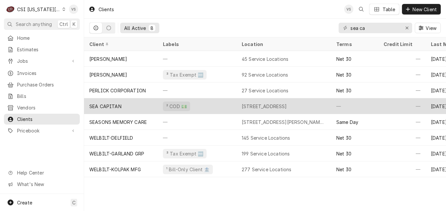
click at [135, 104] on div "SEA CAPITAN" at bounding box center [121, 106] width 74 height 16
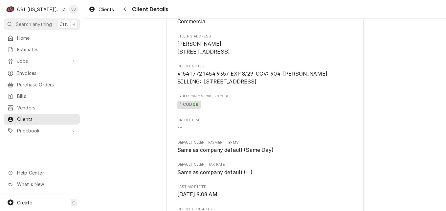
scroll to position [326, 0]
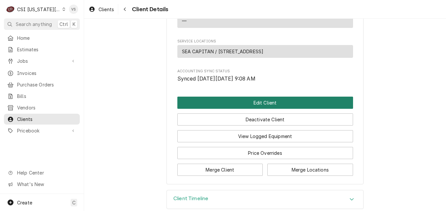
click at [224, 97] on button "Edit Client" at bounding box center [265, 103] width 176 height 12
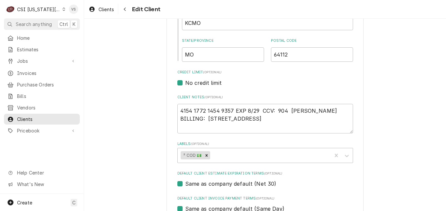
scroll to position [263, 0]
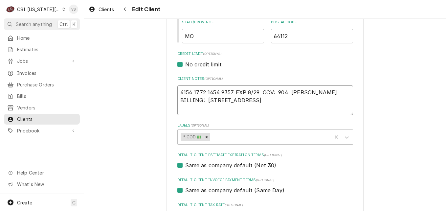
drag, startPoint x: 231, startPoint y: 91, endPoint x: 182, endPoint y: 92, distance: 49.3
click at [178, 91] on textarea "4154 1772 1454 9357 EXP 8/29 CCV: 904 [PERSON_NAME] BILLING: [STREET_ADDRESS]" at bounding box center [265, 100] width 176 height 30
click at [179, 91] on textarea "4154 1772 1454 9357 EXP 8/29 CCV: 904 [PERSON_NAME] BILLING: [STREET_ADDRESS]" at bounding box center [265, 100] width 176 height 30
drag, startPoint x: 230, startPoint y: 92, endPoint x: 222, endPoint y: 92, distance: 8.9
click at [222, 92] on textarea "4154 1772 1454 9357 EXP 8/29 CCV: 904 [PERSON_NAME] BILLING: [STREET_ADDRESS]" at bounding box center [265, 100] width 176 height 30
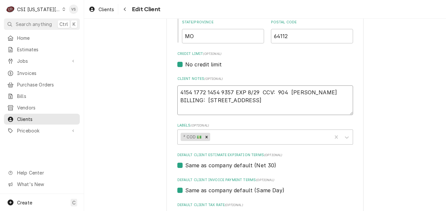
type textarea "x"
type textarea "4154 1772 1454 98 EXP 8/29 CCV: 904 [PERSON_NAME] BILLING: 5070 MAIN KC MO 64112"
type textarea "x"
type textarea "4154 1772 1454 985 EXP 8/29 CCV: 904 [PERSON_NAME] BILLING: 5070 MAIN KC MO 641…"
type textarea "x"
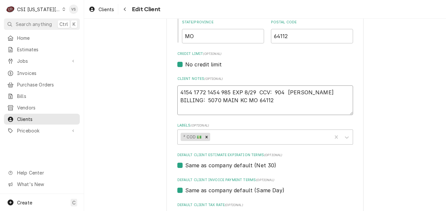
type textarea "4154 1772 1454 9850 EXP 8/29 CCV: 904 [PERSON_NAME] BILLING: [STREET_ADDRESS]"
type textarea "x"
type textarea "4154 1772 1454 985 EXP 8/29 CCV: 904 [PERSON_NAME] BILLING: 5070 MAIN KC MO 641…"
type textarea "x"
type textarea "4154 1772 1454 98 EXP 8/29 CCV: 904 [PERSON_NAME] BILLING: 5070 MAIN KC MO 64112"
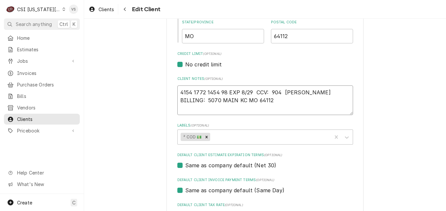
type textarea "x"
type textarea "4154 1772 1454 980 EXP 8/29 CCV: 904 [PERSON_NAME] BILLING: 5070 MAIN KC MO 641…"
type textarea "x"
type textarea "[CREDIT_CARD_NUMBER] EXP 8/29 CCV: 904 [PERSON_NAME] BILLING: [STREET_ADDRESS]"
type textarea "x"
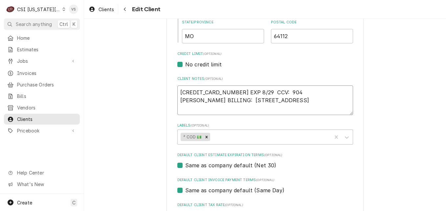
type textarea "[CREDIT_CARD_NUMBER] EXP 8/29 CCV: 904 [PERSON_NAME] BILLING: [STREET_ADDRESS]"
type textarea "x"
type textarea "[CREDIT_CARD_NUMBER] 1 EXP 8/29 CCV: 904 [PERSON_NAME] BILLING: [STREET_ADDRESS]"
type textarea "x"
type textarea "[CREDIT_CARD_NUMBER] 12 EXP 8/29 CCV: 904 [PERSON_NAME] BILLING: [STREET_ADDRES…"
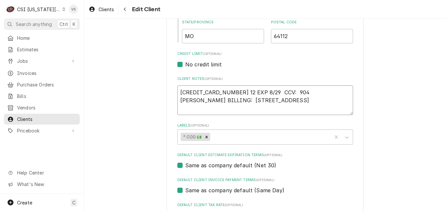
type textarea "x"
type textarea "[CREDIT_CARD_NUMBER] 126 EXP 8/29 CCV: 904 [PERSON_NAME] BILLING: [STREET_ADDRE…"
type textarea "x"
type textarea "[CREDIT_CARD_NUMBER] 1264 EXP 8/29 CCV: 904 [PERSON_NAME]: [STREET_ADDRESS]"
drag, startPoint x: 290, startPoint y: 92, endPoint x: 297, endPoint y: 91, distance: 7.7
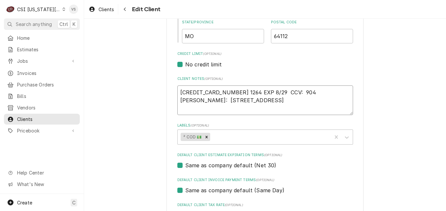
click at [297, 91] on textarea "[CREDIT_CARD_NUMBER] 1264 EXP 8/29 CCV: 904 [PERSON_NAME]: [STREET_ADDRESS]" at bounding box center [265, 100] width 176 height 30
type textarea "x"
type textarea "[CREDIT_CARD_NUMBER] 1264 EXP 8/29 CCV: 7 [PERSON_NAME]: [STREET_ADDRESS]"
type textarea "x"
type textarea "[CREDIT_CARD_NUMBER] 1264 EXP 8/29 CCV: 72 [PERSON_NAME] BILLING: [STREET_ADDRE…"
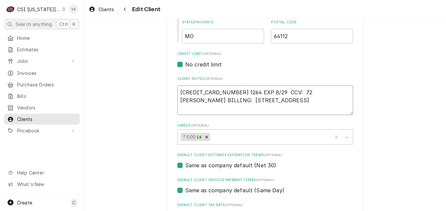
type textarea "x"
type textarea "[CREDIT_CARD_NUMBER] 1264 EXP 8/29 CCV: 728 [PERSON_NAME]: [STREET_ADDRESS]"
type textarea "x"
type textarea "[CREDIT_CARD_NUMBER] 1264 EXP 8/29 CCV: 72 [PERSON_NAME] BILLING: [STREET_ADDRE…"
type textarea "x"
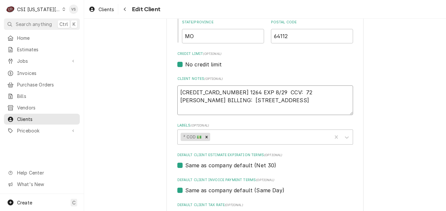
type textarea "[CREDIT_CARD_NUMBER] 1264 EXP 8/29 CCV: 7 [PERSON_NAME]: [STREET_ADDRESS]"
type textarea "x"
type textarea "[CREDIT_CARD_NUMBER] 1264 EXP 8/29 CCV: 73 [PERSON_NAME]: [STREET_ADDRESS]"
type textarea "x"
type textarea "[CREDIT_CARD_NUMBER] 1264 EXP 8/29 CCV: 738 [PERSON_NAME] BILLING: [STREET_ADDR…"
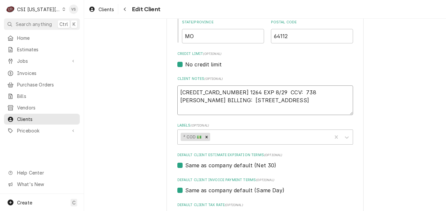
drag, startPoint x: 302, startPoint y: 94, endPoint x: 336, endPoint y: 92, distance: 34.2
click at [336, 92] on textarea "[CREDIT_CARD_NUMBER] 1264 EXP 8/29 CCV: 738 [PERSON_NAME] BILLING: [STREET_ADDR…" at bounding box center [265, 100] width 176 height 30
type textarea "x"
type textarea "[CREDIT_CARD_NUMBER] 1264 EXP 8/29 CCV: 738 TSCHULTE BILLING: 5070 MAIN KC MO 6…"
type textarea "x"
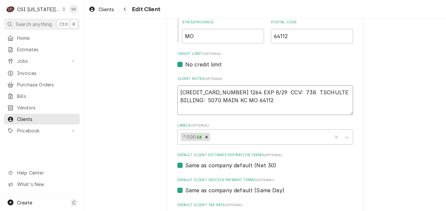
type textarea "[CREDIT_CARD_NUMBER] 1264 EXP 8/29 CCV: 738 ToSCHULTE BILLING: [STREET_ADDRESS]"
type textarea "x"
type textarea "[CREDIT_CARD_NUMBER] 1264 EXP 8/29 CCV: 738 TonSCHULTE BILLING: [STREET_ADDRESS]"
type textarea "x"
type textarea "[CREDIT_CARD_NUMBER] 1264 EXP 8/29 CCV: 738 TonySCHULTE BILLING: [STREET_ADDRES…"
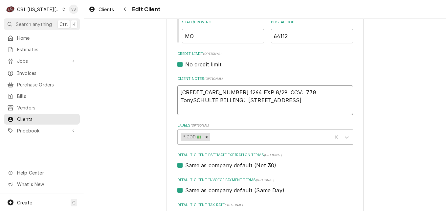
type textarea "x"
type textarea "[CREDIT_CARD_NUMBER] 1264 EXP 8/29 CCV: 738 TonyCHULTE BILLING: 5070 MAIN KC MO…"
type textarea "x"
type textarea "[CREDIT_CARD_NUMBER] 1264 EXP 8/29 CCV: 738 TonyHULTE BILLING: 5070 MAIN KC MO …"
type textarea "x"
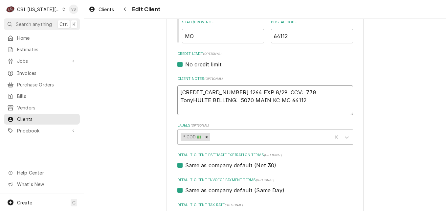
type textarea "[CREDIT_CARD_NUMBER] 1264 EXP 8/29 CCV: 738 TonyULTE BILLING: 5070 MAIN KC MO 6…"
type textarea "x"
type textarea "[CREDIT_CARD_NUMBER] 1264 EXP 8/29 CCV: 738 TonyLTE BILLING: 5070 MAIN KC MO 64…"
type textarea "x"
type textarea "[CREDIT_CARD_NUMBER] 1264 EXP 8/29 CCV: 738 [PERSON_NAME]: 5070 MAIN KC MO 64112"
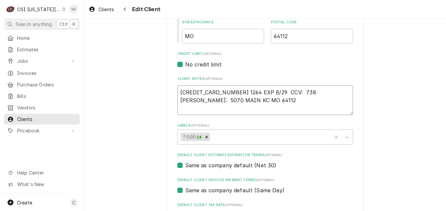
type textarea "x"
type textarea "[CREDIT_CARD_NUMBER] 1264 EXP 8/29 CCV: 738 [PERSON_NAME]: 5070 MAIN KC MO 64112"
type textarea "x"
type textarea "[CREDIT_CARD_NUMBER] 1264 EXP 8/29 CCV: 738 [PERSON_NAME]: 5070 MAIN KC MO 64112"
type textarea "x"
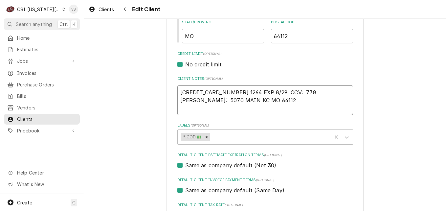
type textarea "[CREDIT_CARD_NUMBER] 1264 EXP 8/29 CCV: 738 [PERSON_NAME]: 5070 MAIN KC MO 64112"
type textarea "x"
type textarea "[CREDIT_CARD_NUMBER] 1264 EXP 8/29 CCV: 738 [PERSON_NAME]: 5070 MAIN KC MO 64112"
type textarea "x"
type textarea "[CREDIT_CARD_NUMBER] 1264 EXP 8/29 CCV: 738 [PERSON_NAME] [PERSON_NAME] BILLING…"
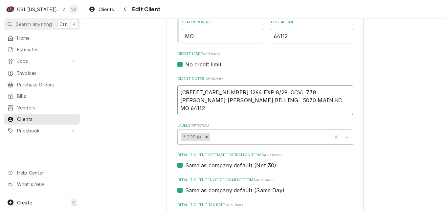
type textarea "x"
type textarea "[CREDIT_CARD_NUMBER] 1264 EXP 8/29 CCV: 738 [PERSON_NAME]: 5070 MAIN KC MO 64112"
type textarea "x"
type textarea "[CREDIT_CARD_NUMBER] 1264 EXP 8/29 CCV: 738 [PERSON_NAME]: 5070 MAIN KC MO 64112"
type textarea "x"
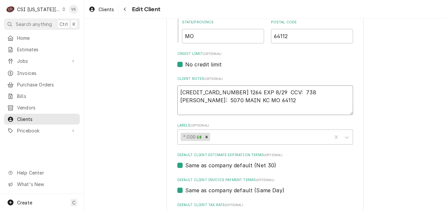
type textarea "[CREDIT_CARD_NUMBER] 1264 EXP 8/29 CCV: 738 [PERSON_NAME] BILLING: [STREET_ADDR…"
type textarea "x"
type textarea "[CREDIT_CARD_NUMBER] 1264 EXP 8/29 CCV: 738 [PERSON_NAME] BILLING: [STREET_ADDR…"
type textarea "x"
type textarea "[CREDIT_CARD_NUMBER] 1264 EXP 8/29 CCV: 738 [PERSON_NAME] BILLING: 5070 MAIN KC…"
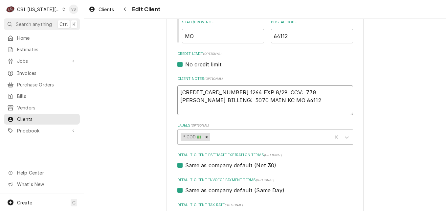
type textarea "x"
type textarea "[CREDIT_CARD_NUMBER] 1264 EXP 8/29 CCV: 738 [PERSON_NAME] BILLING: [STREET_ADDR…"
type textarea "x"
type textarea "[CREDIT_CARD_NUMBER] 1264 EXP 8/29 CCV: 738 [PERSON_NAME] BILLING: 5070 MAIN KC…"
type textarea "x"
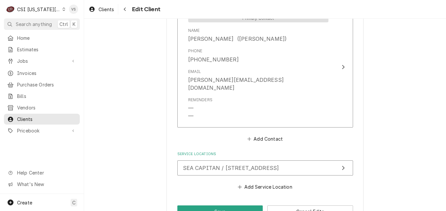
scroll to position [505, 0]
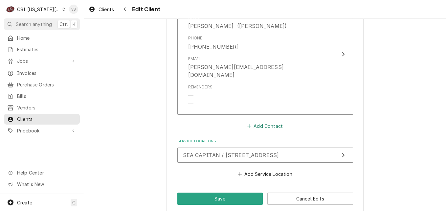
type textarea "[CREDIT_CARD_NUMBER] 1264 EXP 8/29 CCV: 738 [PERSON_NAME] BILLING: 5070 MAIN KC…"
click at [261, 121] on button "Add Contact" at bounding box center [265, 125] width 38 height 9
type textarea "x"
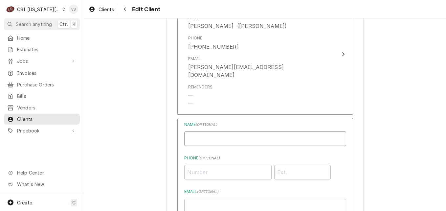
click at [191, 131] on input "Business Name" at bounding box center [265, 138] width 162 height 14
click at [199, 131] on input "Business Name" at bounding box center [265, 138] width 162 height 14
type input "j"
type input "[PERSON_NAME]"
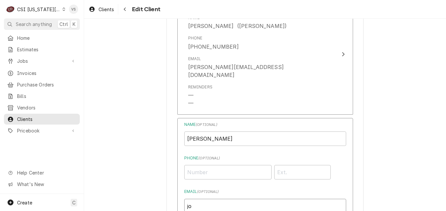
type input "j"
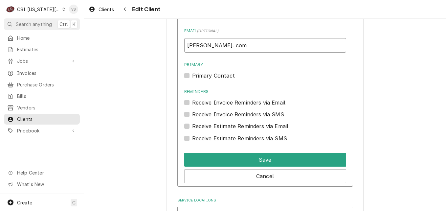
scroll to position [669, 0]
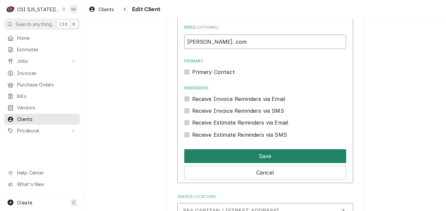
type input "[PERSON_NAME]. com"
click at [234, 150] on button "Save" at bounding box center [265, 156] width 162 height 14
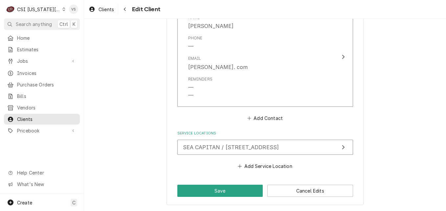
scroll to position [608, 0]
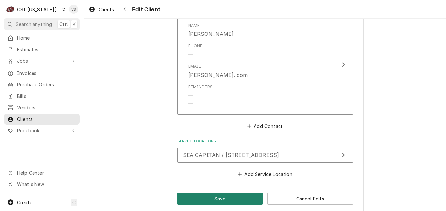
click at [227, 192] on button "Save" at bounding box center [220, 198] width 86 height 12
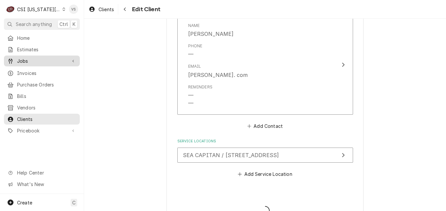
type textarea "x"
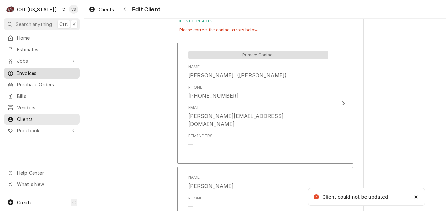
click at [29, 71] on span "Invoices" at bounding box center [46, 73] width 59 height 7
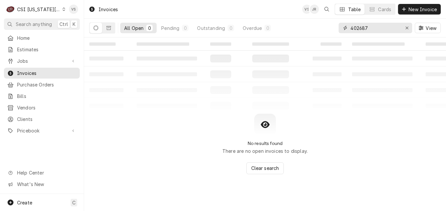
drag, startPoint x: 370, startPoint y: 30, endPoint x: 365, endPoint y: 27, distance: 6.0
click at [320, 30] on div "All Open 0 Pending 0 Outstanding 0 Overdue 0 402687 View" at bounding box center [264, 28] width 351 height 18
type input "3"
type input "303372"
click at [107, 28] on icon "Dynamic Content Wrapper" at bounding box center [108, 28] width 5 height 5
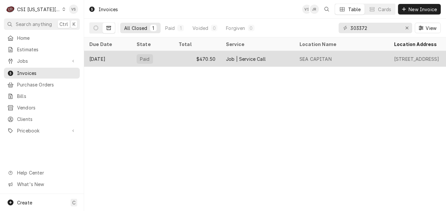
click at [144, 58] on div "Paid" at bounding box center [144, 58] width 11 height 7
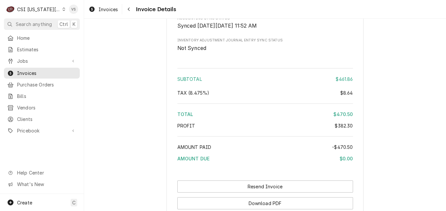
scroll to position [1447, 0]
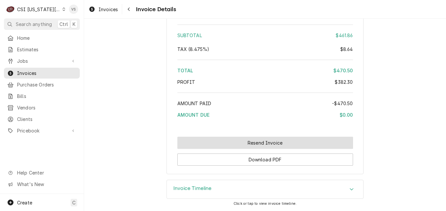
click at [248, 143] on button "Resend Invoice" at bounding box center [265, 143] width 176 height 12
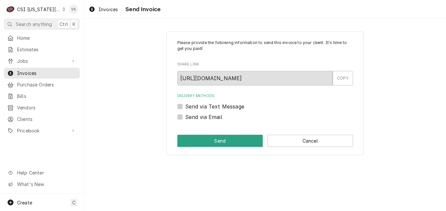
click at [185, 117] on label "Send via Email" at bounding box center [203, 117] width 37 height 8
click at [185, 117] on input "Send via Email" at bounding box center [273, 120] width 176 height 14
checkbox input "true"
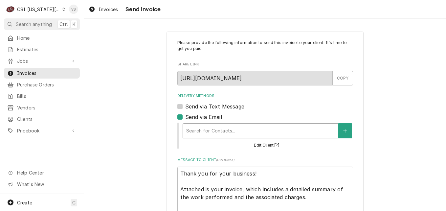
click at [198, 131] on div "Delivery Methods" at bounding box center [260, 131] width 148 height 12
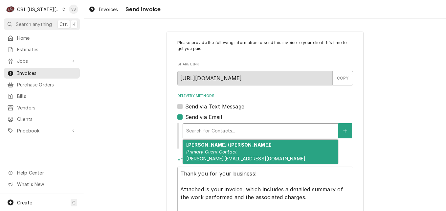
click at [204, 149] on em "Primary Client Contact" at bounding box center [211, 152] width 51 height 6
type textarea "x"
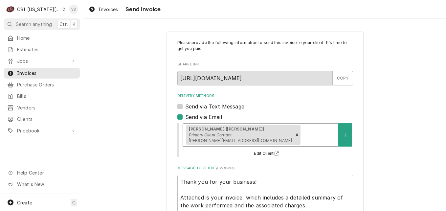
click at [302, 133] on div "Delivery Methods" at bounding box center [318, 135] width 33 height 12
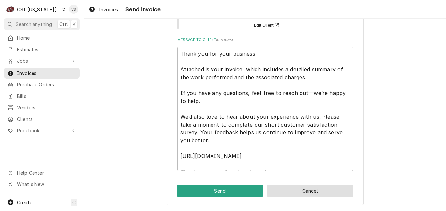
click at [299, 192] on button "Cancel" at bounding box center [310, 190] width 86 height 12
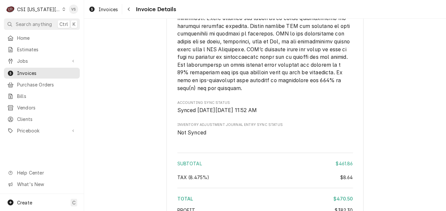
scroll to position [1445, 0]
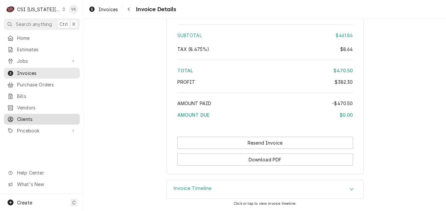
click at [34, 116] on span "Clients" at bounding box center [46, 119] width 59 height 7
click at [28, 117] on span "Clients" at bounding box center [46, 119] width 59 height 7
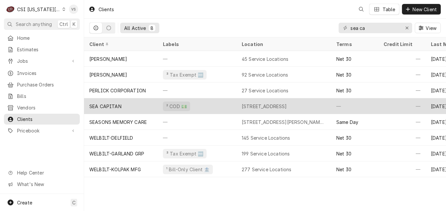
click at [139, 104] on div "SEA CAPITAN" at bounding box center [121, 106] width 74 height 16
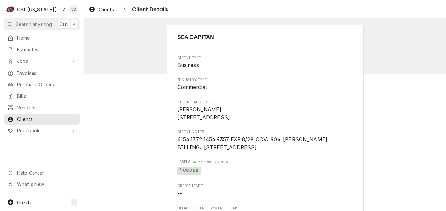
scroll to position [263, 0]
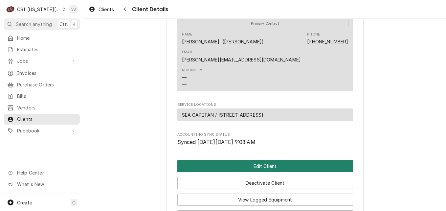
click at [252, 160] on button "Edit Client" at bounding box center [265, 166] width 176 height 12
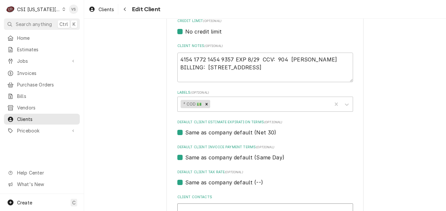
scroll to position [505, 0]
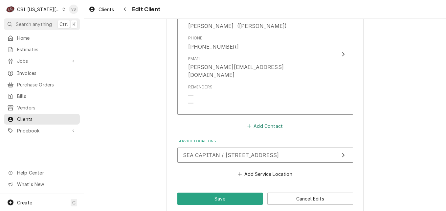
click at [263, 121] on button "Add Contact" at bounding box center [265, 125] width 38 height 9
type textarea "x"
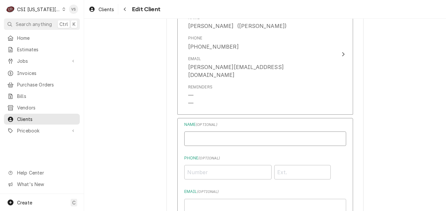
click at [208, 131] on input "Business Name" at bounding box center [265, 138] width 162 height 14
type input "j"
type input "[PERSON_NAME]"
type input "j"
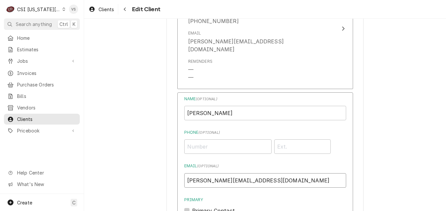
scroll to position [702, 0]
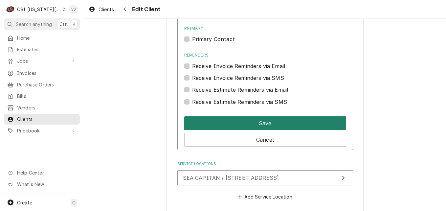
type input "[PERSON_NAME][EMAIL_ADDRESS][DOMAIN_NAME]"
click at [231, 116] on button "Save" at bounding box center [265, 123] width 162 height 14
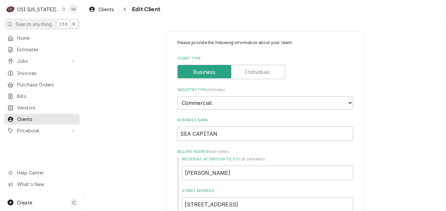
scroll to position [230, 0]
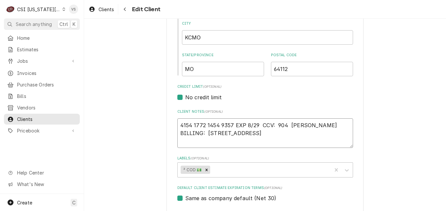
click at [219, 124] on textarea "4154 1772 1454 9357 EXP 8/29 CCV: 904 [PERSON_NAME] BILLING: [STREET_ADDRESS]" at bounding box center [265, 133] width 176 height 30
click at [233, 124] on textarea "4154 1772 1454 9357 EXP 8/29 CCV: 904 [PERSON_NAME] BILLING: [STREET_ADDRESS]" at bounding box center [265, 133] width 176 height 30
drag, startPoint x: 204, startPoint y: 124, endPoint x: 230, endPoint y: 123, distance: 26.3
click at [230, 123] on textarea "4154 1772 1454 9357 EXP 8/29 CCV: 904 [PERSON_NAME] BILLING: [STREET_ADDRESS]" at bounding box center [265, 133] width 176 height 30
type textarea "x"
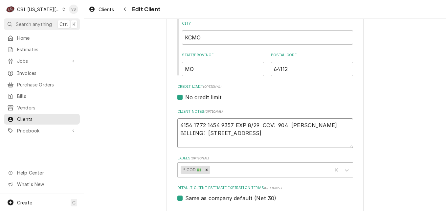
type textarea "4154 1772 9 EXP 8/29 CCV: 904 [PERSON_NAME] BILLING: 5070 MAIN KC MO 64112"
type textarea "x"
type textarea "4154 1772 98 EXP 8/29 CCV: 904 [PERSON_NAME] BILLING: 5070 MAIN KC MO 64112"
type textarea "x"
type textarea "4154 1772 980 EXP 8/29 CCV: 904 [PERSON_NAME] BILLING: 5070 MAIN KC MO 64112"
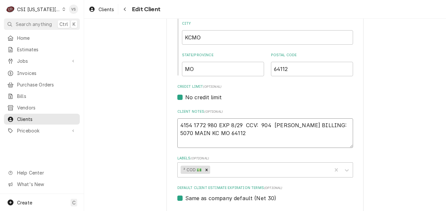
type textarea "x"
type textarea "4154 1772 9802 EXP 8/29 CCV: 904 [PERSON_NAME] BILLING: [STREET_ADDRESS]"
type textarea "x"
type textarea "4154 1772 9802 EXP 8/29 CCV: 904 [PERSON_NAME] BILLING: [STREET_ADDRESS]"
type textarea "x"
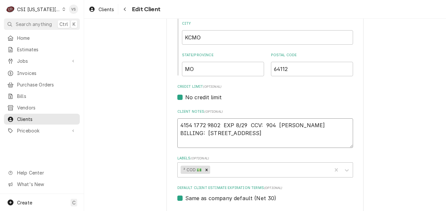
type textarea "4154 1772 9802 1 EXP 8/29 CCV: 904 [PERSON_NAME] BILLING: [STREET_ADDRESS]"
type textarea "x"
type textarea "4154 1772 9802 12 EXP 8/29 CCV: 904 [PERSON_NAME] BILLING: [STREET_ADDRESS]"
type textarea "x"
type textarea "4154 1772 9802 126 EXP 8/29 CCV: 904 [PERSON_NAME] BILLING: [STREET_ADDRESS]"
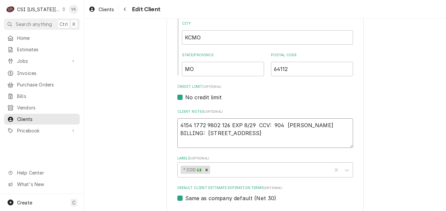
type textarea "x"
type textarea "[CREDIT_CARD_NUMBER] EXP 8/29 CCV: 904 [PERSON_NAME] BILLING: [STREET_ADDRESS]"
drag, startPoint x: 275, startPoint y: 126, endPoint x: 351, endPoint y: 126, distance: 75.8
click at [351, 126] on div "Please provide the following information about your client: Client Type Industr…" at bounding box center [264, 200] width 197 height 797
type textarea "x"
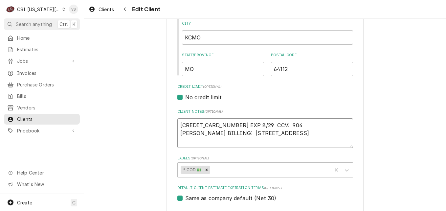
type textarea "[CREDIT_CARD_NUMBER] EXP 8/29 CCV: 7BILLING: 5070 MAIN KC MO 64112"
type textarea "x"
type textarea "[CREDIT_CARD_NUMBER] EXP 8/29 CCV: 73BILLING: 5070 MAIN KC MO 64112"
type textarea "x"
type textarea "[CREDIT_CARD_NUMBER] EXP 8/29 CCV: 738BILLING: 5070 MAIN KC MO 64112"
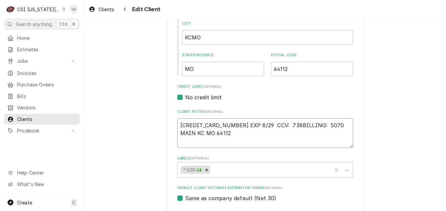
type textarea "x"
type textarea "[CREDIT_CARD_NUMBER] EXP 8/29 CCV: 738 BILLING: 5070 MAIN KC MO 64112"
type textarea "x"
type textarea "[CREDIT_CARD_NUMBER] EXP 8/29 CCV: 738 TBILLING: 5070 MAIN KC MO 64112"
type textarea "x"
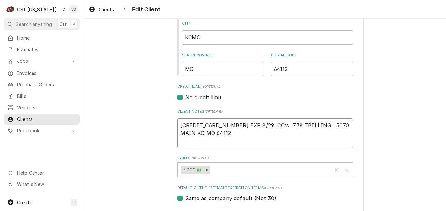
type textarea "[CREDIT_CARD_NUMBER] EXP 8/29 CCV: 738 ToBILLING: 5070 MAIN KC MO 64112"
type textarea "x"
type textarea "[CREDIT_CARD_NUMBER] EXP 8/29 CCV: 738 TonBILLING: 5070 MAIN KC MO 64112"
type textarea "x"
type textarea "[CREDIT_CARD_NUMBER] EXP 8/29 CCV: 738 TonyBILLING: 5070 MAIN KC MO 64112"
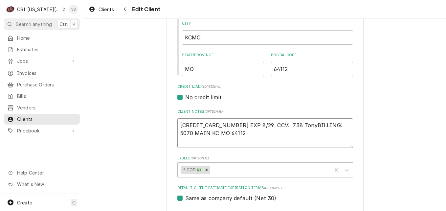
type textarea "x"
type textarea "[CREDIT_CARD_NUMBER] EXP 8/29 CCV: 738 [PERSON_NAME]: 5070 MAIN KC MO 64112"
type textarea "x"
type textarea "[CREDIT_CARD_NUMBER] EXP 8/29 CCV: 738 [PERSON_NAME]: 5070 MAIN KC MO 64112"
type textarea "x"
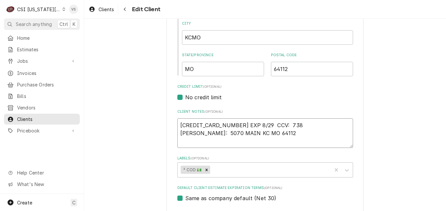
type textarea "[CREDIT_CARD_NUMBER] EXP 8/29 CCV: 738 [PERSON_NAME]: 5070 MAIN KC MO 64112"
type textarea "x"
type textarea "[CREDIT_CARD_NUMBER] EXP 8/29 CCV: 738 [PERSON_NAME]: 5070 MAIN KC MO 64112"
type textarea "x"
type textarea "[CREDIT_CARD_NUMBER] EXP 8/29 CCV: 738 [PERSON_NAME]: 5070 MAIN KC MO 64112"
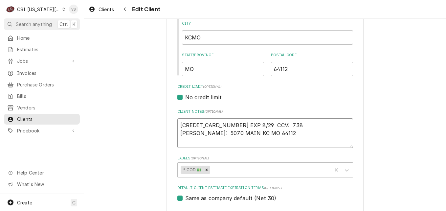
type textarea "x"
type textarea "[CREDIT_CARD_NUMBER] EXP 8/29 CCV: 738 [PERSON_NAME]: 5070 MAIN KC MO 64112"
type textarea "x"
type textarea "[CREDIT_CARD_NUMBER] EXP 8/29 CCV: 738 [PERSON_NAME]: 5070 MAIN KC MO 64112"
type textarea "x"
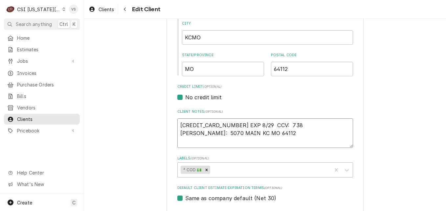
type textarea "4154 1772 9802 1264 EXP 8/29 CCV: 738 Tony GlamceuBILLING: 5070 MAIN KC MO 64112"
type textarea "x"
type textarea "4154 1772 9802 1264 EXP 8/29 CCV: 738 Tony GlamceusBILLING: 5070 MAIN KC MO 641…"
type textarea "x"
type textarea "4154 1772 9802 1264 EXP 8/29 CCV: 738 Tony GlamceuskBILLING: 5070 MAIN KC MO 64…"
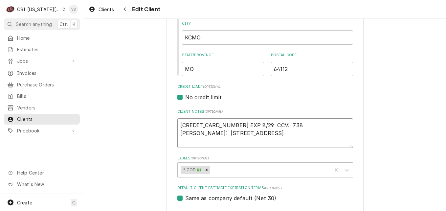
type textarea "x"
type textarea "4154 1772 9802 1264 EXP 8/29 CCV: 738 Tony GlamceuskiBILLING: 5070 MAIN KC MO 6…"
type textarea "x"
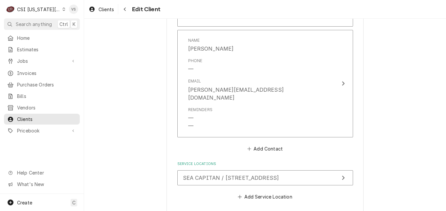
scroll to position [608, 0]
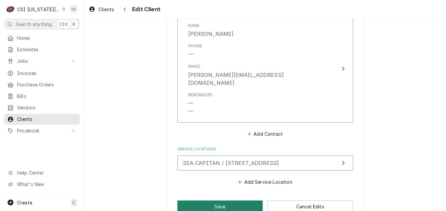
type textarea "[CREDIT_CARD_NUMBER] EXP 8/29 CCV: 738 [PERSON_NAME] BILLING: [STREET_ADDRESS]"
click at [231, 200] on button "Save" at bounding box center [220, 206] width 86 height 12
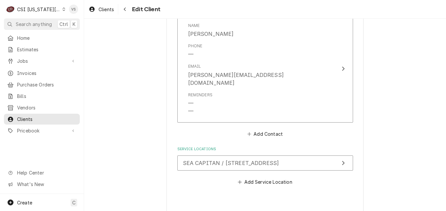
type textarea "x"
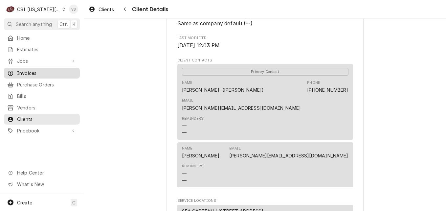
scroll to position [209, 0]
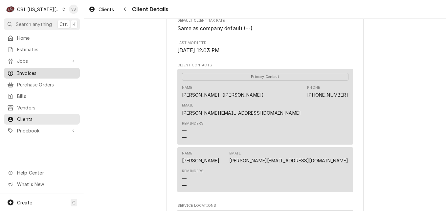
click at [31, 73] on span "Invoices" at bounding box center [46, 73] width 59 height 7
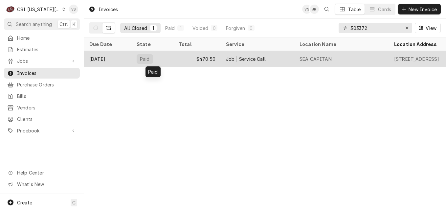
click at [164, 56] on div "Paid" at bounding box center [152, 59] width 42 height 16
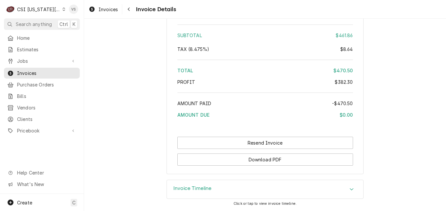
scroll to position [1447, 0]
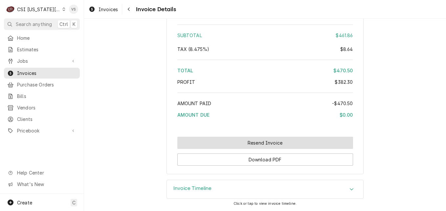
click at [239, 146] on button "Resend Invoice" at bounding box center [265, 143] width 176 height 12
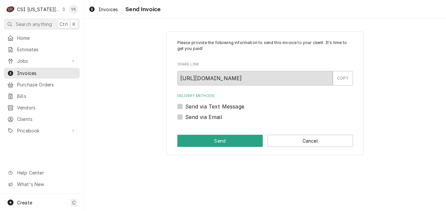
click at [185, 116] on label "Send via Email" at bounding box center [203, 117] width 37 height 8
click at [185, 116] on input "Send via Email" at bounding box center [273, 120] width 176 height 14
checkbox input "true"
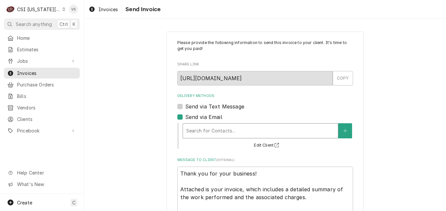
click at [193, 130] on div "Delivery Methods" at bounding box center [260, 131] width 148 height 12
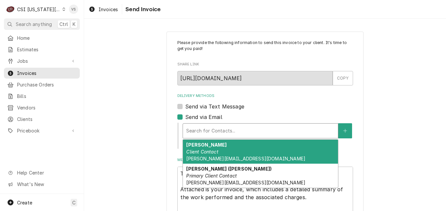
click at [196, 149] on em "Client Contact" at bounding box center [202, 152] width 32 height 6
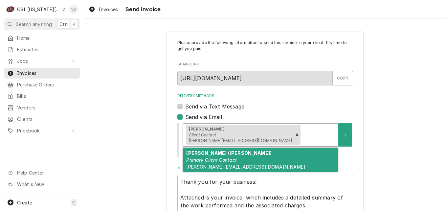
click at [302, 132] on div "Delivery Methods" at bounding box center [318, 135] width 33 height 12
click at [239, 163] on div "TODD SCHULTE (BRIAN) Primary Client Contact TODD@EARLSPREMIERE.COM" at bounding box center [260, 160] width 155 height 24
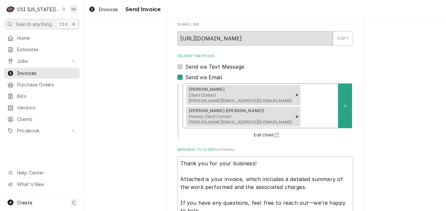
scroll to position [128, 0]
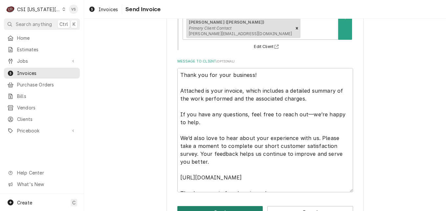
click at [238, 206] on button "Send" at bounding box center [220, 212] width 86 height 12
type textarea "x"
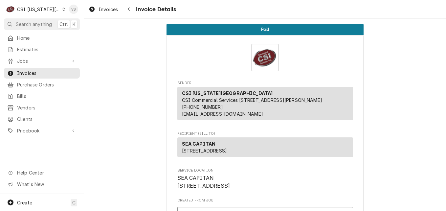
click at [62, 10] on icon "Dynamic Content Wrapper" at bounding box center [63, 9] width 3 height 3
click at [103, 65] on html "C CSI Kansas City VS Search anything Ctrl K Home Estimates Jobs Jobs Job Series…" at bounding box center [223, 105] width 446 height 211
click at [62, 10] on icon "Dynamic Content Wrapper" at bounding box center [63, 9] width 3 height 3
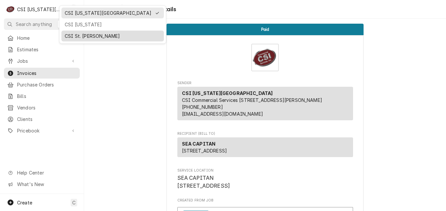
click at [70, 37] on div "CSI St. [PERSON_NAME]" at bounding box center [113, 35] width 96 height 7
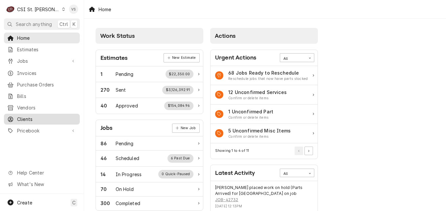
click at [34, 116] on span "Clients" at bounding box center [46, 119] width 59 height 7
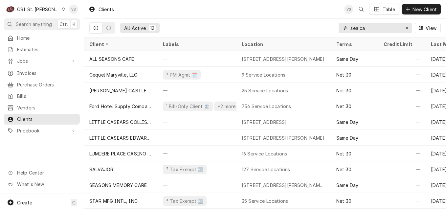
drag, startPoint x: 369, startPoint y: 29, endPoint x: 346, endPoint y: 30, distance: 23.0
click at [390, 32] on input "sea ca" at bounding box center [374, 28] width 49 height 11
click at [346, 30] on div "sea ca" at bounding box center [375, 28] width 74 height 11
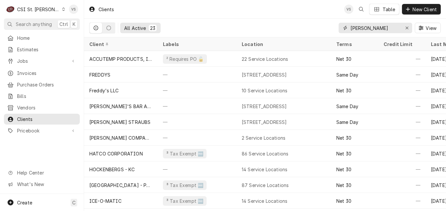
type input "[PERSON_NAME]"
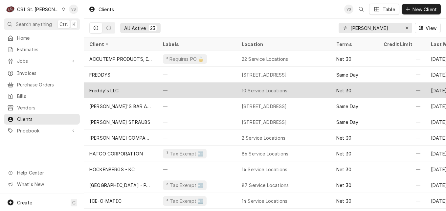
click at [134, 90] on div "Freddy's LLC" at bounding box center [121, 90] width 74 height 16
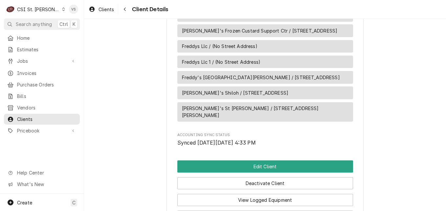
scroll to position [427, 0]
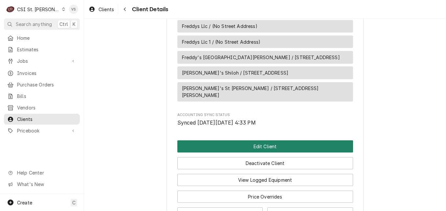
click at [252, 145] on button "Edit Client" at bounding box center [265, 146] width 176 height 12
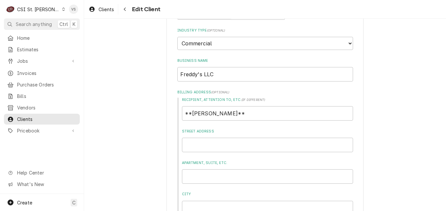
scroll to position [98, 0]
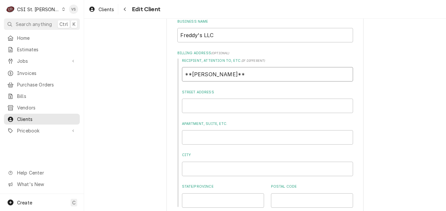
drag, startPoint x: 220, startPoint y: 73, endPoint x: 254, endPoint y: 74, distance: 34.2
click at [253, 75] on input "**[PERSON_NAME]**" at bounding box center [267, 74] width 171 height 14
drag, startPoint x: 254, startPoint y: 74, endPoint x: 178, endPoint y: 75, distance: 76.8
click at [178, 75] on div "Recipient, Attention To, etc. ( if different ) **Bill Via Corrigo Portal** Stre…" at bounding box center [265, 132] width 176 height 149
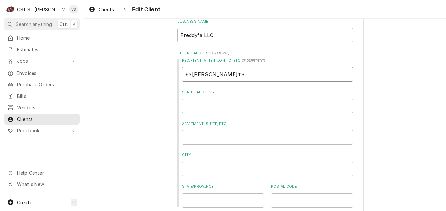
type textarea "x"
click at [185, 103] on input "Street Address" at bounding box center [267, 105] width 171 height 14
type textarea "x"
type input "30"
type textarea "x"
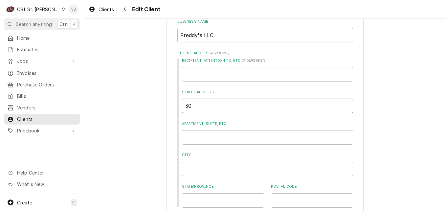
type input "302"
type textarea "x"
type input "3020"
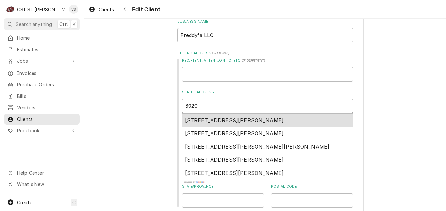
type textarea "x"
type input "3020"
type textarea "x"
type input "3020 M"
type textarea "x"
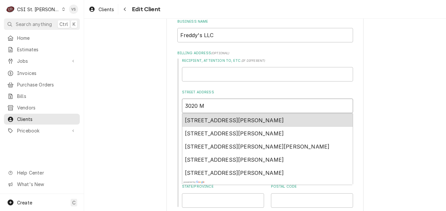
type input "3020 M"
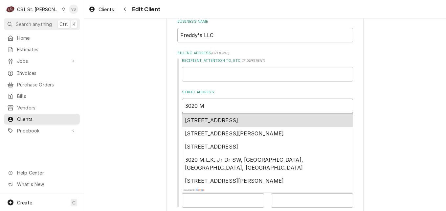
type textarea "x"
type input "3020 M C"
type textarea "x"
type input "3020 M Cu"
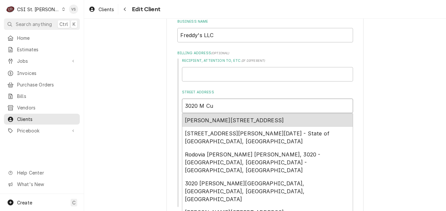
type textarea "x"
type input "3020 M Cu["
type textarea "x"
type input "3020 M Cu[r"
type textarea "x"
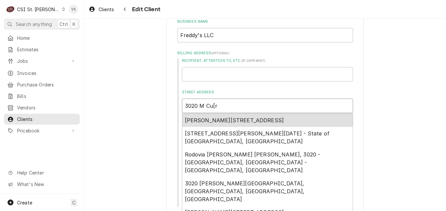
type input "3020 M Cu[re"
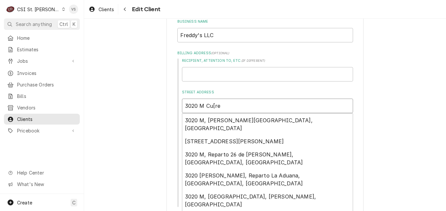
type textarea "x"
type input "3020 M Cu[r"
type textarea "x"
type input "3020 M Cu["
type textarea "x"
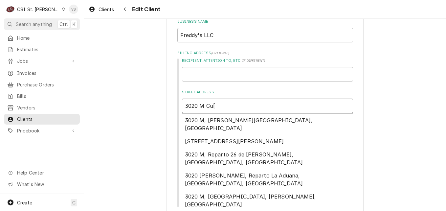
type input "3020 M Cu"
type textarea "x"
type input "3020 M C"
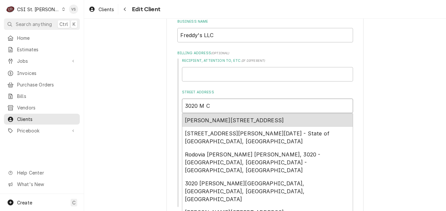
type textarea "x"
type input "3020 M"
type textarea "x"
type input "3020 M"
type textarea "x"
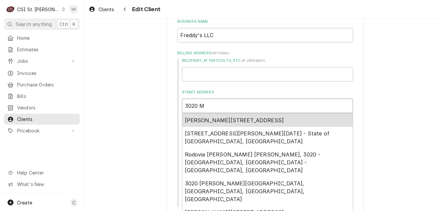
type input "3020"
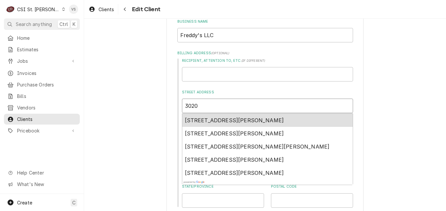
type textarea "x"
type input "3020 n"
type textarea "x"
type input "3020 n"
type textarea "x"
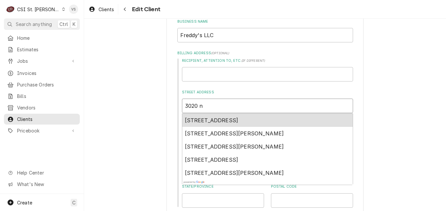
type input "3020 n"
type textarea "x"
type input "3020"
type textarea "x"
type input "3020 N"
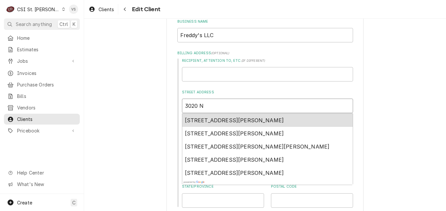
type textarea "x"
type input "3020 N"
type textarea "x"
type input "3020 N C"
type textarea "x"
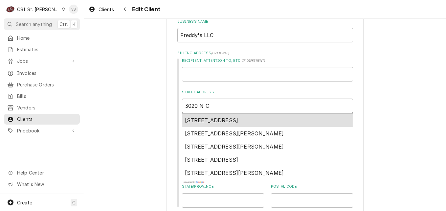
type input "3020 N Cy"
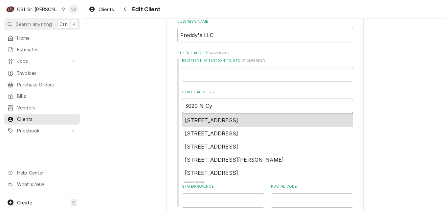
type textarea "x"
type input "3020 N Cyp"
type textarea "x"
type input "3020 N Cypr"
type textarea "x"
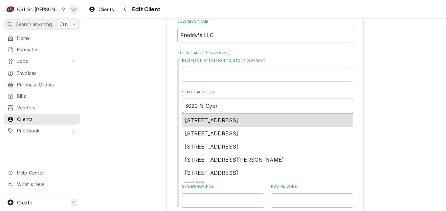
type input "3020 N Cypre"
type textarea "x"
type input "3020 N Cypres"
type textarea "x"
type input "3020 N Cypress"
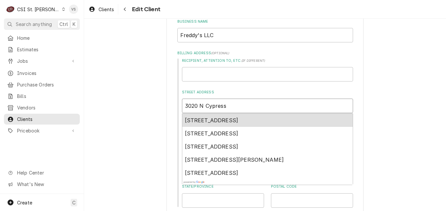
click at [236, 118] on span "[STREET_ADDRESS]" at bounding box center [212, 120] width 54 height 7
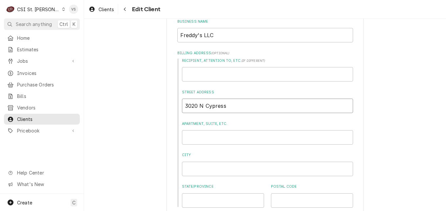
type textarea "x"
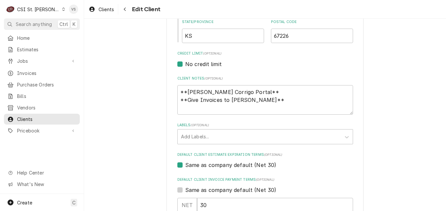
scroll to position [263, 0]
type input "[STREET_ADDRESS]"
drag, startPoint x: 177, startPoint y: 91, endPoint x: 259, endPoint y: 102, distance: 82.2
click at [259, 102] on textarea "**[PERSON_NAME] Corrigo Portal** **Give Invoices to [PERSON_NAME]**" at bounding box center [265, 100] width 176 height 30
type textarea "x"
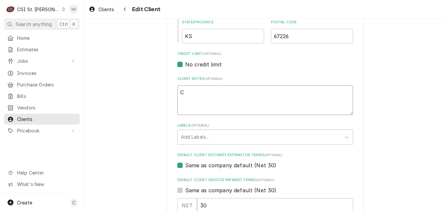
type textarea "CU"
type textarea "x"
type textarea "CUs"
type textarea "x"
type textarea "CUst"
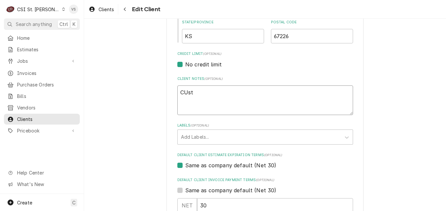
type textarea "x"
type textarea "CUsto"
type textarea "x"
type textarea "CUstom"
type textarea "x"
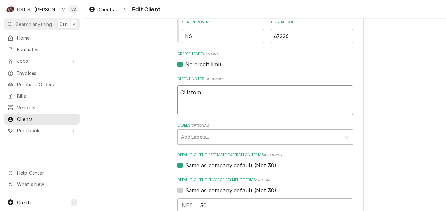
type textarea "CUsto"
type textarea "x"
type textarea "CUst"
type textarea "x"
type textarea "CUs"
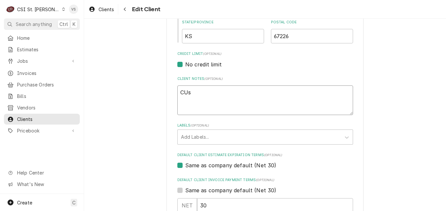
type textarea "x"
type textarea "CU"
type textarea "x"
type textarea "C"
type textarea "x"
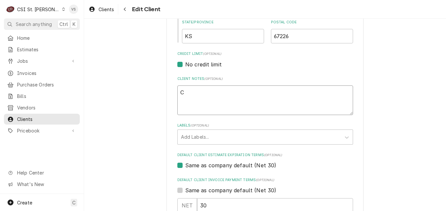
type textarea "Cu"
type textarea "x"
type textarea "Cus"
type textarea "x"
type textarea "Cust"
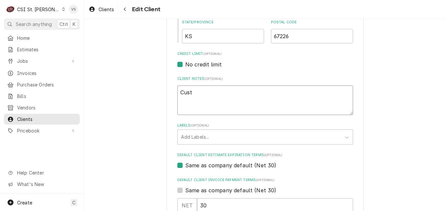
type textarea "x"
type textarea "Custo"
type textarea "x"
type textarea "Custom"
type textarea "x"
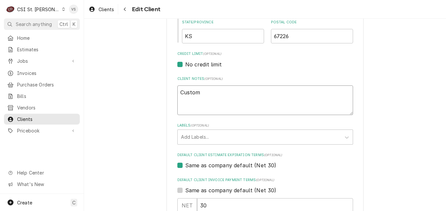
type textarea "Custome"
type textarea "x"
type textarea "Customer"
type textarea "x"
type textarea "Customer i"
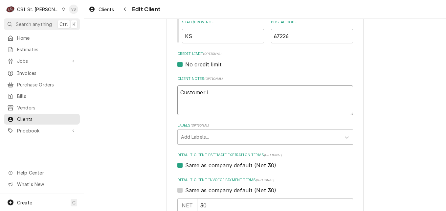
type textarea "x"
type textarea "Customer is"
type textarea "x"
type textarea "Customer is"
type textarea "x"
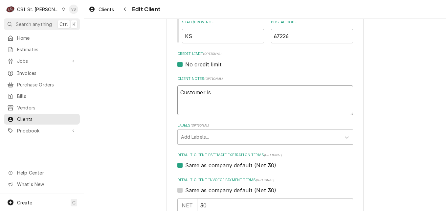
type textarea "Customer is o"
type textarea "x"
type textarea "Customer is"
type textarea "x"
type textarea "Customer is n"
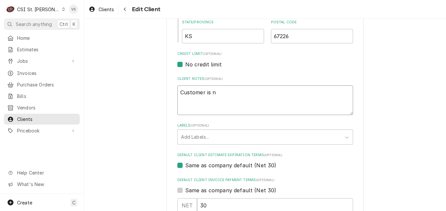
type textarea "x"
type textarea "Customer is no"
type textarea "x"
type textarea "Customer is no"
type textarea "x"
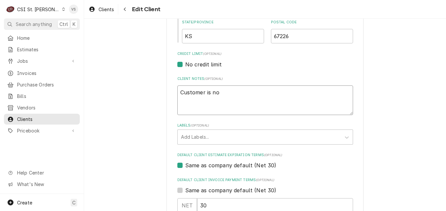
type textarea "Customer is no l"
type textarea "x"
type textarea "Customer is no lo"
type textarea "x"
type textarea "Customer is no lon"
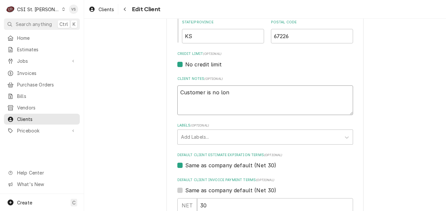
type textarea "x"
type textarea "Customer is no long"
type textarea "x"
type textarea "Customer is no longe"
type textarea "x"
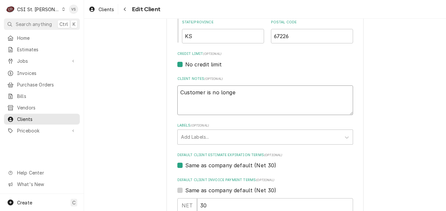
type textarea "Customer is no longer"
type textarea "x"
type textarea "Customer is no longer"
type textarea "x"
type textarea "Customer is no longer u"
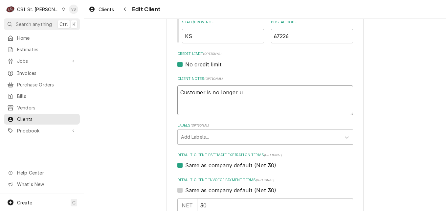
type textarea "x"
type textarea "Customer is no longer us"
type textarea "x"
type textarea "Customer is no longer usi"
type textarea "x"
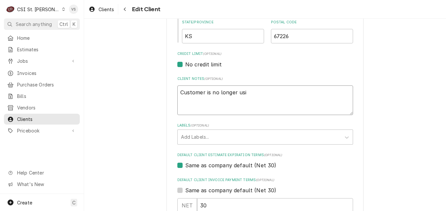
type textarea "Customer is no longer usin"
type textarea "x"
type textarea "Customer is no longer using"
type textarea "x"
type textarea "Customer is no longer using"
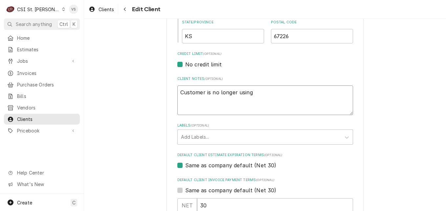
type textarea "x"
type textarea "Customer is no longer using C"
type textarea "x"
type textarea "Customer is no longer using Co"
type textarea "x"
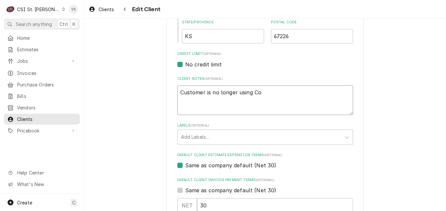
type textarea "Customer is no longer using Cor"
type textarea "x"
type textarea "Customer is no longer using Corr"
type textarea "x"
type textarea "Customer is no longer using Corri"
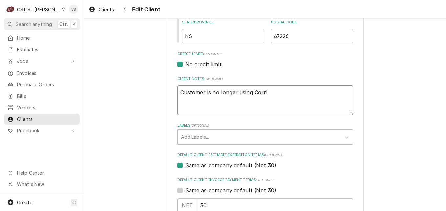
type textarea "x"
type textarea "Customer is no longer using Corrig"
type textarea "x"
type textarea "Customer is no longer using Corrigo"
type textarea "x"
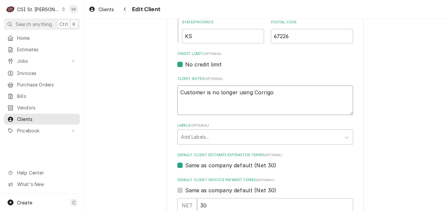
type textarea "Customer is no longer using Corrigo"
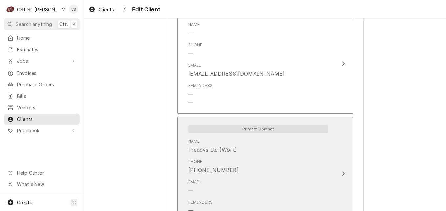
scroll to position [492, 0]
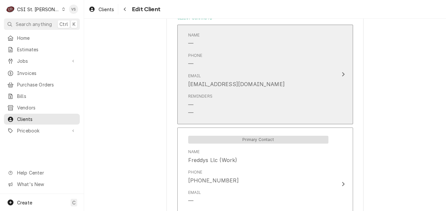
click at [268, 107] on div "Reminders — —" at bounding box center [258, 105] width 140 height 28
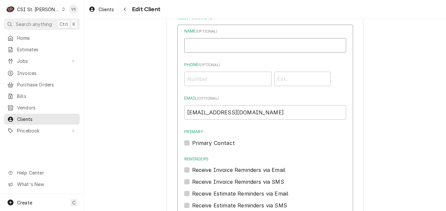
click at [190, 46] on input "Business Name" at bounding box center [265, 45] width 162 height 14
click at [196, 43] on input "Business Name" at bounding box center [265, 45] width 162 height 14
type input "b"
type input "[PERSON_NAME]"
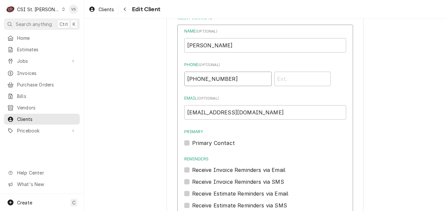
type input "[PHONE_NUMBER]"
type input "[EMAIL_ADDRESS][DOMAIN_NAME]"
click at [192, 140] on label "Primary Contact" at bounding box center [213, 143] width 43 height 8
click at [192, 140] on input "Primary" at bounding box center [273, 146] width 162 height 14
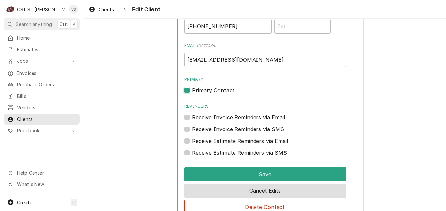
scroll to position [525, 0]
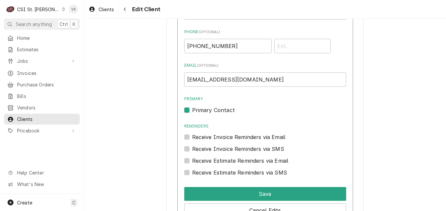
click at [192, 111] on label "Primary Contact" at bounding box center [213, 110] width 43 height 8
click at [192, 111] on input "Primary" at bounding box center [273, 113] width 162 height 14
checkbox input "false"
click at [192, 135] on label "Receive Invoice Reminders via Email" at bounding box center [239, 137] width 94 height 8
click at [192, 135] on input "Reminders" at bounding box center [273, 140] width 162 height 14
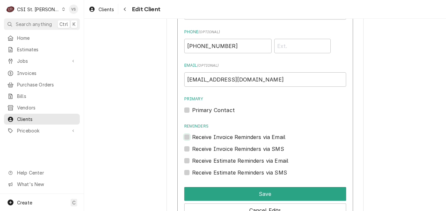
checkbox input "true"
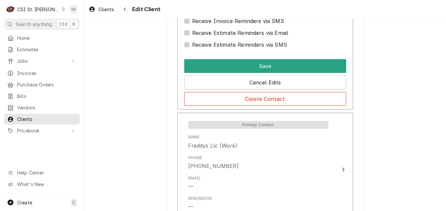
scroll to position [689, 0]
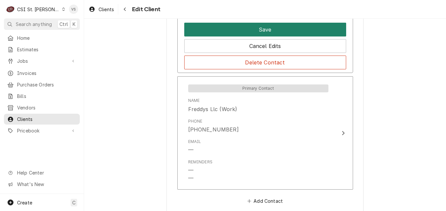
click at [234, 27] on button "Save" at bounding box center [265, 30] width 162 height 14
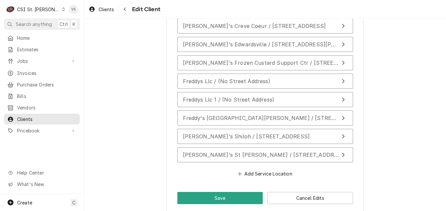
scroll to position [791, 0]
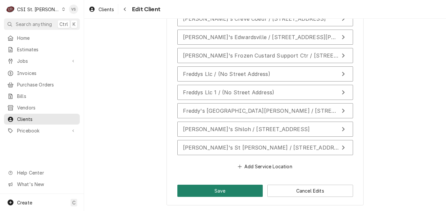
click at [204, 190] on button "Save" at bounding box center [220, 190] width 86 height 12
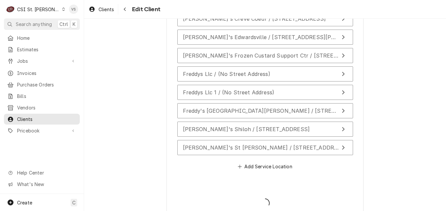
type textarea "x"
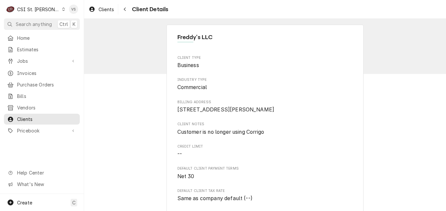
click at [62, 10] on icon "Dynamic Content Wrapper" at bounding box center [63, 9] width 3 height 3
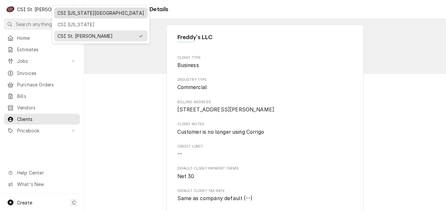
click at [65, 14] on div "CSI [US_STATE][GEOGRAPHIC_DATA]" at bounding box center [100, 13] width 87 height 7
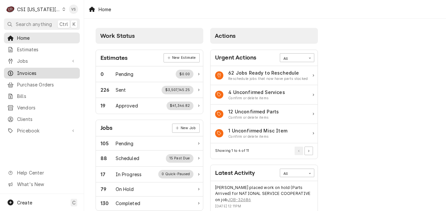
click at [28, 73] on span "Invoices" at bounding box center [46, 73] width 59 height 7
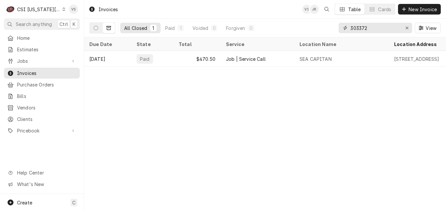
click at [357, 28] on input "303372" at bounding box center [374, 28] width 49 height 11
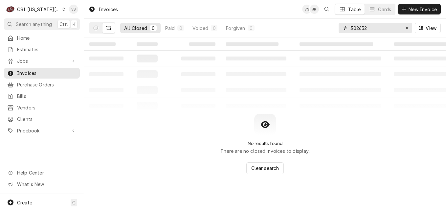
type input "302652"
click at [98, 29] on icon "Dynamic Content Wrapper" at bounding box center [96, 28] width 5 height 5
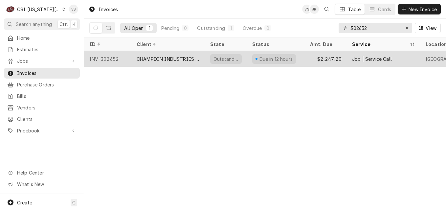
click at [153, 58] on div "CHAMPION INDUSTRIES WARRANTY" at bounding box center [168, 58] width 63 height 7
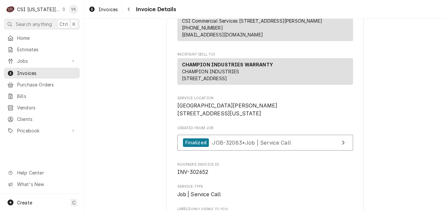
scroll to position [98, 0]
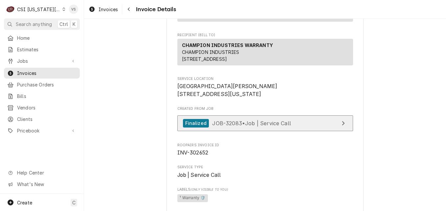
click at [221, 126] on span "JOB-32083 • Job | Service Call" at bounding box center [251, 122] width 79 height 7
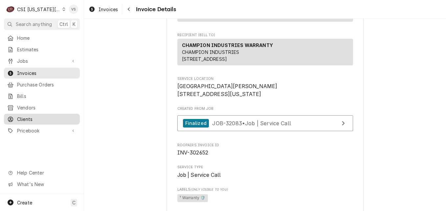
click at [26, 117] on span "Clients" at bounding box center [46, 119] width 59 height 7
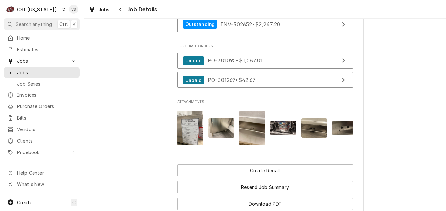
scroll to position [1248, 0]
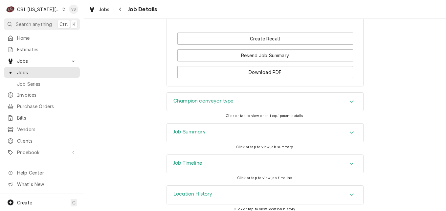
click at [350, 130] on icon "Accordion Header" at bounding box center [351, 132] width 5 height 5
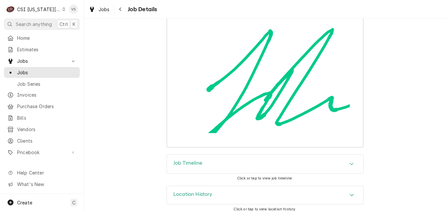
scroll to position [2630, 0]
click at [350, 161] on icon "Accordion Header" at bounding box center [351, 163] width 5 height 5
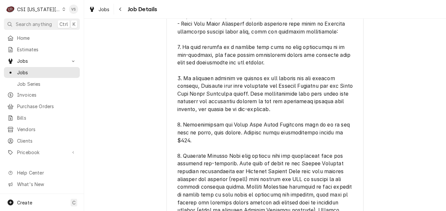
scroll to position [333, 0]
click at [36, 94] on span "Invoices" at bounding box center [46, 94] width 59 height 7
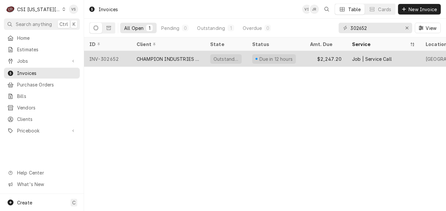
click at [121, 58] on div "INV-302652" at bounding box center [107, 59] width 47 height 16
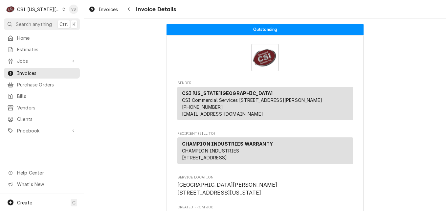
click at [124, 56] on div "C CSI Kansas City VS Search anything Ctrl K Home Estimates Jobs Jobs Job Series…" at bounding box center [223, 105] width 446 height 211
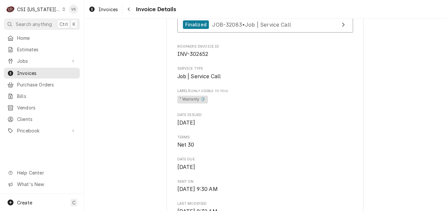
scroll to position [230, 0]
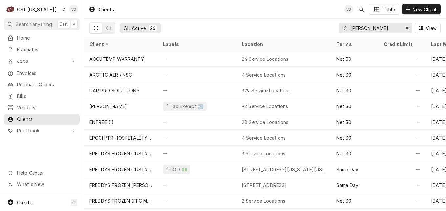
drag, startPoint x: 369, startPoint y: 27, endPoint x: 336, endPoint y: 30, distance: 33.3
click at [342, 28] on div "freddy" at bounding box center [375, 28] width 74 height 11
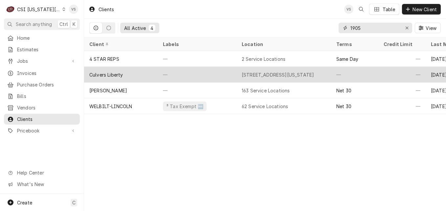
type input "1905"
click at [131, 70] on div "Culvers Liberty" at bounding box center [121, 75] width 74 height 16
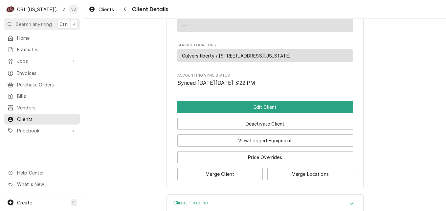
scroll to position [334, 0]
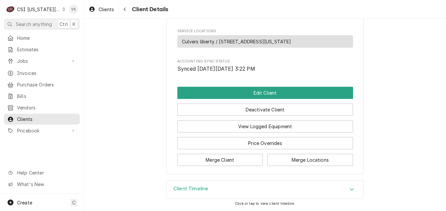
click at [349, 186] on icon "Accordion Header" at bounding box center [351, 188] width 5 height 5
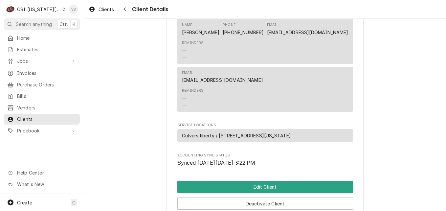
scroll to position [263, 0]
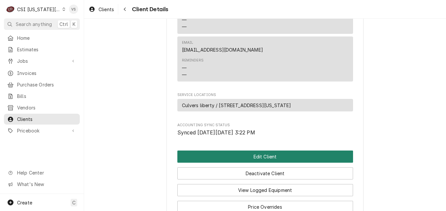
click at [247, 162] on button "Edit Client" at bounding box center [265, 156] width 176 height 12
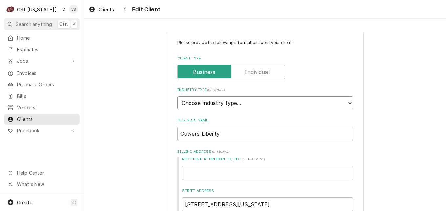
click at [205, 106] on select "Choose industry type... Residential Commercial Industrial Government" at bounding box center [265, 102] width 176 height 13
select select "2"
click at [177, 96] on select "Choose industry type... Residential Commercial Industrial Government" at bounding box center [265, 102] width 176 height 13
click at [196, 133] on input "Culvers Liberty" at bounding box center [265, 133] width 176 height 14
type textarea "x"
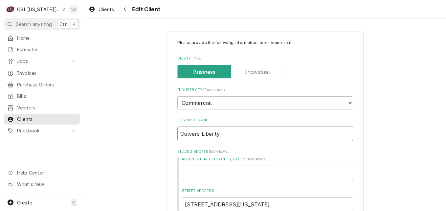
type input "[PERSON_NAME] Liberty"
type textarea "x"
type input "[PERSON_NAME]' Liberty"
type textarea "x"
type input "[PERSON_NAME] Liberty"
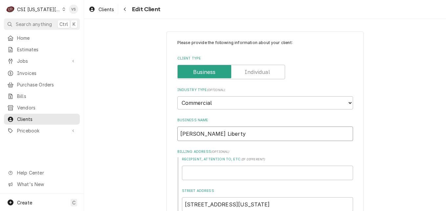
type textarea "x"
type input "[PERSON_NAME]' Liberty"
type textarea "x"
type input "[PERSON_NAME] Liberty"
type textarea "x"
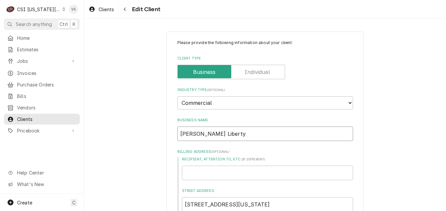
type input "Culvers Liberty"
type textarea "x"
type input "Culvers Liberty"
type textarea "x"
type input "Culvers o Liberty"
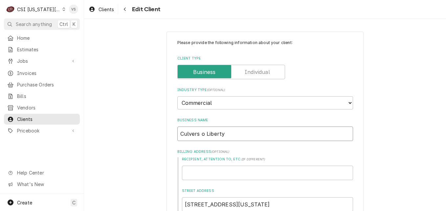
type textarea "x"
type input "Culvers of Liberty"
type textarea "x"
type input "Culvers of Liberty"
type textarea "x"
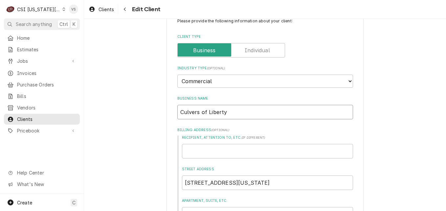
scroll to position [33, 0]
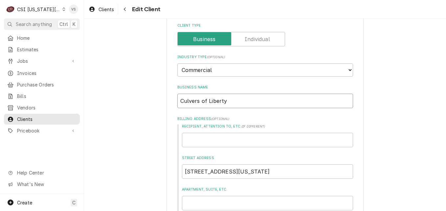
drag, startPoint x: 230, startPoint y: 101, endPoint x: 175, endPoint y: 101, distance: 54.8
click at [177, 101] on input "Culvers of Liberty" at bounding box center [265, 101] width 176 height 14
click at [233, 101] on input "Culvers of Liberty" at bounding box center [265, 101] width 176 height 14
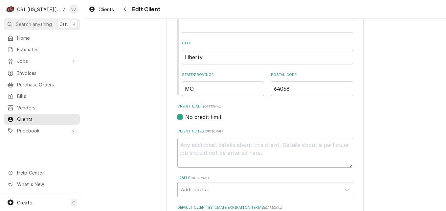
scroll to position [230, 0]
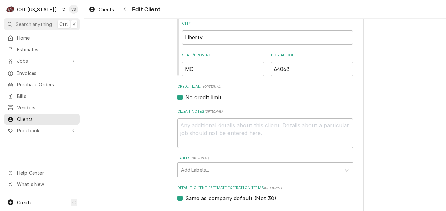
type input "Culvers of Liberty"
click at [196, 125] on textarea "Client Notes ( optional )" at bounding box center [265, 133] width 176 height 30
type textarea "x"
type textarea "P"
type textarea "x"
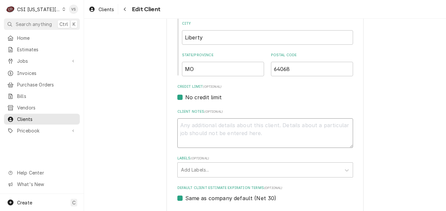
type textarea "x"
type textarea "a"
type textarea "x"
type textarea "ap"
type textarea "x"
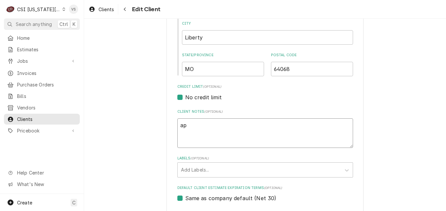
type textarea "a"
type textarea "x"
type textarea "a"
type textarea "x"
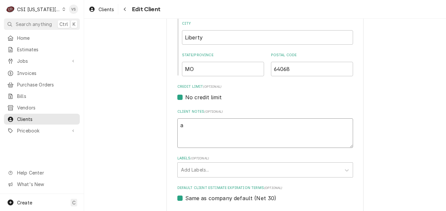
type textarea "aP"
type textarea "x"
type textarea "a"
type textarea "x"
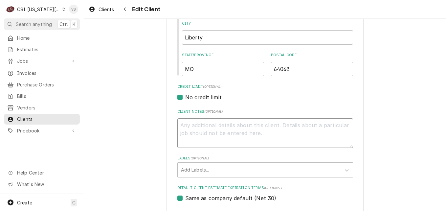
type textarea "A"
type textarea "x"
type textarea "Ap"
type textarea "x"
type textarea "Apr"
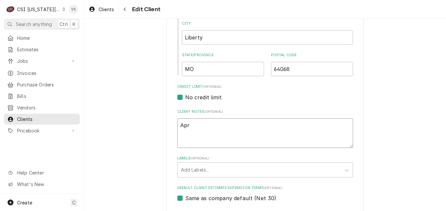
type textarea "x"
type textarea "Aprr"
type textarea "x"
type textarea "Aprro"
type textarea "x"
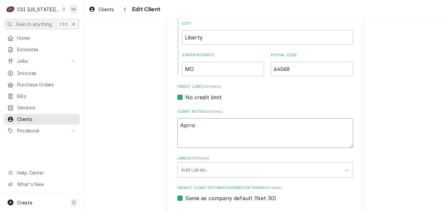
type textarea "Aprrov"
type textarea "x"
type textarea "Aprro"
type textarea "x"
type textarea "Aprr"
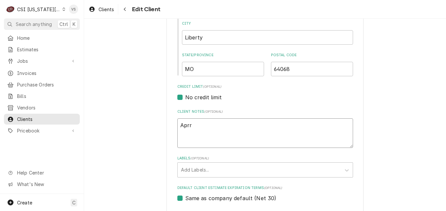
type textarea "x"
type textarea "Apr"
type textarea "x"
type textarea "Aprp"
type textarea "x"
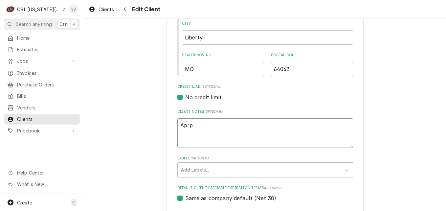
type textarea "Apr"
type textarea "x"
type textarea "Ap"
type textarea "x"
type textarea "App"
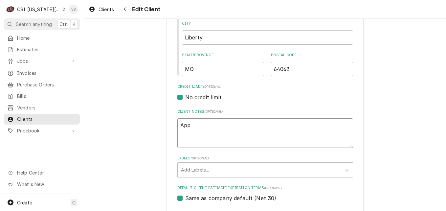
type textarea "x"
type textarea "Appr"
type textarea "x"
type textarea "Appro"
type textarea "x"
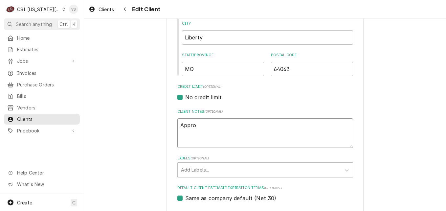
type textarea "Approv"
type textarea "x"
type textarea "Approve"
type textarea "x"
type textarea "Approved"
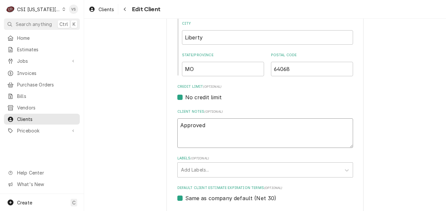
type textarea "x"
type textarea "Approved"
type textarea "x"
type textarea "Approved f"
type textarea "x"
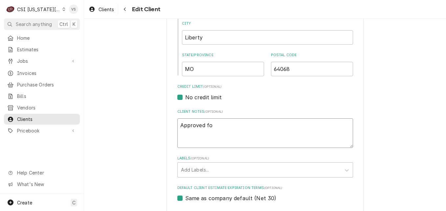
type textarea "Approved for"
type textarea "x"
type textarea "Approved for"
type textarea "x"
type textarea "Approved for N"
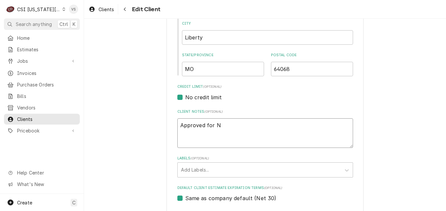
type textarea "x"
type textarea "Approved for Ne"
type textarea "x"
type textarea "Approved for Net"
type textarea "x"
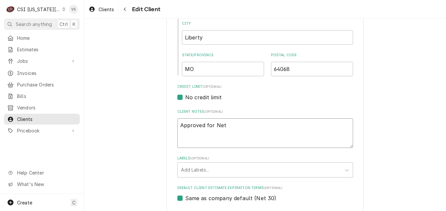
type textarea "Approved for Net"
type textarea "x"
type textarea "Approved for Net 3"
type textarea "x"
type textarea "Approved for Net 30"
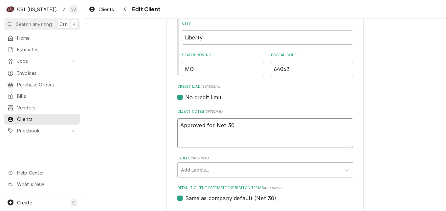
type textarea "x"
type textarea "Approved for Net 30"
type textarea "x"
type textarea "Approved for Net 30 p"
type textarea "x"
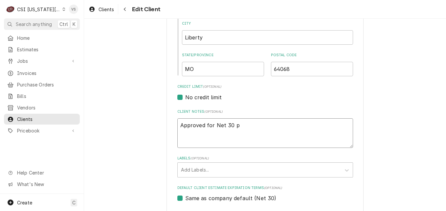
type textarea "Approved for Net 30 pa"
type textarea "x"
type textarea "Approved for Net 30 pay"
type textarea "x"
type textarea "Approved for Net 30 paym"
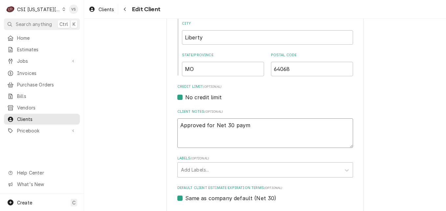
type textarea "x"
type textarea "Approved for Net 30 paymn"
type textarea "x"
type textarea "Approved for Net 30 paymne"
type textarea "x"
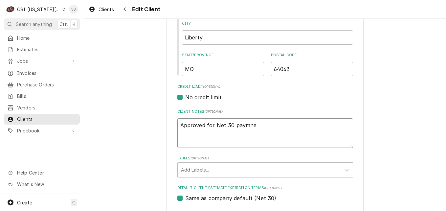
type textarea "Approved for Net 30 paymnet"
type textarea "x"
type textarea "Approved for Net 30 paymnet"
type textarea "x"
type textarea "Approved for Net 30 paymnet"
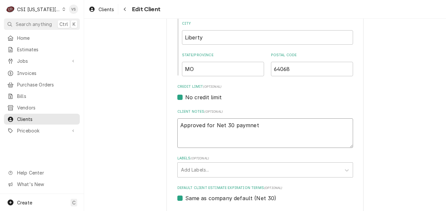
type textarea "x"
type textarea "Approved for Net 30 paymne"
type textarea "x"
type textarea "Approved for Net 30 paymn"
type textarea "x"
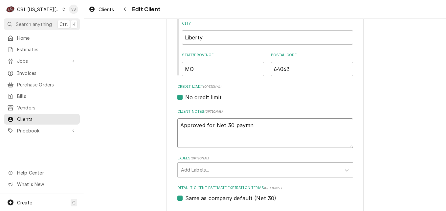
type textarea "Approved for Net 30 paym"
type textarea "x"
type textarea "Approved for Net 30 payme"
type textarea "x"
type textarea "Approved for Net 30 paymen"
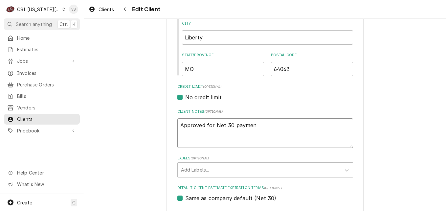
type textarea "x"
type textarea "Approved for Net 30 payment"
type textarea "x"
type textarea "Approved for Net 30 payment"
type textarea "x"
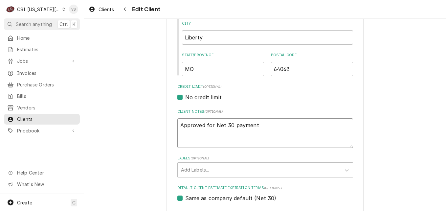
type textarea "Approved for Net 30 payment t"
type textarea "x"
type textarea "Approved for Net 30 payment te"
type textarea "x"
type textarea "Approved for Net 30 payment ter"
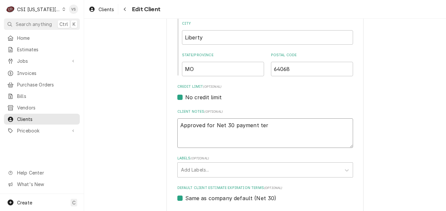
type textarea "x"
type textarea "Approved for Net 30 payment term"
type textarea "x"
type textarea "Approved for Net 30 payment terms"
type textarea "x"
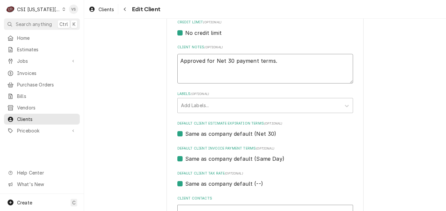
scroll to position [328, 0]
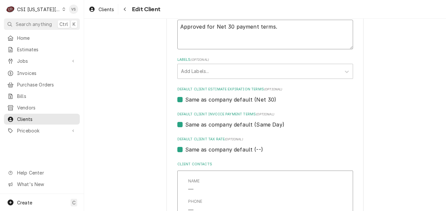
type textarea "Approved for Net 30 payment terms."
click at [185, 127] on label "Same as company default (Same Day)" at bounding box center [234, 124] width 99 height 8
click at [185, 127] on input "Same as company default (Same Day)" at bounding box center [273, 127] width 176 height 14
checkbox input "false"
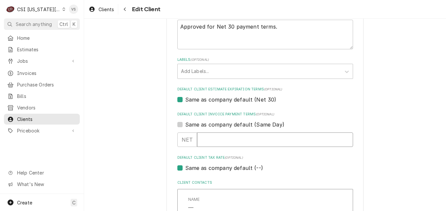
click at [207, 138] on input "Default Client Invoice Payment Terms" at bounding box center [275, 139] width 156 height 14
type textarea "x"
type input "3"
type textarea "x"
type input "30"
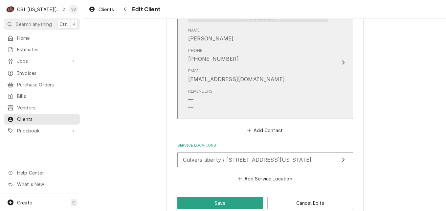
scroll to position [624, 0]
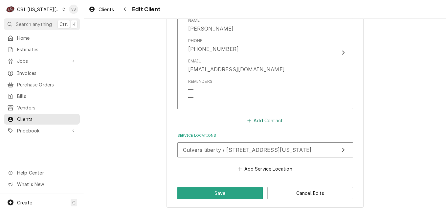
click at [262, 120] on button "Add Contact" at bounding box center [265, 120] width 38 height 9
type textarea "x"
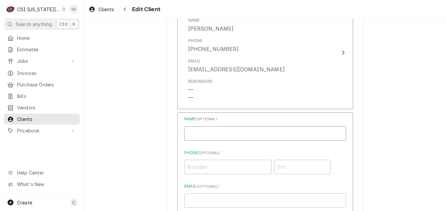
click at [214, 133] on input "Business Name" at bounding box center [265, 133] width 162 height 14
type input "i"
type input "Invoice"
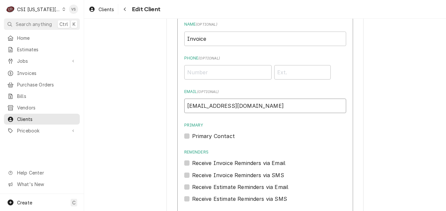
scroll to position [722, 0]
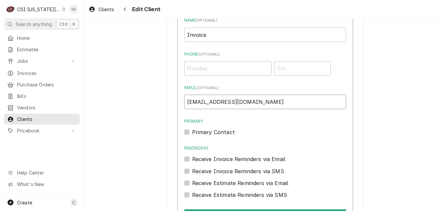
type input "ricarbills@gmail.com"
click at [207, 34] on input "Invoice" at bounding box center [265, 35] width 162 height 14
click at [204, 34] on input "Invoice s" at bounding box center [265, 35] width 162 height 14
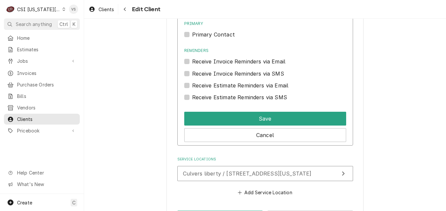
scroll to position [821, 0]
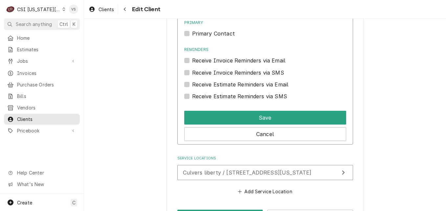
type input "Invoices"
click at [192, 59] on label "Receive Invoice Reminders via Email" at bounding box center [239, 60] width 94 height 8
click at [192, 59] on input "Reminders" at bounding box center [273, 63] width 162 height 14
checkbox input "true"
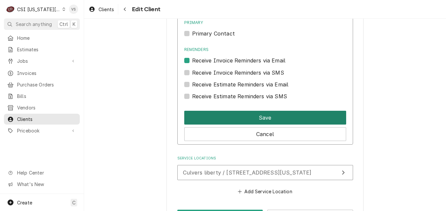
click at [222, 117] on button "Save" at bounding box center [265, 118] width 162 height 14
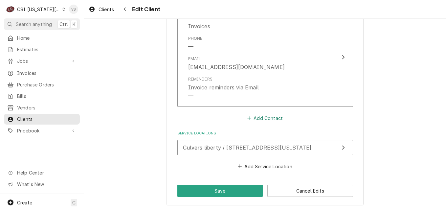
click at [256, 118] on button "Add Contact" at bounding box center [265, 118] width 38 height 9
type textarea "x"
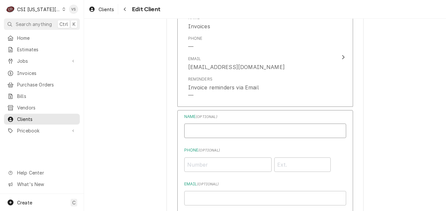
click at [204, 131] on input "Business Name" at bounding box center [265, 130] width 162 height 14
type input "s"
type input "STORE"
type input "(816) 781-2600"
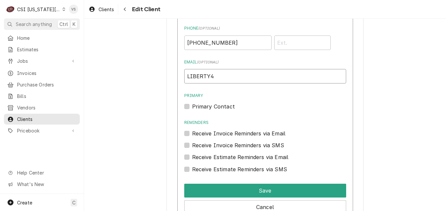
scroll to position [893, 0]
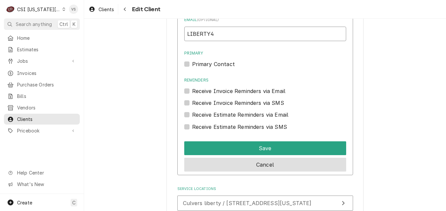
type input "LIBERTY4"
click at [274, 168] on button "Cancel" at bounding box center [265, 165] width 162 height 14
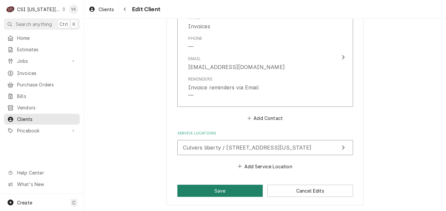
click at [239, 188] on button "Save" at bounding box center [220, 190] width 86 height 12
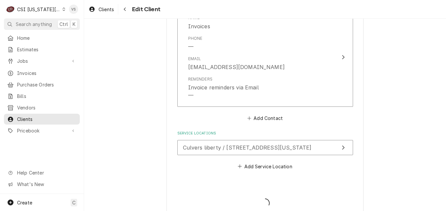
type textarea "x"
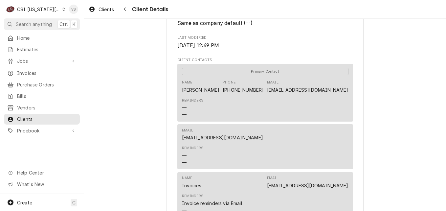
scroll to position [185, 0]
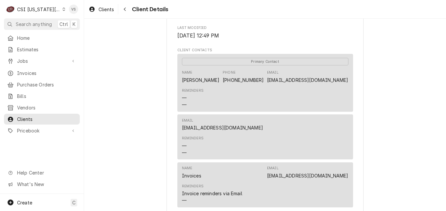
click at [123, 126] on div "Culvers of Liberty Client Type Business Industry Type Commercial Billing Addres…" at bounding box center [265, 101] width 362 height 535
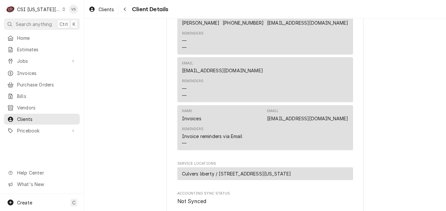
scroll to position [382, 0]
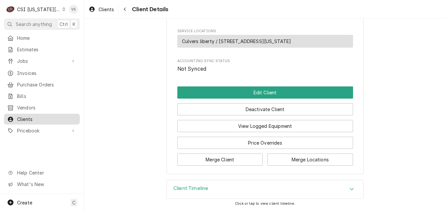
click at [43, 116] on span "Clients" at bounding box center [46, 119] width 59 height 7
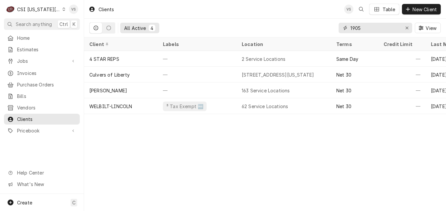
drag, startPoint x: 363, startPoint y: 28, endPoint x: 338, endPoint y: 30, distance: 24.7
click at [349, 30] on div "1905" at bounding box center [375, 28] width 74 height 11
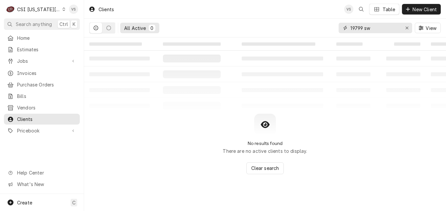
drag, startPoint x: 381, startPoint y: 25, endPoint x: 339, endPoint y: 26, distance: 42.4
click at [339, 26] on div "19799 sw" at bounding box center [375, 28] width 74 height 11
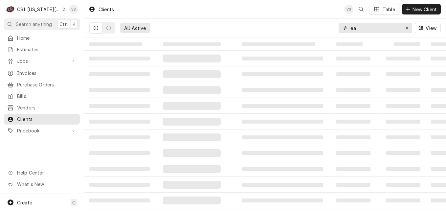
type input "e"
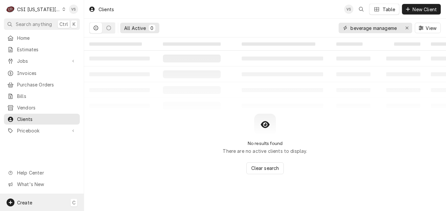
type input "beverage manageme"
click at [34, 203] on div "Create C" at bounding box center [42, 202] width 84 height 17
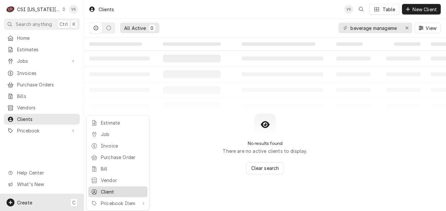
click at [108, 189] on div "Client" at bounding box center [123, 191] width 44 height 7
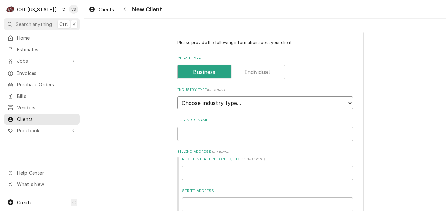
click at [205, 103] on select "Choose industry type... Residential Commercial Industrial Government" at bounding box center [265, 102] width 176 height 13
select select "2"
click at [177, 96] on select "Choose industry type... Residential Commercial Industrial Government" at bounding box center [265, 102] width 176 height 13
click at [208, 129] on input "Business Name" at bounding box center [265, 133] width 176 height 14
type textarea "x"
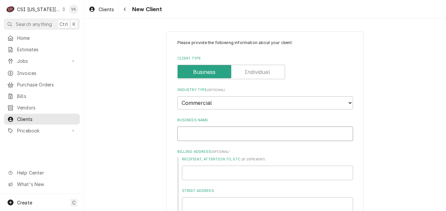
type input "V"
type textarea "x"
type input "Ve"
type textarea "x"
type input "V"
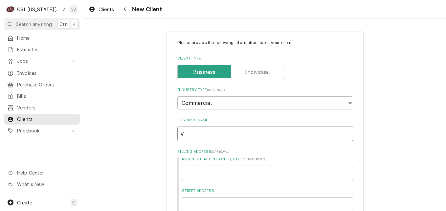
type textarea "x"
type input "b"
type textarea "x"
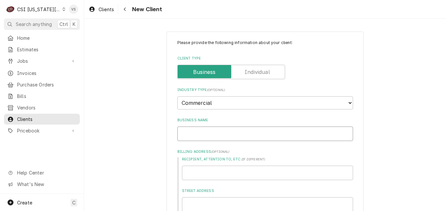
type input "B"
type textarea "x"
type input "Be"
type textarea "x"
type input "[PERSON_NAME]"
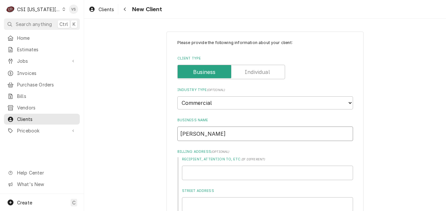
type textarea "x"
type input "Beve"
type textarea "x"
type input "[PERSON_NAME]"
type textarea "x"
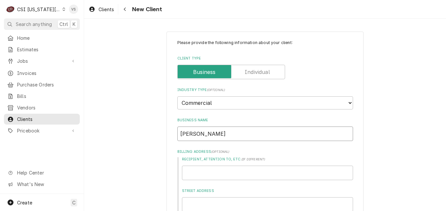
type input "Bevera"
type textarea "x"
type input "Beverag"
type textarea "x"
type input "Beverage"
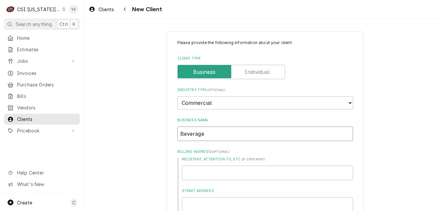
type textarea "x"
type input "Beverage"
type textarea "x"
type input "Beverage M"
type textarea "x"
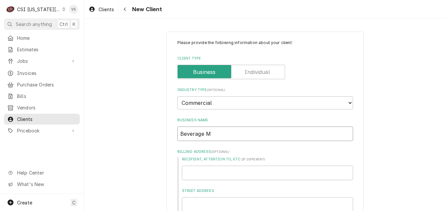
type input "Beverage Ma"
type textarea "x"
type input "Beverage Man"
type textarea "x"
type input "Beverage Mana"
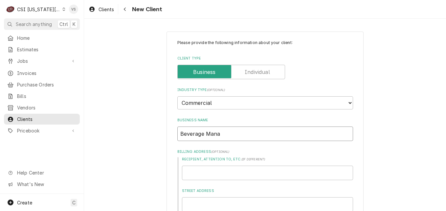
type textarea "x"
type input "Beverage Manag"
type textarea "x"
type input "Beverage Manage"
type textarea "x"
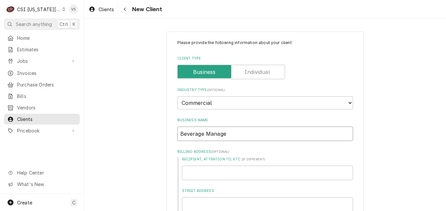
type input "Beverage Managem"
type textarea "x"
type input "Beverage Manageme"
type textarea "x"
type input "Beverage Managemen"
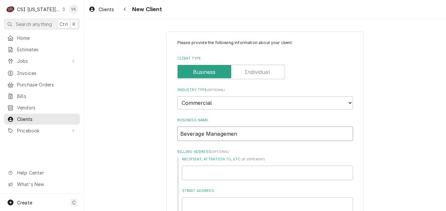
type textarea "x"
type input "Beverage Management"
type textarea "x"
type input "Beverage Management"
type textarea "x"
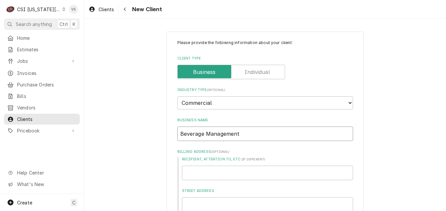
type input "Beverage Management s"
type textarea "x"
type input "Beverage Management"
type textarea "x"
type input "Beverage Management S"
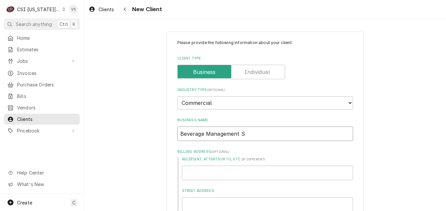
type textarea "x"
type input "Beverage Management Sy"
type textarea "x"
type input "Beverage Management Sys"
type textarea "x"
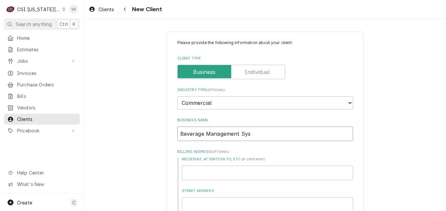
type input "Beverage Management Syst"
type textarea "x"
type input "Beverage Management Syste"
type textarea "x"
type input "Beverage Management System"
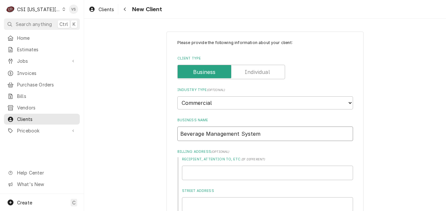
type textarea "x"
type input "Beverage Management Systems"
type textarea "x"
type input "Beverage Management Systems,"
type textarea "x"
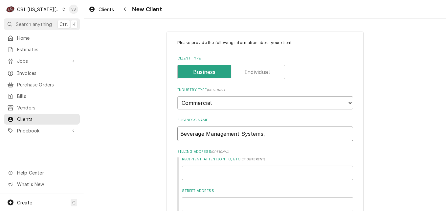
type input "Beverage Management Systems,"
type textarea "x"
type input "Beverage Management Systems, L"
type textarea "x"
type input "Beverage Management Systems, LL"
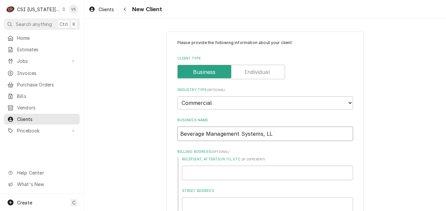
type textarea "x"
type input "Beverage Management Systems, LLC"
type textarea "x"
type input "e"
type textarea "x"
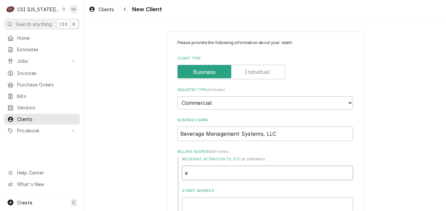
type input "ea"
type textarea "x"
type input "eas"
type textarea "x"
type input "easy"
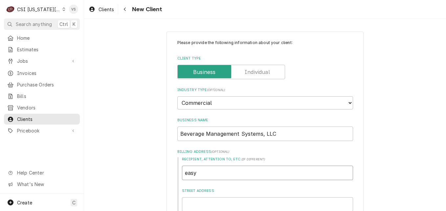
type textarea "x"
type input "eas"
type textarea "x"
type input "ea"
type textarea "x"
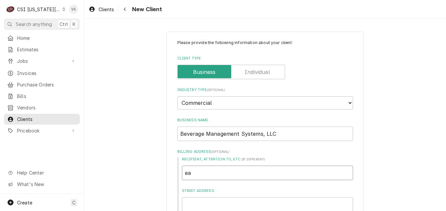
type input "e"
type textarea "x"
type input "E"
type textarea "x"
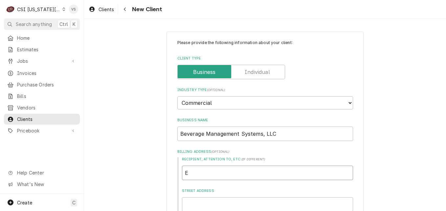
type input "Ea"
type textarea "x"
type input "Eas"
type textarea "x"
type input "Easy"
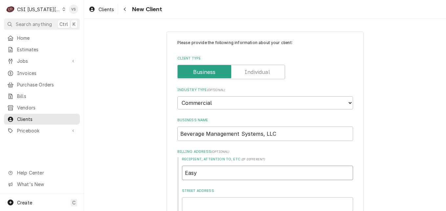
type textarea "x"
type input "Easyb"
type textarea "x"
type input "Easyba"
type textarea "x"
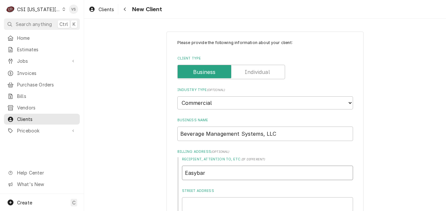
type input "Easybar"
click at [283, 134] on input "Beverage Management Systems, LLC" at bounding box center [265, 133] width 176 height 14
type textarea "x"
type input "Beverage Management Systems, LLC-"
type textarea "x"
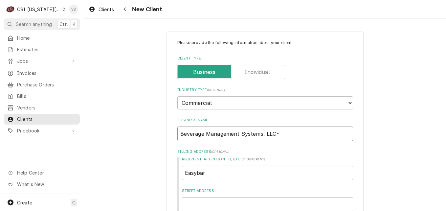
type input "Beverage Management Systems, LLC-E"
type textarea "x"
type input "Beverage Management Systems, LLC-Ea"
type textarea "x"
type input "Beverage Management Systems, LLC-Eas"
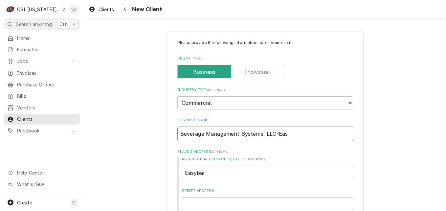
type textarea "x"
type input "Beverage Management Systems, LLC-Easy"
type textarea "x"
type input "Beverage Management Systems, LLC-Easyb"
type textarea "x"
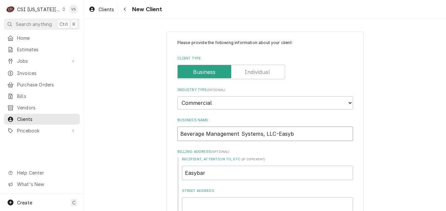
type input "Beverage Management Systems, LLC-Easyba"
type textarea "x"
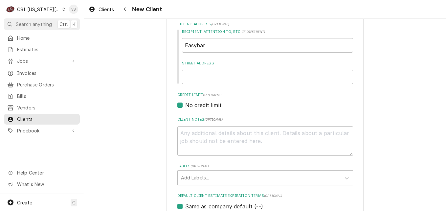
scroll to position [131, 0]
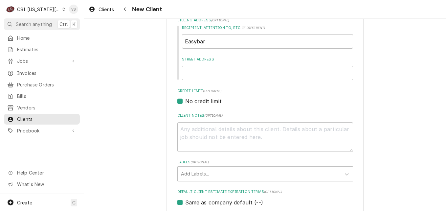
type input "Beverage Management Systems, LLC-Easybar"
click at [195, 74] on input "Street Address" at bounding box center [267, 73] width 171 height 14
type textarea "x"
type input "1"
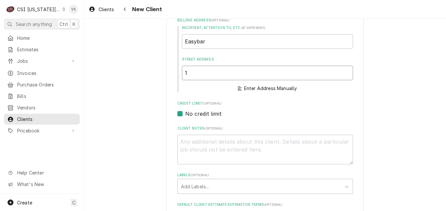
type textarea "x"
type input "19"
type textarea "x"
type input "197"
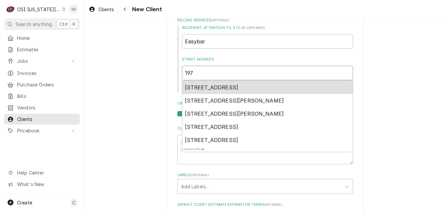
type textarea "x"
type input "1979"
type textarea "x"
type input "19799"
type textarea "x"
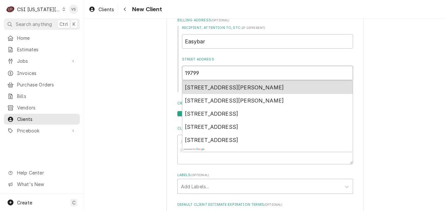
type input "19799"
type textarea "x"
type input "19799 W"
type textarea "x"
type input "19799"
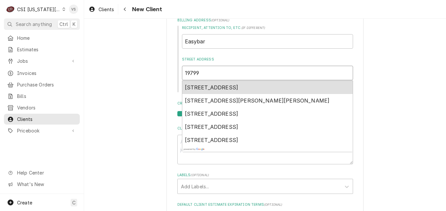
type textarea "x"
type input "19799 S"
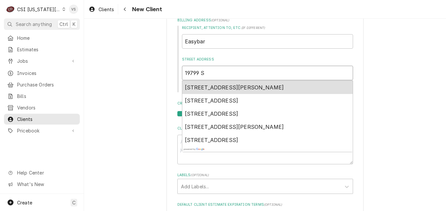
type textarea "x"
type input "19799 SW"
type textarea "x"
type input "19799 SW"
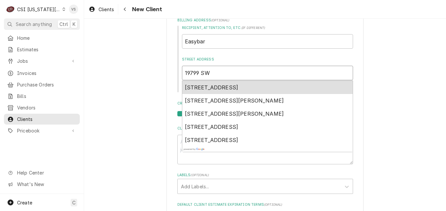
type textarea "x"
type input "19799 SW 9"
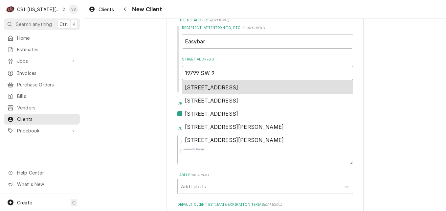
type textarea "x"
type input "19799 SW 95"
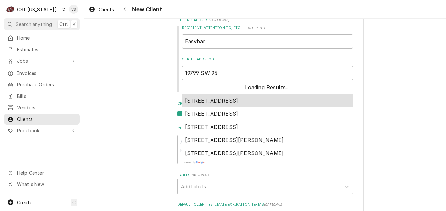
type textarea "x"
type input "19799 SW 95t"
type textarea "x"
type input "19799 SW 95th"
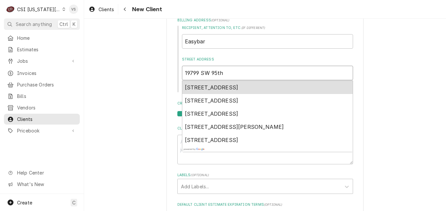
type textarea "x"
type input "19799 SW 95th"
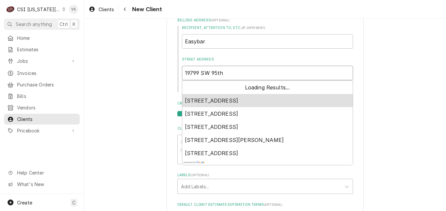
type textarea "x"
type input "19799 SW 95th A"
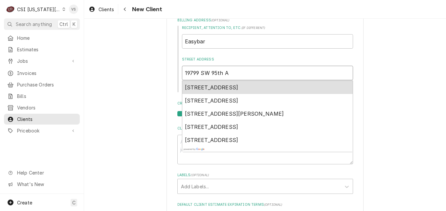
type textarea "x"
type input "19799 SW 95th Av"
type textarea "x"
type input "19799 SW 95th Ave"
type textarea "x"
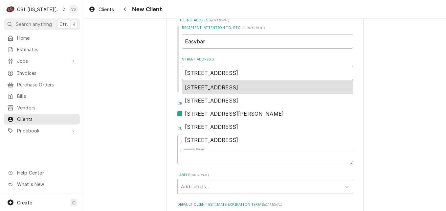
type input "19799 SW 95th Aven"
type textarea "x"
type input "19799 SW 95th Avenu"
type textarea "x"
type input "19799 SW 95th Avenue"
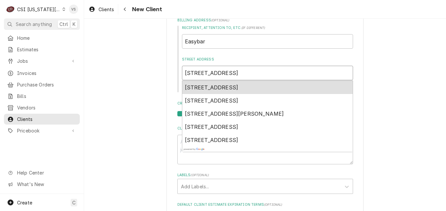
type textarea "x"
type input "19799 SW 95th Avenue,"
type textarea "x"
type input "19799 SW 95th Avenue,"
type textarea "x"
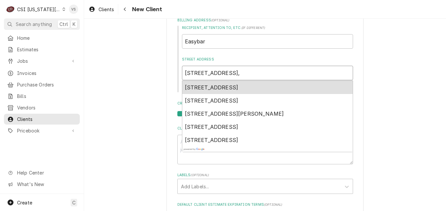
type input "19799 SW 95th Avenue, S"
type textarea "x"
type input "19799 SW 95th Avenue, Su"
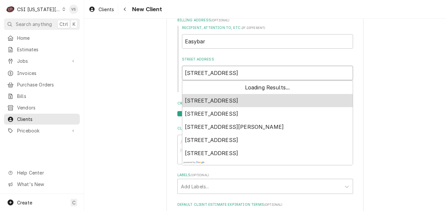
type textarea "x"
type input "19799 SW 95th Avenue, Sui"
type textarea "x"
type input "19799 SW 95th Avenue, Suit"
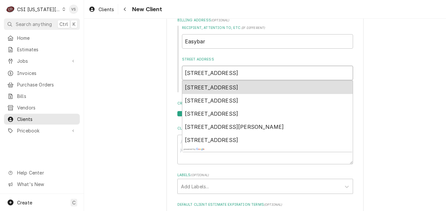
type textarea "x"
type input "19799 SW 95th Avenue, Suite"
type textarea "x"
type input "19799 SW 95th Avenue, Suite"
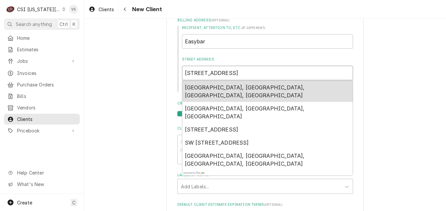
type textarea "x"
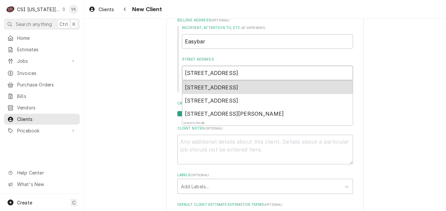
type input "19799 SW 95th Avenue, Suite A"
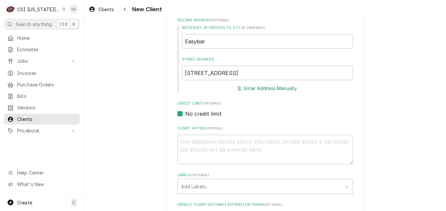
click at [268, 86] on button "Enter Address Manually" at bounding box center [267, 88] width 62 height 9
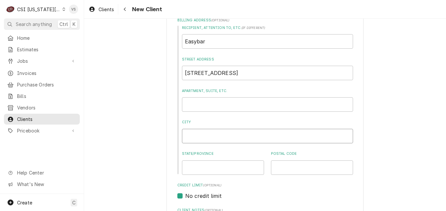
click at [241, 137] on input "City" at bounding box center [267, 136] width 171 height 14
type textarea "x"
type input "t"
type textarea "x"
type input "tu"
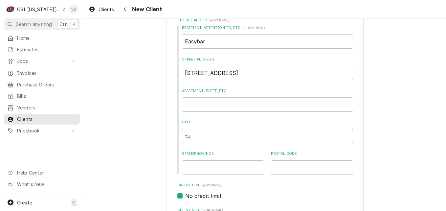
type textarea "x"
type input "tua"
type textarea "x"
type input "tual"
type textarea "x"
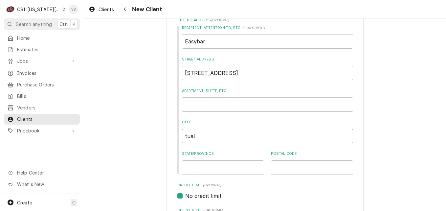
type input "tuala"
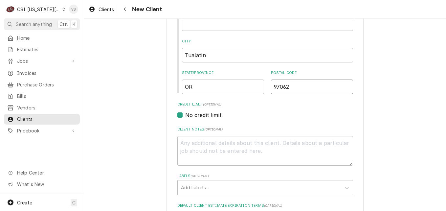
scroll to position [230, 0]
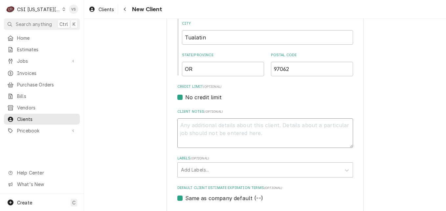
click at [207, 126] on textarea "Client Notes ( optional )" at bounding box center [265, 133] width 176 height 30
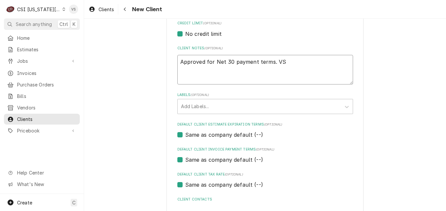
scroll to position [295, 0]
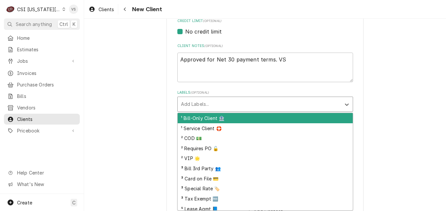
click at [196, 103] on div "Labels" at bounding box center [259, 104] width 157 height 12
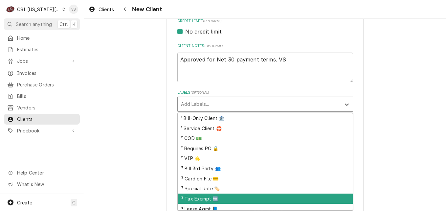
click at [194, 201] on div "³ Tax Exempt 🆓" at bounding box center [265, 198] width 175 height 10
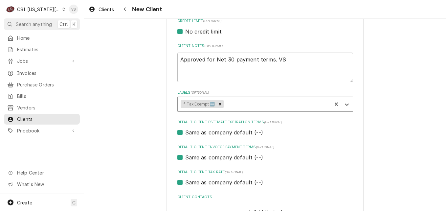
click at [180, 155] on div "Same as company default (--)" at bounding box center [265, 157] width 176 height 8
click at [185, 157] on label "Same as company default (--)" at bounding box center [224, 157] width 78 height 8
click at [185, 157] on input "Same as company default (--)" at bounding box center [273, 160] width 176 height 14
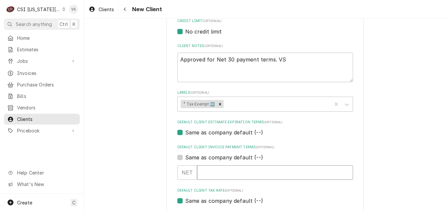
click at [203, 171] on input "Default Client Invoice Payment Terms" at bounding box center [275, 172] width 156 height 14
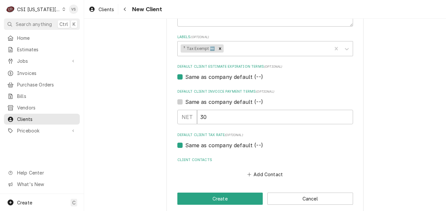
scroll to position [359, 0]
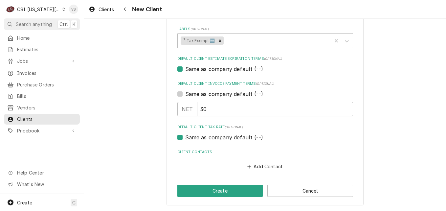
click at [185, 137] on label "Same as company default (--)" at bounding box center [224, 137] width 78 height 8
click at [185, 137] on input "Same as company default (--)" at bounding box center [273, 140] width 176 height 14
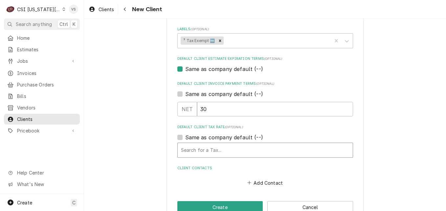
click at [197, 150] on div "Default Client Tax Rate" at bounding box center [265, 150] width 168 height 12
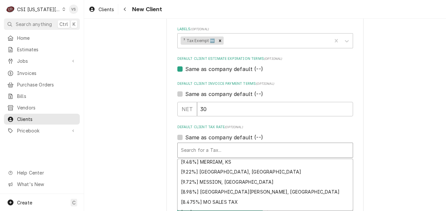
scroll to position [585, 0]
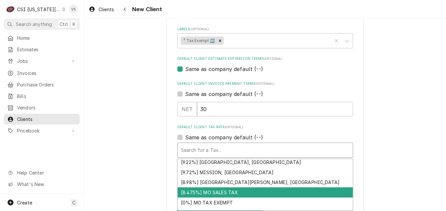
click at [212, 189] on div "[8.475%] MO SALES TAX" at bounding box center [265, 192] width 175 height 10
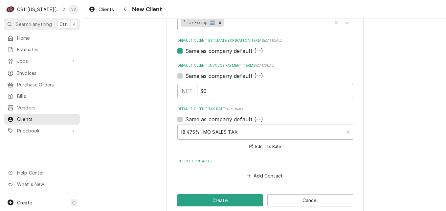
scroll to position [386, 0]
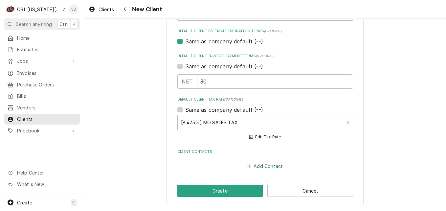
click at [263, 168] on button "Add Contact" at bounding box center [265, 165] width 38 height 9
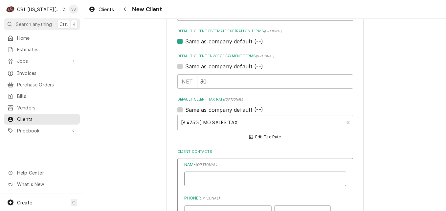
click at [199, 177] on input "Business Name" at bounding box center [265, 178] width 162 height 14
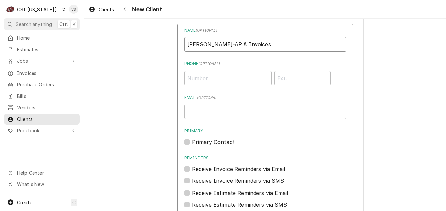
scroll to position [550, 0]
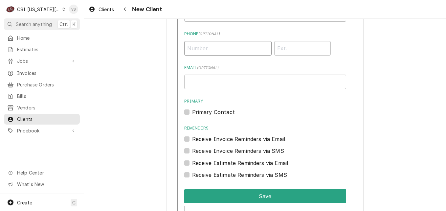
click at [189, 46] on input "Phone ( optional )" at bounding box center [227, 48] width 87 height 14
click at [192, 140] on label "Receive Invoice Reminders via Email" at bounding box center [239, 139] width 94 height 8
click at [192, 140] on input "Reminders" at bounding box center [273, 142] width 162 height 14
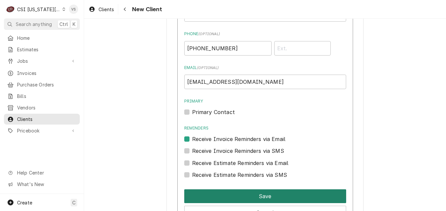
click at [246, 200] on button "Save" at bounding box center [265, 196] width 162 height 14
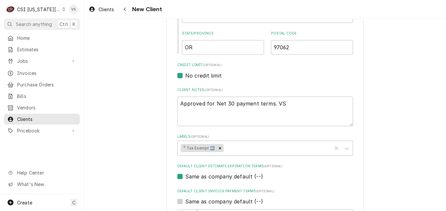
scroll to position [263, 0]
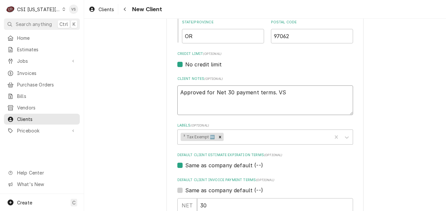
click at [289, 94] on textarea "Approved for Net 30 payment terms. VS" at bounding box center [265, 100] width 176 height 30
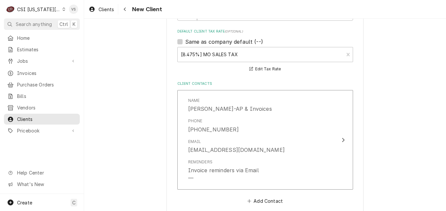
scroll to position [489, 0]
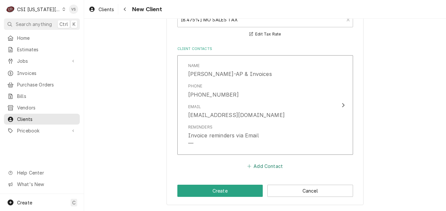
click at [261, 167] on button "Add Contact" at bounding box center [265, 165] width 38 height 9
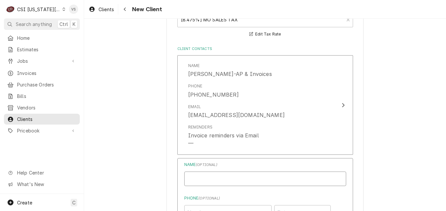
click at [208, 179] on input "Business Name" at bounding box center [265, 178] width 162 height 14
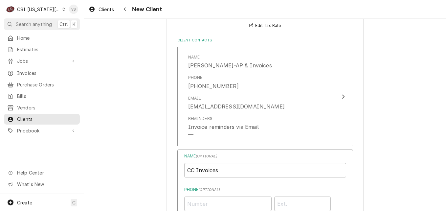
scroll to position [620, 0]
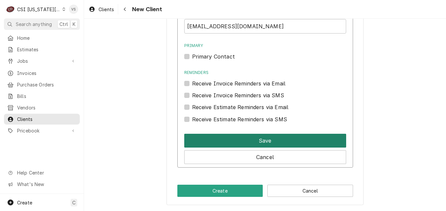
click at [247, 141] on button "Save" at bounding box center [265, 141] width 162 height 14
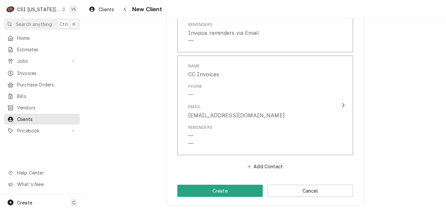
scroll to position [591, 0]
click at [258, 165] on button "Add Contact" at bounding box center [265, 165] width 38 height 9
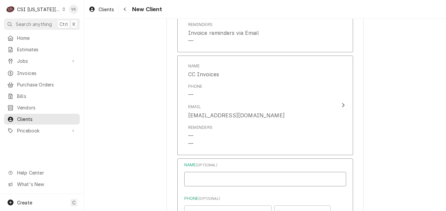
click at [210, 177] on input "Business Name" at bounding box center [265, 179] width 162 height 14
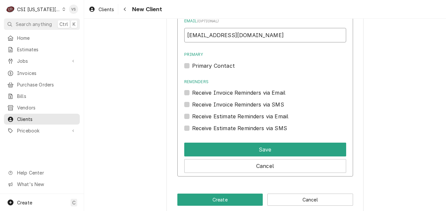
scroll to position [811, 0]
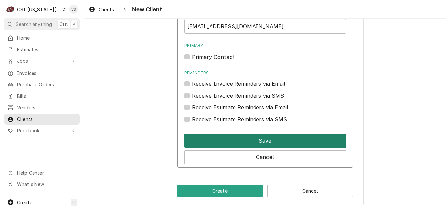
click at [204, 139] on button "Save" at bounding box center [265, 141] width 162 height 14
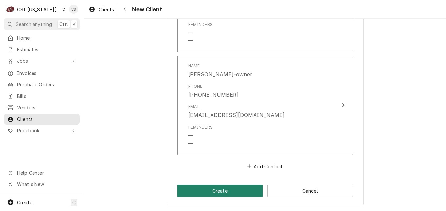
click at [231, 190] on button "Create" at bounding box center [220, 190] width 86 height 12
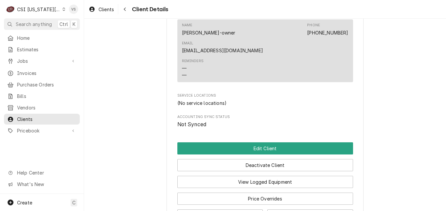
scroll to position [394, 0]
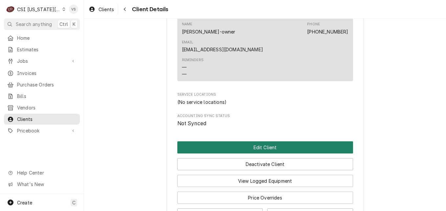
click at [234, 141] on button "Edit Client" at bounding box center [265, 147] width 176 height 12
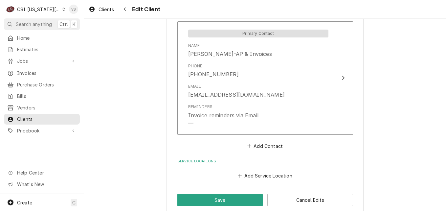
scroll to position [738, 0]
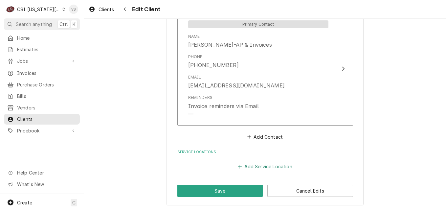
click at [252, 166] on button "Add Service Location" at bounding box center [265, 165] width 56 height 9
type textarea "x"
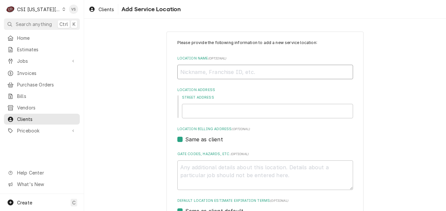
click at [191, 73] on input "Location Name ( optional )" at bounding box center [265, 72] width 176 height 14
type input "EaE"
type textarea "x"
type input "Ea"
type textarea "x"
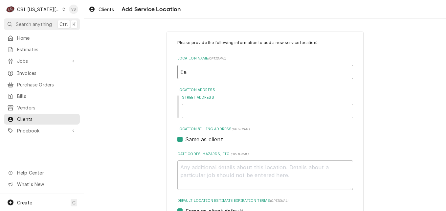
type input "Eaa"
type textarea "x"
type input "Ea"
type textarea "x"
type input "Eas"
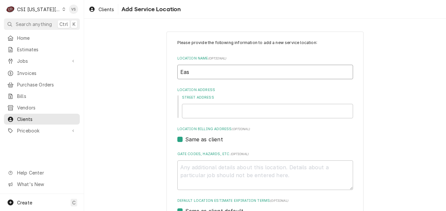
type textarea "x"
type input "Easy"
type textarea "x"
type input "Easyb"
type textarea "x"
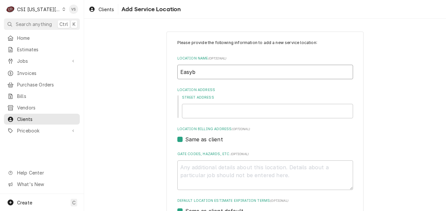
type input "Easyba"
type textarea "x"
type input "Easybar"
type textarea "x"
type input "1"
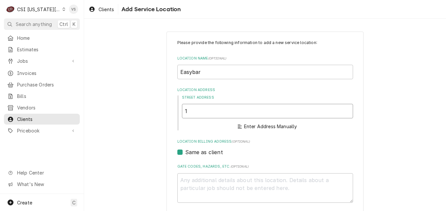
type textarea "x"
type input "19"
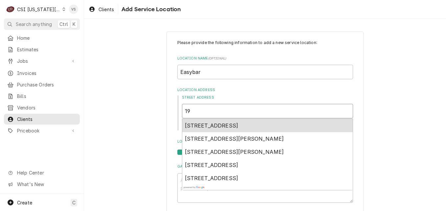
type textarea "x"
type input "197"
type textarea "x"
type input "1979"
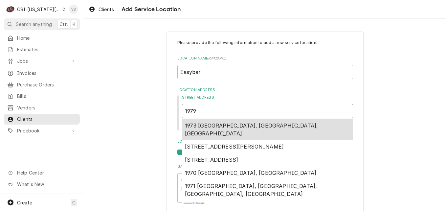
type textarea "x"
type input "19799"
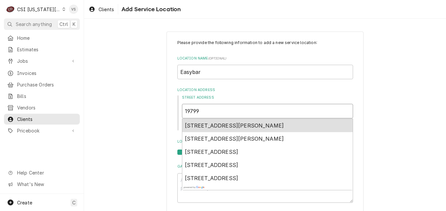
type textarea "x"
type input "19799"
type textarea "x"
type input "19799 S"
type textarea "x"
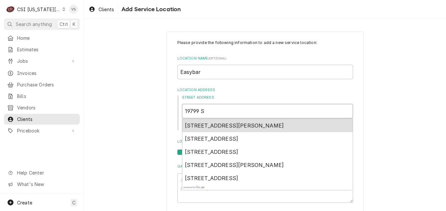
type input "19799 SW"
type textarea "x"
type input "19799 SW"
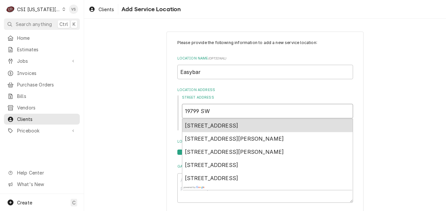
type textarea "x"
type input "19799 SW 9"
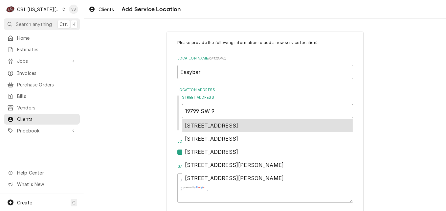
type textarea "x"
type input "19799 SW 95"
click at [220, 122] on span "19799 Southwest 95th Avenue, Tualatin, OR, USA" at bounding box center [212, 125] width 54 height 7
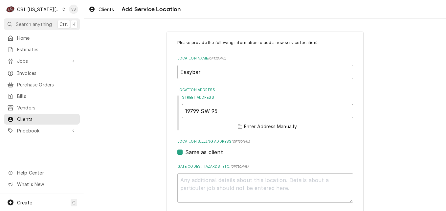
type textarea "x"
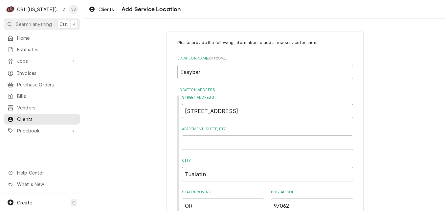
type input "19799 SW 95th Ave"
click at [198, 139] on input "Apartment, Suite, etc." at bounding box center [267, 142] width 171 height 14
type textarea "x"
type input "s"
type textarea "x"
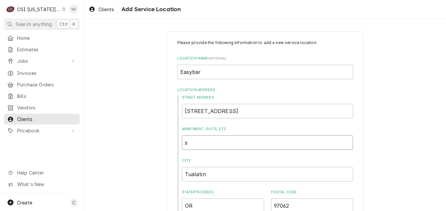
type input "su"
type textarea "x"
type input "sui"
type textarea "x"
type input "suit"
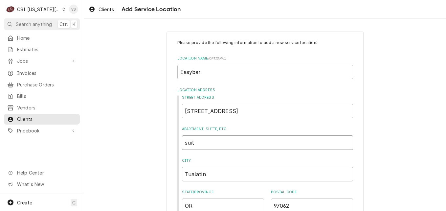
type textarea "x"
type input "suite"
type textarea "x"
type input "suite"
type textarea "x"
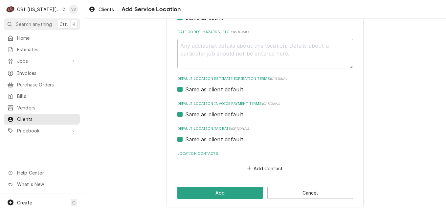
scroll to position [218, 0]
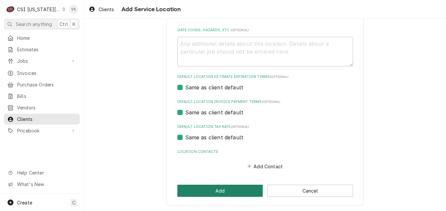
type input "suite A"
click at [222, 186] on button "Add" at bounding box center [220, 190] width 86 height 12
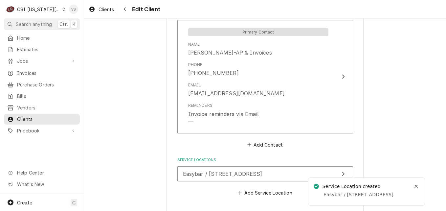
scroll to position [756, 0]
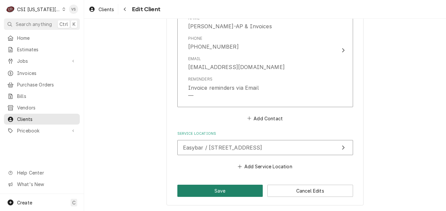
click at [211, 190] on button "Save" at bounding box center [220, 190] width 86 height 12
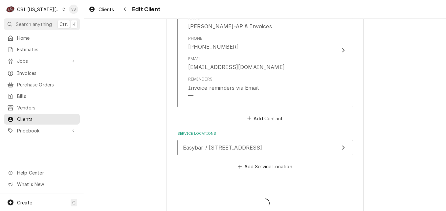
type textarea "x"
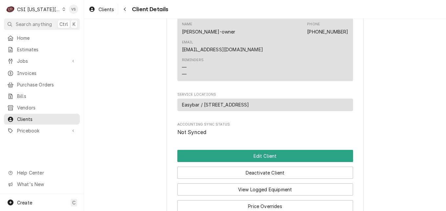
scroll to position [421, 0]
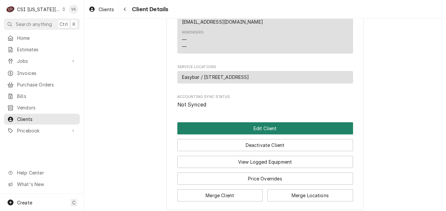
click at [230, 122] on button "Edit Client" at bounding box center [265, 128] width 176 height 12
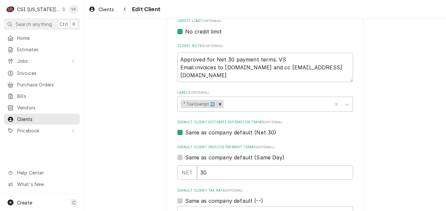
scroll to position [328, 0]
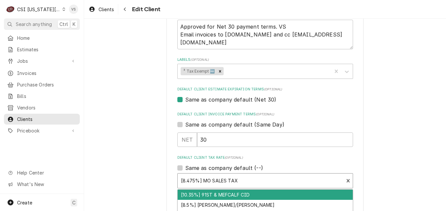
click at [216, 180] on div "Default Client Tax Rate" at bounding box center [261, 181] width 160 height 12
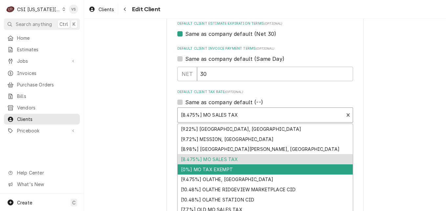
scroll to position [572, 0]
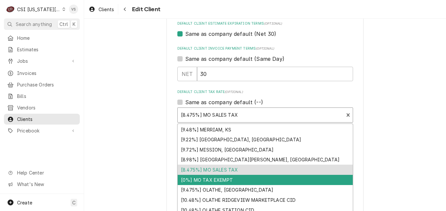
click at [224, 179] on div "[0%] MO TAX EXEMPT" at bounding box center [265, 180] width 175 height 10
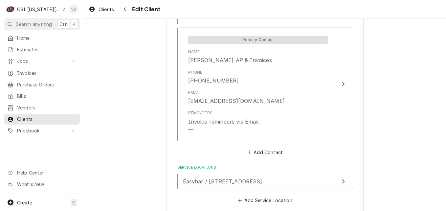
scroll to position [756, 0]
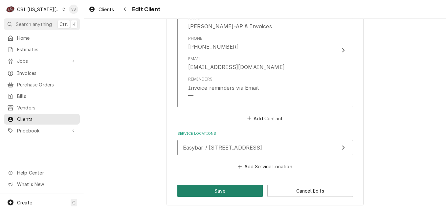
click at [226, 189] on button "Save" at bounding box center [220, 190] width 86 height 12
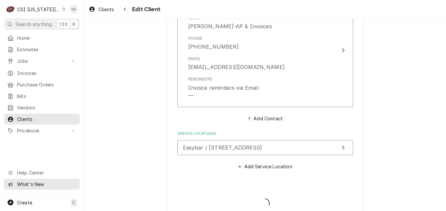
type textarea "x"
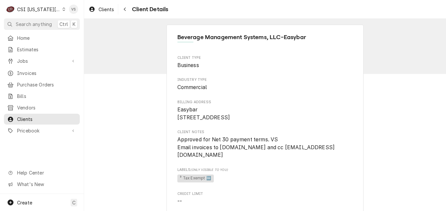
click at [62, 8] on icon "Dynamic Content Wrapper" at bounding box center [63, 9] width 3 height 3
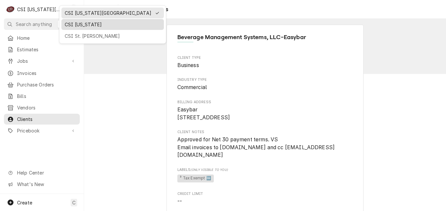
click at [73, 26] on div "CSI [US_STATE]" at bounding box center [113, 24] width 96 height 7
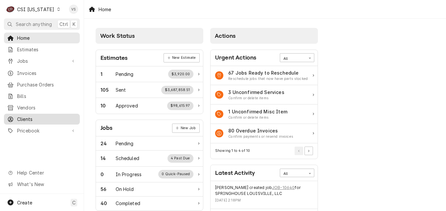
click at [21, 117] on span "Clients" at bounding box center [46, 119] width 59 height 7
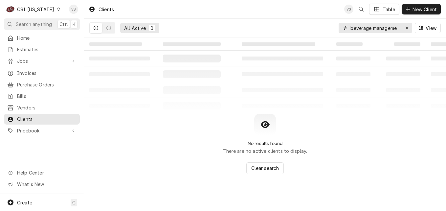
click at [398, 26] on input "beverage manageme" at bounding box center [374, 28] width 49 height 11
click at [401, 33] on div "beverage manageme" at bounding box center [375, 28] width 74 height 11
type input "v"
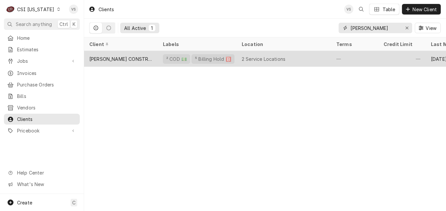
type input "[PERSON_NAME]"
click at [147, 60] on div "[PERSON_NAME] CONSTRUCTION COMPANY" at bounding box center [121, 59] width 74 height 16
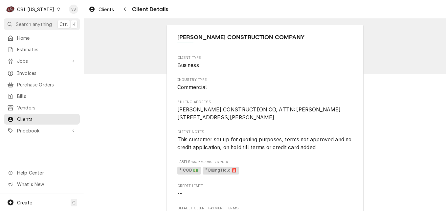
click at [57, 10] on icon "Dynamic Content Wrapper" at bounding box center [58, 9] width 3 height 3
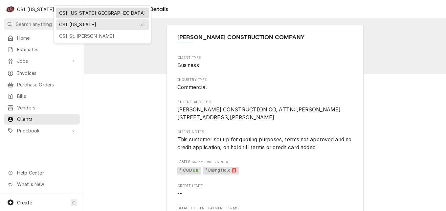
click at [72, 11] on div "CSI [US_STATE][GEOGRAPHIC_DATA]" at bounding box center [102, 13] width 87 height 7
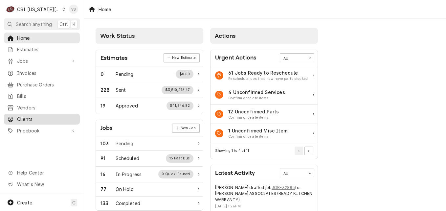
click at [26, 116] on span "Clients" at bounding box center [46, 119] width 59 height 7
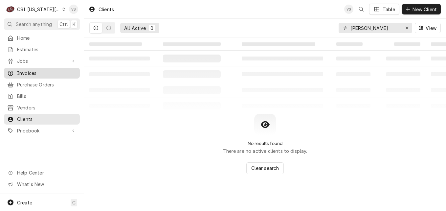
click at [24, 58] on span "Jobs" at bounding box center [42, 60] width 50 height 7
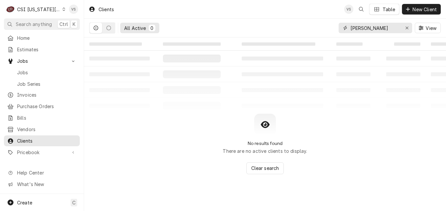
click at [368, 28] on input "brett" at bounding box center [374, 28] width 49 height 11
click at [18, 74] on link "Jobs" at bounding box center [42, 72] width 76 height 11
click at [21, 70] on span "Jobs" at bounding box center [46, 72] width 59 height 7
click at [28, 73] on span "Jobs" at bounding box center [46, 72] width 59 height 7
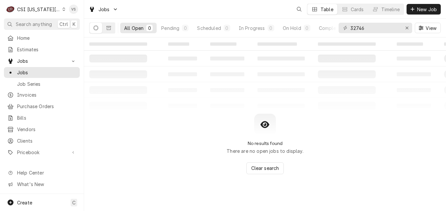
click at [23, 71] on div "C CSI [US_STATE] City VS Search anything Ctrl K Home Estimates Jobs Jobs Job Se…" at bounding box center [223, 105] width 446 height 211
click at [342, 27] on div "32746" at bounding box center [375, 28] width 74 height 11
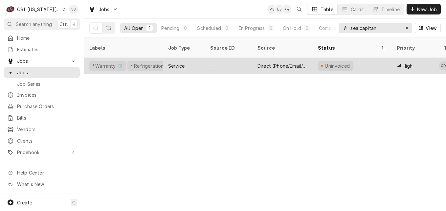
type input "sea capitan"
click at [204, 58] on div "Service" at bounding box center [184, 66] width 42 height 16
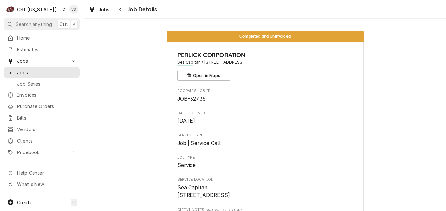
click at [199, 56] on span "PERLICK CORPORATION" at bounding box center [265, 55] width 176 height 9
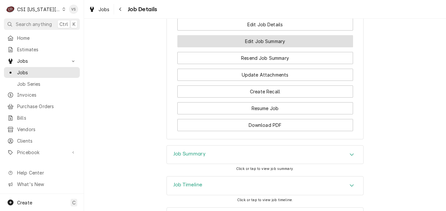
scroll to position [796, 0]
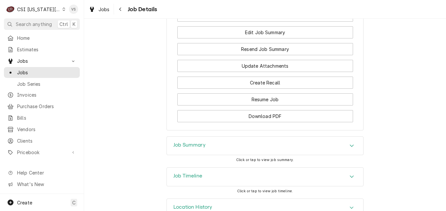
drag, startPoint x: 203, startPoint y: 125, endPoint x: 201, endPoint y: 129, distance: 4.4
click at [203, 142] on h3 "Job Summary" at bounding box center [189, 145] width 32 height 6
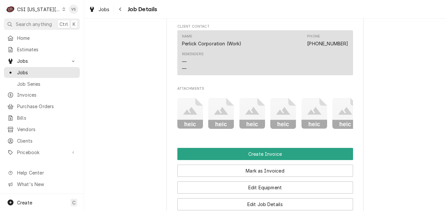
scroll to position [586, 0]
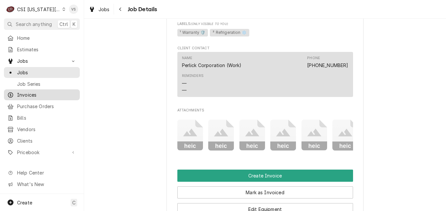
click at [27, 93] on span "Invoices" at bounding box center [46, 94] width 59 height 7
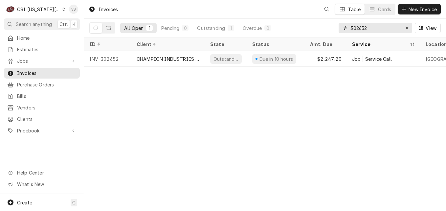
click at [368, 28] on input "302652" at bounding box center [374, 28] width 49 height 11
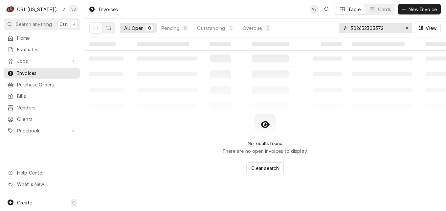
click at [316, 27] on div "All Open 0 Pending 0 Outstanding 0 Overdue 0 302652303372 View" at bounding box center [264, 28] width 351 height 18
type input "2"
type input "303372"
click at [111, 28] on button "Dynamic Content Wrapper" at bounding box center [108, 28] width 12 height 11
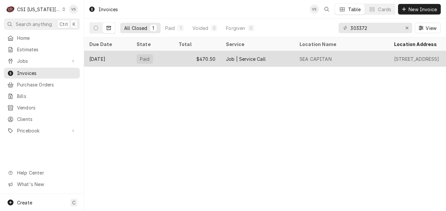
click at [177, 57] on div "$470.50" at bounding box center [196, 59] width 47 height 16
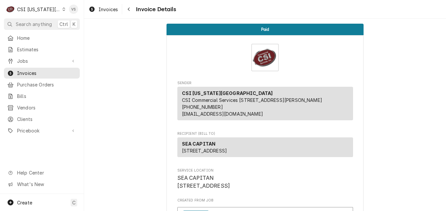
click at [177, 57] on div "Invoice Details" at bounding box center [265, 58] width 176 height 28
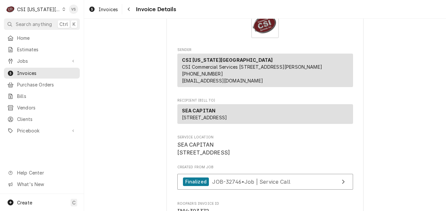
scroll to position [33, 0]
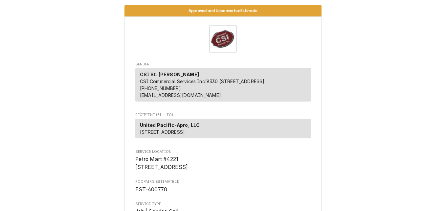
scroll to position [1229, 0]
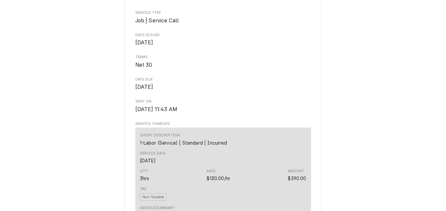
scroll to position [197, 0]
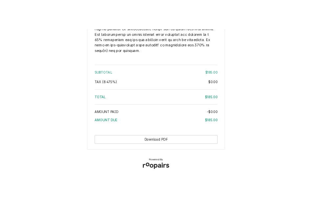
scroll to position [1036, 0]
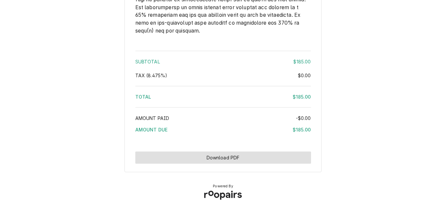
click at [267, 158] on button "Download PDF" at bounding box center [223, 157] width 176 height 12
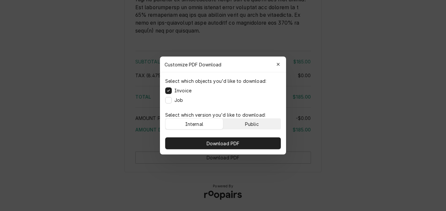
click at [263, 124] on button "Public" at bounding box center [251, 123] width 57 height 11
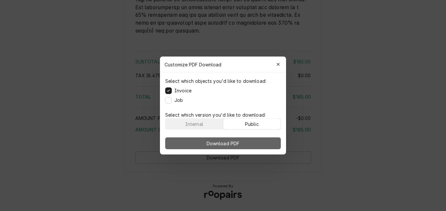
click at [262, 140] on button "Download PDF" at bounding box center [223, 143] width 116 height 12
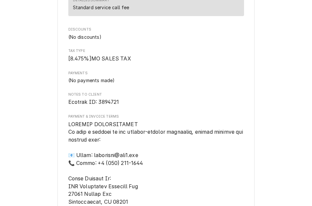
scroll to position [1041, 0]
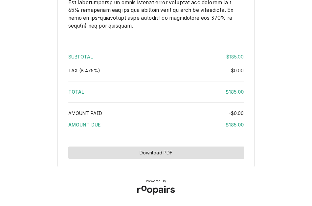
click at [169, 153] on button "Download PDF" at bounding box center [156, 152] width 176 height 12
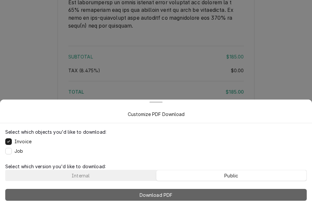
click at [114, 194] on button "Download PDF" at bounding box center [155, 195] width 301 height 12
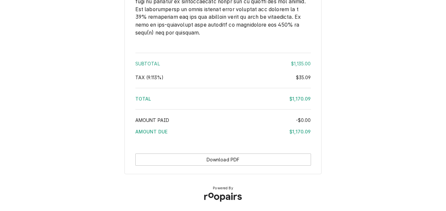
scroll to position [1065, 0]
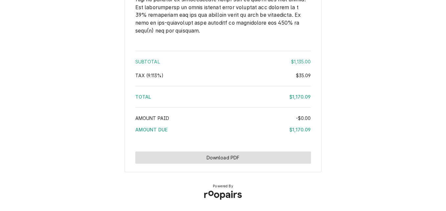
click at [249, 155] on button "Download PDF" at bounding box center [223, 157] width 176 height 12
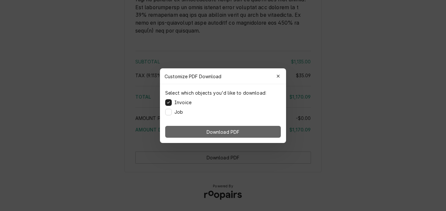
click at [251, 129] on button "Download PDF" at bounding box center [223, 132] width 116 height 12
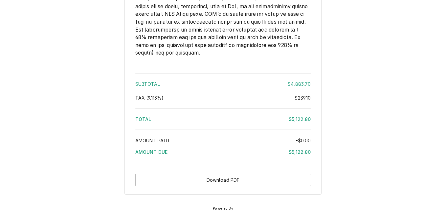
scroll to position [1583, 0]
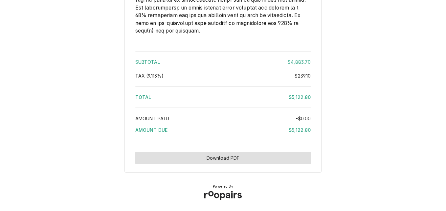
click at [181, 161] on button "Download PDF" at bounding box center [223, 158] width 176 height 12
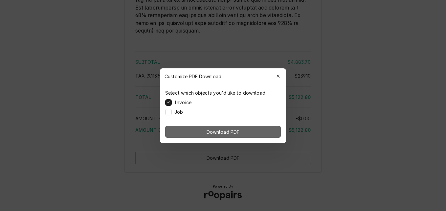
click at [185, 131] on button "Download PDF" at bounding box center [223, 132] width 116 height 12
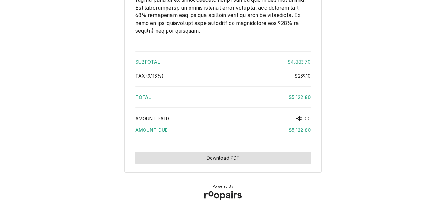
click at [249, 154] on button "Download PDF" at bounding box center [223, 158] width 176 height 12
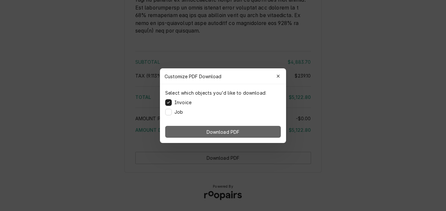
click at [248, 129] on button "Download PDF" at bounding box center [223, 132] width 116 height 12
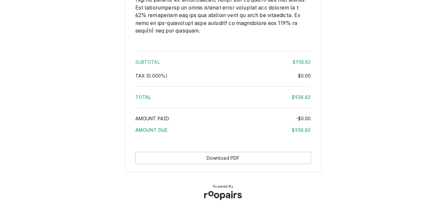
scroll to position [1081, 0]
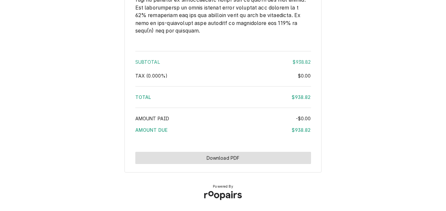
click at [248, 154] on button "Download PDF" at bounding box center [223, 158] width 176 height 12
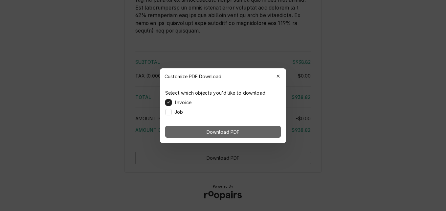
click at [256, 131] on button "Download PDF" at bounding box center [223, 132] width 116 height 12
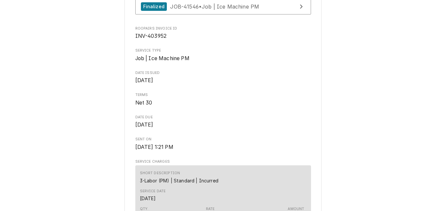
scroll to position [197, 0]
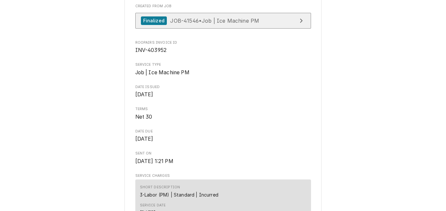
scroll to position [164, 0]
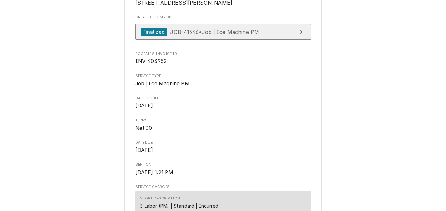
click at [201, 35] on span "JOB-41546 • Job | Ice Machine PM" at bounding box center [214, 31] width 89 height 7
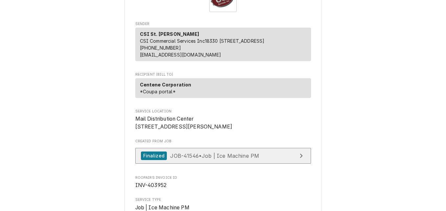
scroll to position [38, 0]
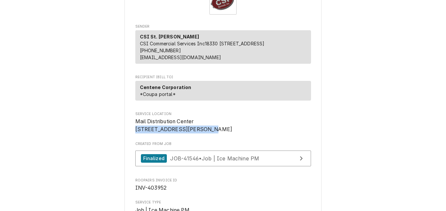
drag, startPoint x: 206, startPoint y: 134, endPoint x: 130, endPoint y: 137, distance: 76.2
drag, startPoint x: 130, startPoint y: 137, endPoint x: 138, endPoint y: 136, distance: 7.6
copy span "1227 Hanley Industrial Ct"
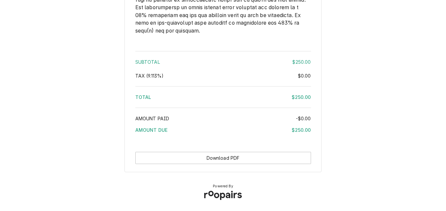
scroll to position [891, 0]
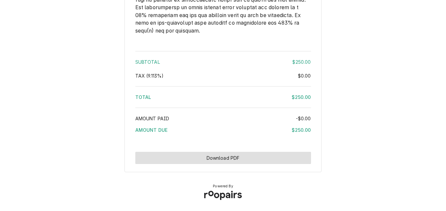
click at [238, 158] on button "Download PDF" at bounding box center [223, 158] width 176 height 12
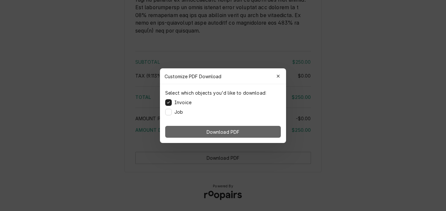
click at [229, 129] on span "Download PDF" at bounding box center [223, 131] width 36 height 7
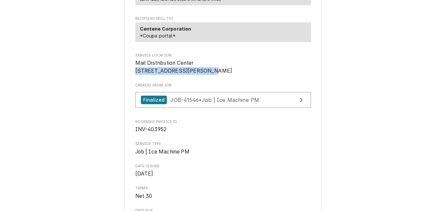
scroll to position [98, 0]
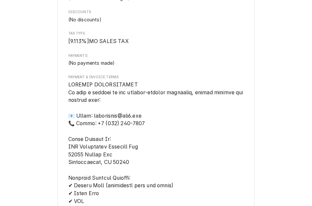
scroll to position [558, 0]
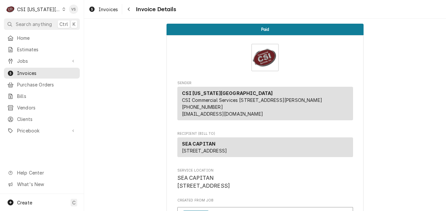
scroll to position [33, 0]
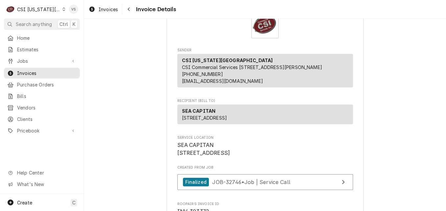
click at [62, 9] on icon "Dynamic Content Wrapper" at bounding box center [63, 9] width 3 height 3
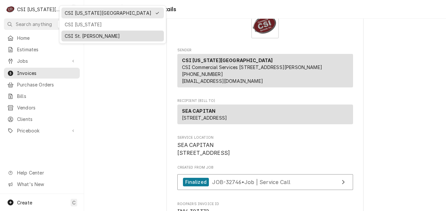
click at [71, 33] on div "CSI St. [PERSON_NAME]" at bounding box center [113, 35] width 96 height 7
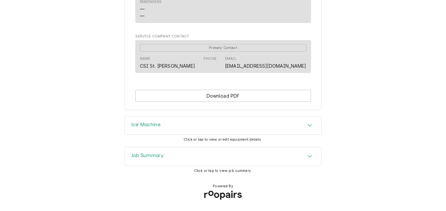
scroll to position [348, 0]
click at [161, 159] on div "Job Summary" at bounding box center [147, 156] width 32 height 8
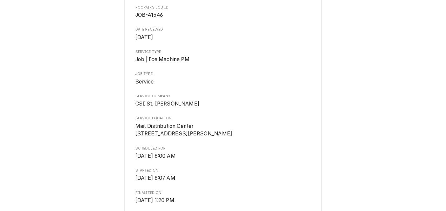
scroll to position [0, 0]
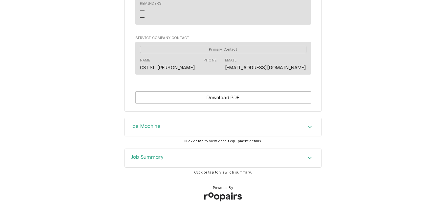
scroll to position [348, 0]
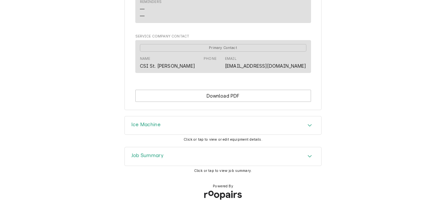
click at [202, 154] on div "Job Summary" at bounding box center [223, 156] width 196 height 18
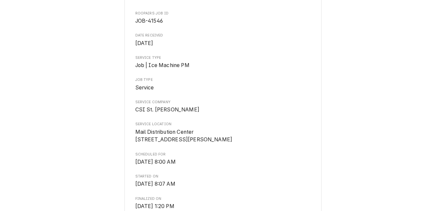
scroll to position [0, 0]
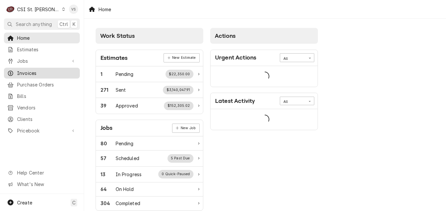
click at [42, 74] on span "Invoices" at bounding box center [46, 73] width 59 height 7
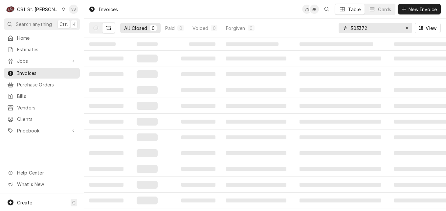
drag, startPoint x: 376, startPoint y: 30, endPoint x: 351, endPoint y: 33, distance: 25.4
click at [336, 34] on div "All Closed 0 Paid 0 Voided 0 Forgiven 0 303372 View" at bounding box center [264, 28] width 351 height 18
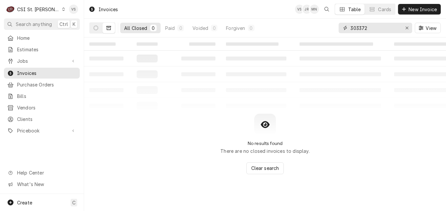
paste input "1227 Hanley Industrial Ct"
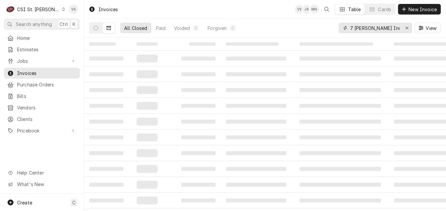
type input "1227 Hanley Industrial Ct"
click at [348, 28] on div "1227 Hanley Industrial Ct" at bounding box center [375, 28] width 74 height 11
click at [98, 29] on icon "Dynamic Content Wrapper" at bounding box center [96, 28] width 5 height 5
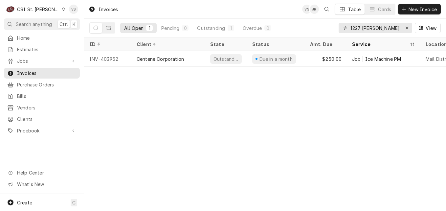
click at [138, 27] on div "All Open" at bounding box center [133, 28] width 19 height 7
click at [112, 31] on button "Dynamic Content Wrapper" at bounding box center [108, 28] width 12 height 11
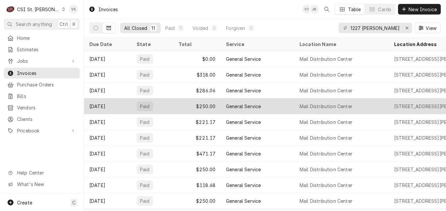
scroll to position [17, 0]
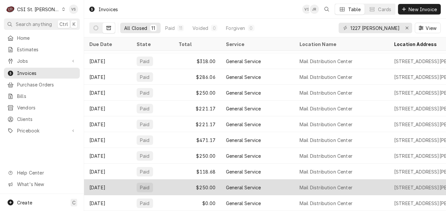
click at [185, 182] on div "$250.00" at bounding box center [196, 187] width 47 height 16
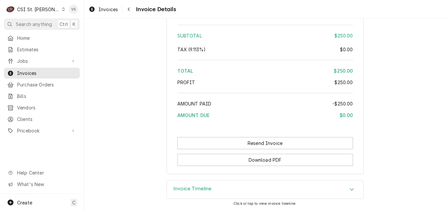
scroll to position [992, 0]
click at [62, 11] on div "Dynamic Content Wrapper" at bounding box center [64, 9] width 4 height 5
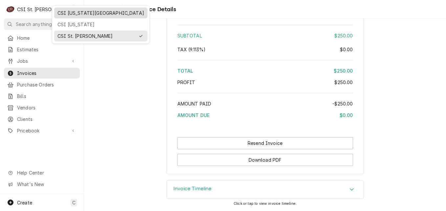
click at [70, 12] on div "CSI [US_STATE][GEOGRAPHIC_DATA]" at bounding box center [100, 13] width 87 height 7
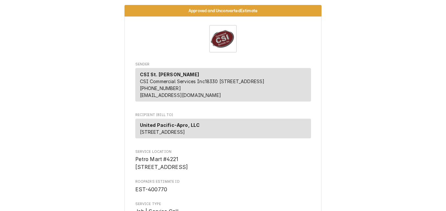
scroll to position [1229, 0]
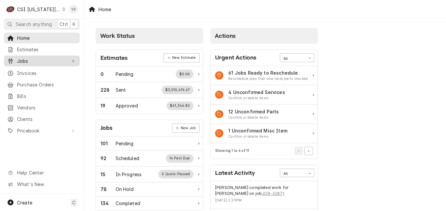
click at [37, 61] on span "Jobs" at bounding box center [42, 60] width 50 height 7
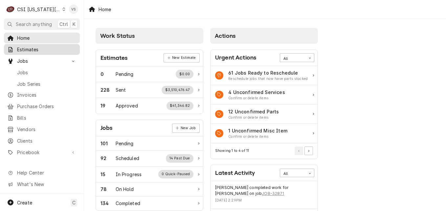
click at [37, 50] on span "Estimates" at bounding box center [46, 49] width 59 height 7
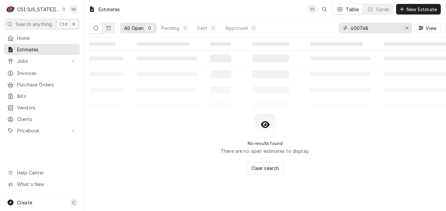
drag, startPoint x: 369, startPoint y: 28, endPoint x: 333, endPoint y: 27, distance: 36.5
click at [334, 26] on div "All Open 0 Pending 0 Sent 0 Approved 0 400748 View" at bounding box center [264, 28] width 351 height 18
type input "300607"
click at [104, 30] on button "Dynamic Content Wrapper" at bounding box center [108, 28] width 12 height 11
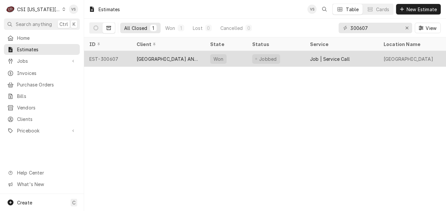
click at [179, 59] on div "ARGOSY CASINO HOTEL AND SPA" at bounding box center [168, 58] width 63 height 7
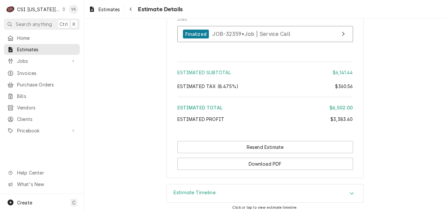
scroll to position [1862, 0]
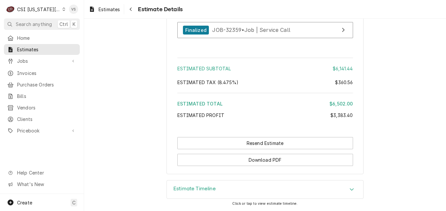
click at [349, 187] on icon "Accordion Header" at bounding box center [351, 188] width 5 height 5
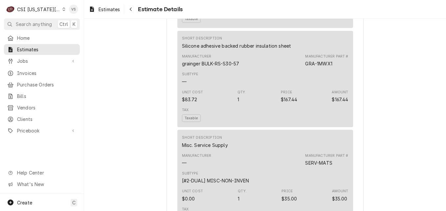
scroll to position [985, 0]
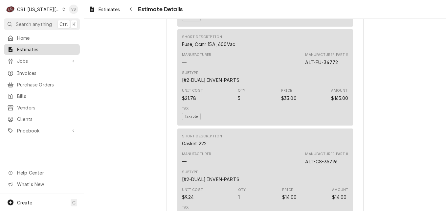
click at [27, 48] on span "Estimates" at bounding box center [46, 49] width 59 height 7
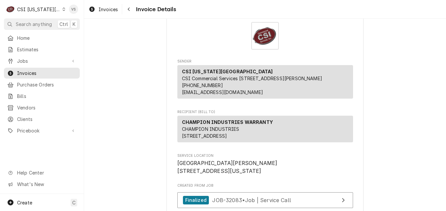
scroll to position [33, 0]
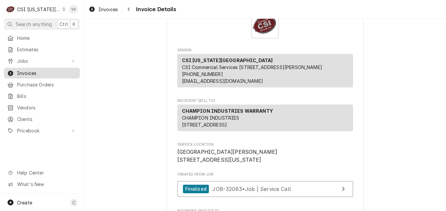
click at [55, 71] on span "Invoices" at bounding box center [46, 73] width 59 height 7
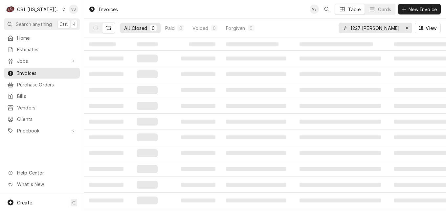
click at [349, 29] on div "1227 Hanley Industrial Ct" at bounding box center [375, 28] width 74 height 11
click at [405, 27] on div "1227 Hanley Industrial Ct" at bounding box center [375, 28] width 74 height 11
click at [349, 29] on div "1227 Hanley Industrial Ct" at bounding box center [375, 28] width 74 height 11
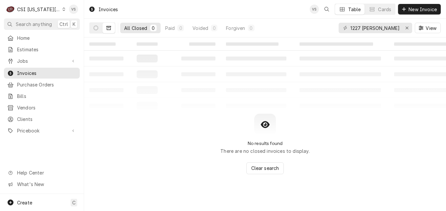
click at [350, 27] on div "1227 Hanley Industrial Ct" at bounding box center [375, 28] width 74 height 11
click at [349, 28] on div "1227 Hanley Industrial Ct" at bounding box center [375, 28] width 74 height 11
drag, startPoint x: 349, startPoint y: 28, endPoint x: 396, endPoint y: 27, distance: 46.3
click at [396, 27] on div "1227 Hanley Industrial Ct" at bounding box center [375, 28] width 74 height 11
drag, startPoint x: 350, startPoint y: 28, endPoint x: 364, endPoint y: 31, distance: 14.4
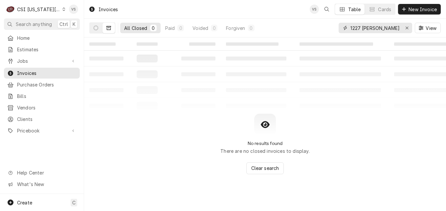
click at [408, 29] on div "1227 Hanley Industrial Ct" at bounding box center [375, 28] width 74 height 11
type input "302846"
click at [94, 29] on icon "Dynamic Content Wrapper" at bounding box center [96, 28] width 5 height 5
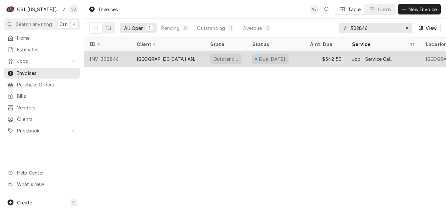
click at [173, 59] on div "ARGOSY CASINO HOTEL AND SPA" at bounding box center [168, 58] width 63 height 7
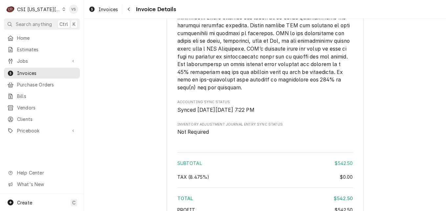
scroll to position [1073, 0]
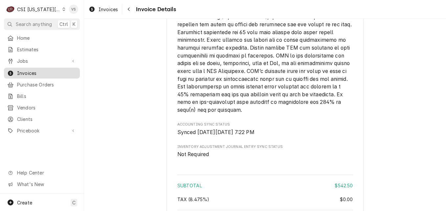
click at [37, 72] on span "Invoices" at bounding box center [46, 73] width 59 height 7
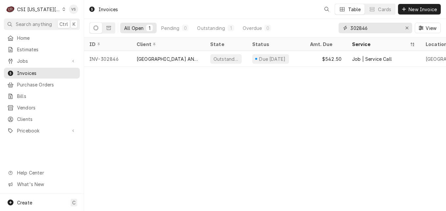
click at [372, 29] on input "302846" at bounding box center [374, 28] width 49 height 11
click at [367, 27] on input "302846" at bounding box center [374, 28] width 49 height 11
drag, startPoint x: 367, startPoint y: 27, endPoint x: 353, endPoint y: 27, distance: 14.8
click at [353, 27] on input "302846" at bounding box center [374, 28] width 49 height 11
type input "3"
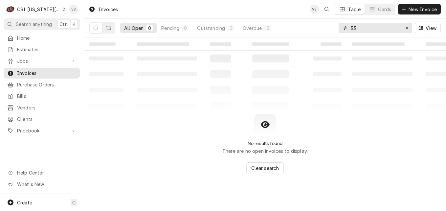
type input "3"
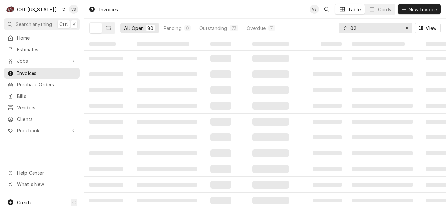
type input "0"
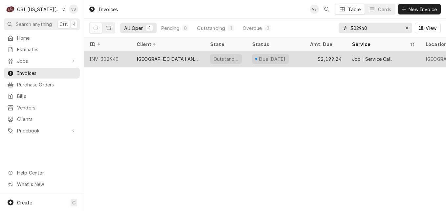
type input "302940"
click at [183, 63] on div "[GEOGRAPHIC_DATA] AND [GEOGRAPHIC_DATA]" at bounding box center [168, 59] width 74 height 16
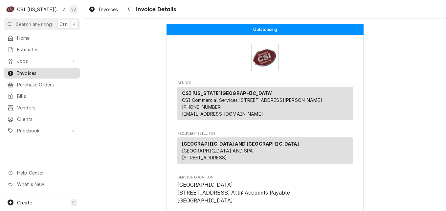
click at [43, 72] on span "Invoices" at bounding box center [46, 73] width 59 height 7
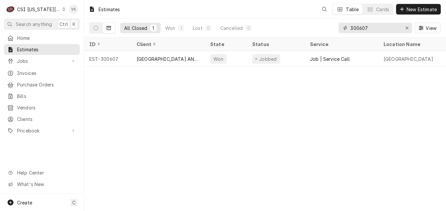
click at [367, 28] on input "300607" at bounding box center [374, 28] width 49 height 11
drag, startPoint x: 367, startPoint y: 28, endPoint x: 361, endPoint y: 29, distance: 5.3
click at [361, 29] on input "300607" at bounding box center [374, 28] width 49 height 11
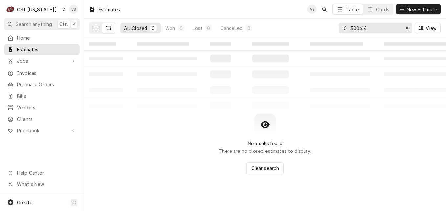
type input "300614"
click at [95, 32] on button "Dynamic Content Wrapper" at bounding box center [96, 28] width 12 height 11
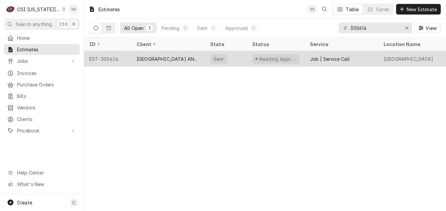
click at [150, 60] on div "[GEOGRAPHIC_DATA] AND [GEOGRAPHIC_DATA]" at bounding box center [168, 58] width 63 height 7
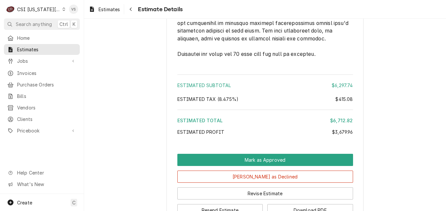
scroll to position [1314, 0]
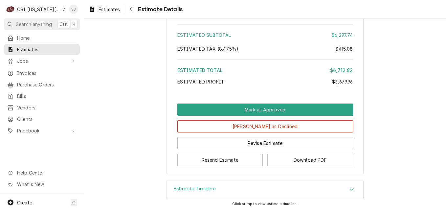
click at [349, 190] on icon "Accordion Header" at bounding box center [351, 188] width 5 height 5
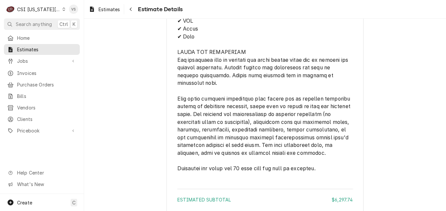
scroll to position [1234, 0]
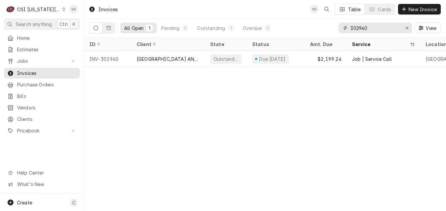
drag, startPoint x: 376, startPoint y: 28, endPoint x: 361, endPoint y: 28, distance: 14.1
click at [358, 29] on input "302940" at bounding box center [374, 28] width 49 height 11
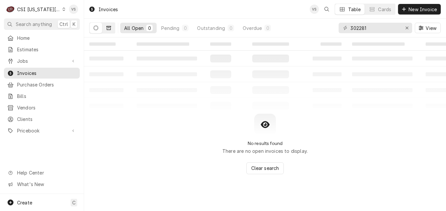
click at [107, 29] on icon "Dynamic Content Wrapper" at bounding box center [108, 28] width 5 height 5
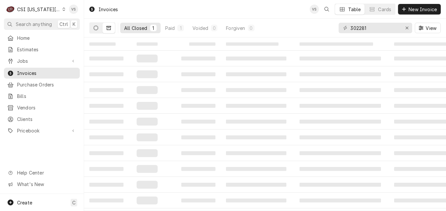
click at [97, 31] on button "Dynamic Content Wrapper" at bounding box center [96, 28] width 12 height 11
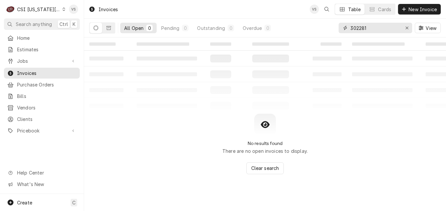
click at [361, 26] on input "302281" at bounding box center [374, 28] width 49 height 11
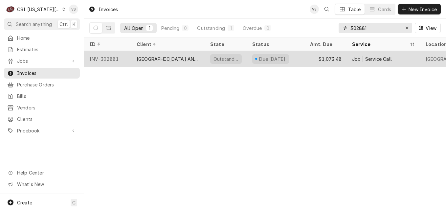
type input "302881"
click at [171, 55] on div "[GEOGRAPHIC_DATA] AND [GEOGRAPHIC_DATA]" at bounding box center [168, 58] width 63 height 7
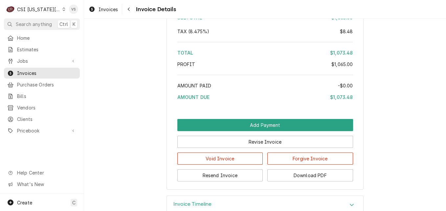
scroll to position [1346, 0]
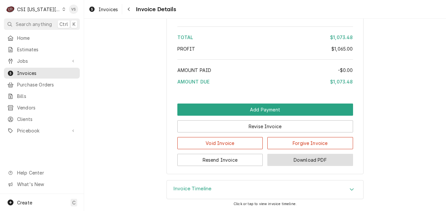
click at [321, 163] on button "Download PDF" at bounding box center [310, 160] width 86 height 12
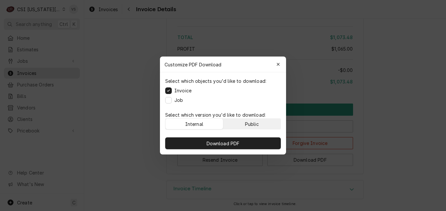
click at [263, 119] on button "Public" at bounding box center [251, 123] width 57 height 11
click at [248, 151] on div "Download PDF" at bounding box center [223, 143] width 126 height 22
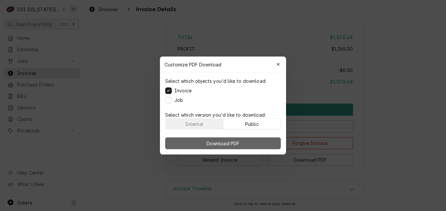
click at [245, 146] on button "Download PDF" at bounding box center [223, 143] width 116 height 12
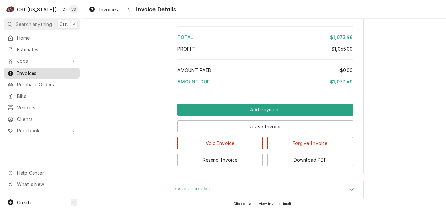
click at [43, 71] on span "Invoices" at bounding box center [46, 73] width 59 height 7
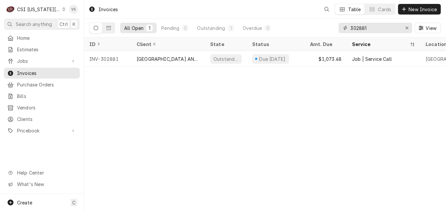
click at [369, 29] on input "302881" at bounding box center [374, 28] width 49 height 11
click at [356, 29] on input "302881" at bounding box center [374, 28] width 49 height 11
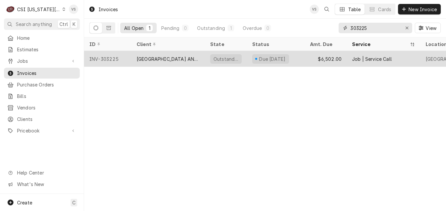
type input "303225"
click at [150, 59] on div "[GEOGRAPHIC_DATA] AND [GEOGRAPHIC_DATA]" at bounding box center [168, 58] width 63 height 7
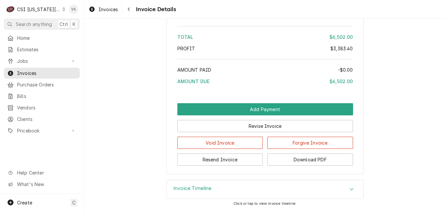
scroll to position [2133, 0]
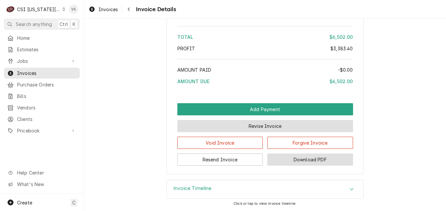
click at [308, 158] on button "Download PDF" at bounding box center [310, 159] width 86 height 12
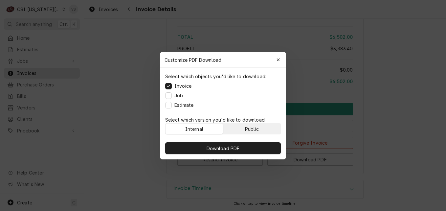
click at [258, 130] on div "Public" at bounding box center [252, 128] width 14 height 7
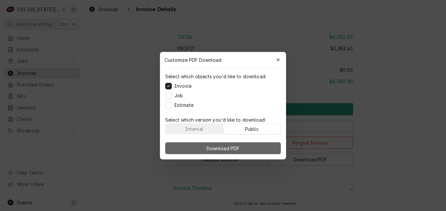
click at [252, 148] on button "Download PDF" at bounding box center [223, 148] width 116 height 12
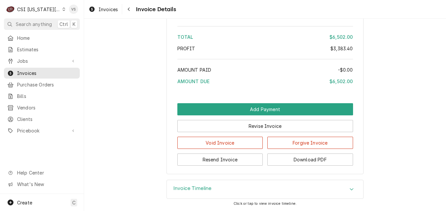
click at [62, 10] on icon "Dynamic Content Wrapper" at bounding box center [63, 9] width 3 height 3
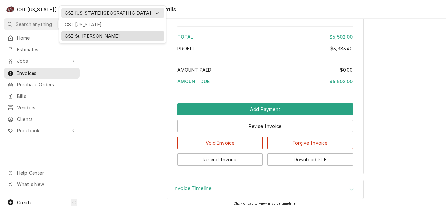
click at [74, 32] on div "CSI St. [PERSON_NAME]" at bounding box center [113, 36] width 100 height 8
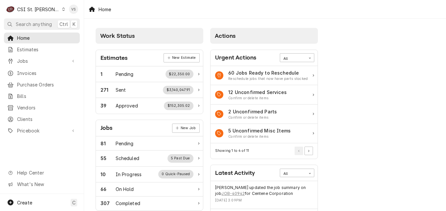
click at [36, 72] on span "Invoices" at bounding box center [46, 73] width 59 height 7
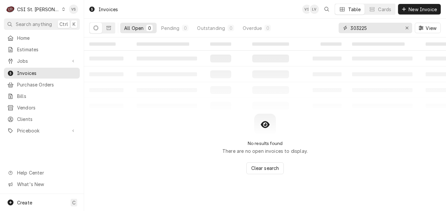
drag, startPoint x: 346, startPoint y: 28, endPoint x: 346, endPoint y: 32, distance: 4.9
click at [344, 28] on div "303225" at bounding box center [375, 28] width 74 height 11
type input "4"
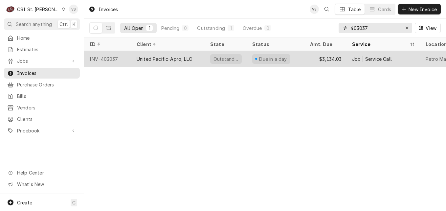
type input "403037"
click at [163, 61] on div "United Pacific-Apro, LLC" at bounding box center [164, 58] width 55 height 7
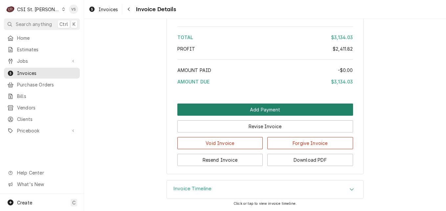
scroll to position [1704, 0]
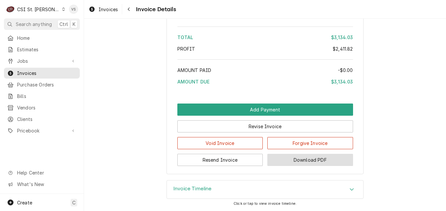
click at [289, 160] on button "Download PDF" at bounding box center [310, 160] width 86 height 12
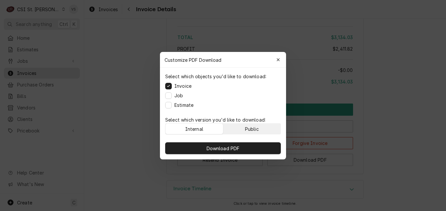
click at [254, 124] on button "Public" at bounding box center [251, 128] width 57 height 11
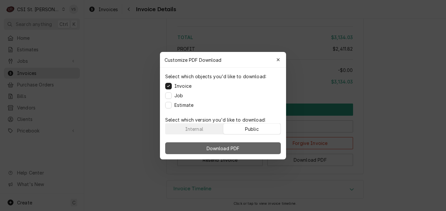
click at [255, 149] on button "Download PDF" at bounding box center [223, 148] width 116 height 12
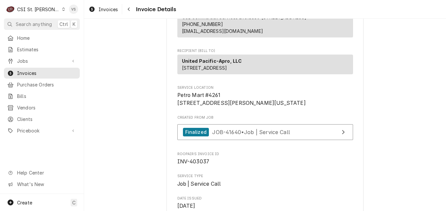
scroll to position [95, 0]
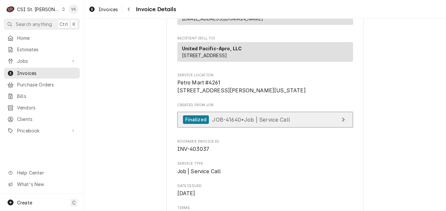
click at [226, 122] on span "JOB-41640 • Job | Service Call" at bounding box center [251, 119] width 78 height 7
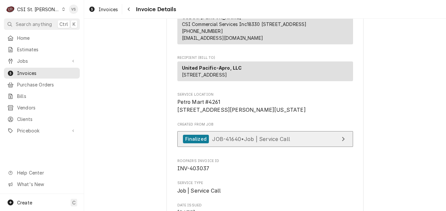
scroll to position [62, 0]
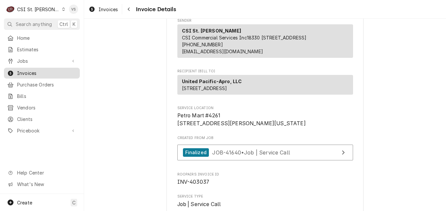
click at [51, 72] on span "Invoices" at bounding box center [46, 73] width 59 height 7
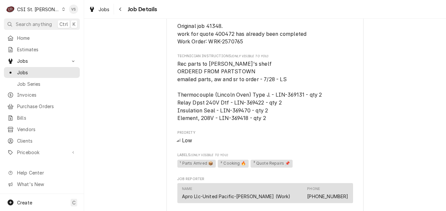
scroll to position [558, 0]
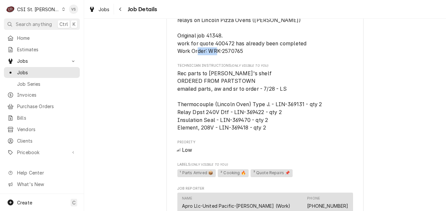
drag, startPoint x: 241, startPoint y: 57, endPoint x: 220, endPoint y: 56, distance: 20.4
click at [220, 54] on span "Quote on additional work found after replacing heating elements and relays on L…" at bounding box center [262, 31] width 171 height 45
drag, startPoint x: 220, startPoint y: 56, endPoint x: 229, endPoint y: 59, distance: 9.6
copy span "2570765"
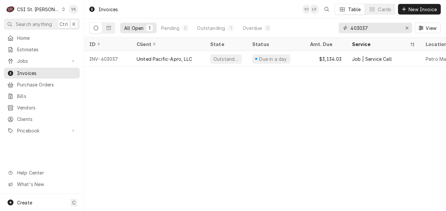
drag, startPoint x: 367, startPoint y: 27, endPoint x: 361, endPoint y: 28, distance: 6.4
click at [361, 28] on input "403037" at bounding box center [374, 28] width 49 height 11
drag, startPoint x: 360, startPoint y: 27, endPoint x: 380, endPoint y: 26, distance: 19.7
click at [359, 29] on input "403037" at bounding box center [374, 28] width 49 height 11
click at [380, 26] on input "403037" at bounding box center [374, 28] width 49 height 11
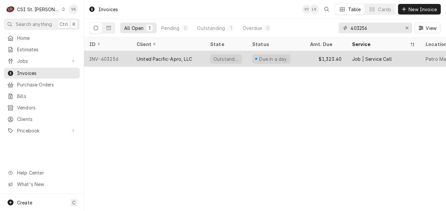
type input "403256"
click at [164, 59] on div "United Pacific-Apro, LLC" at bounding box center [164, 58] width 55 height 7
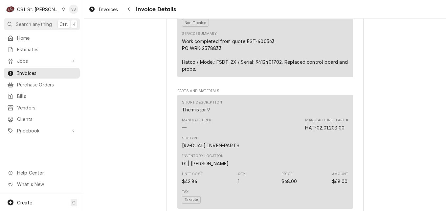
scroll to position [460, 0]
drag, startPoint x: 222, startPoint y: 70, endPoint x: 199, endPoint y: 70, distance: 22.7
click at [199, 70] on div "Work completed from quote EST-400563. PO WRK-2578833 Hatco / Model: FSDT-2X / S…" at bounding box center [265, 55] width 166 height 34
drag, startPoint x: 199, startPoint y: 70, endPoint x: 208, endPoint y: 71, distance: 9.2
copy div "2578833"
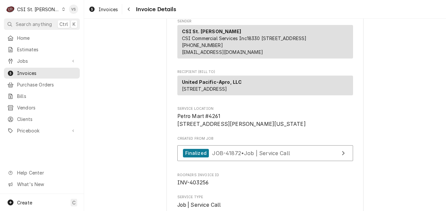
scroll to position [66, 0]
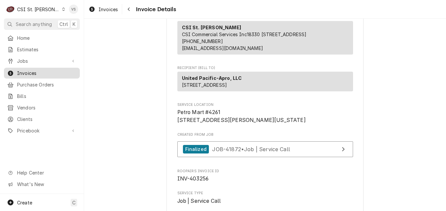
click at [58, 72] on span "Invoices" at bounding box center [46, 73] width 59 height 7
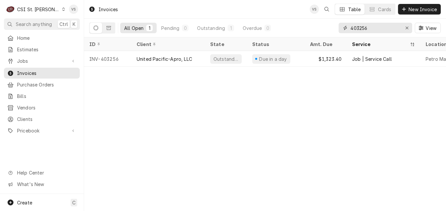
drag, startPoint x: 369, startPoint y: 29, endPoint x: 359, endPoint y: 29, distance: 10.2
click at [359, 29] on input "403256" at bounding box center [374, 28] width 49 height 11
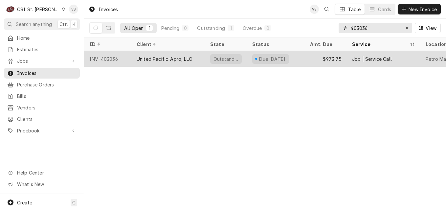
type input "403036"
click at [149, 58] on div "United Pacific-Apro, LLC" at bounding box center [164, 58] width 55 height 7
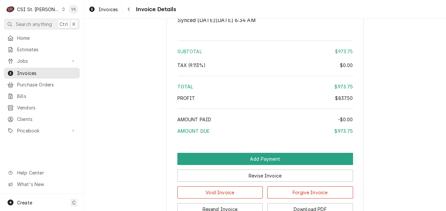
scroll to position [1360, 0]
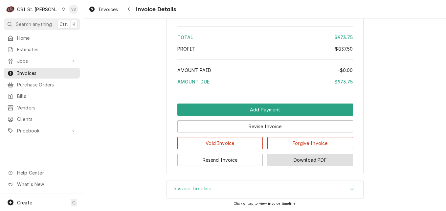
click at [308, 158] on button "Download PDF" at bounding box center [310, 160] width 86 height 12
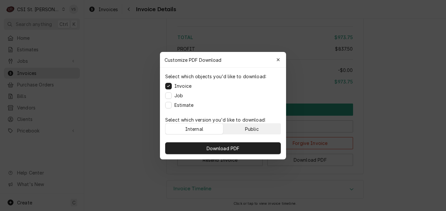
click at [240, 131] on button "Public" at bounding box center [251, 128] width 57 height 11
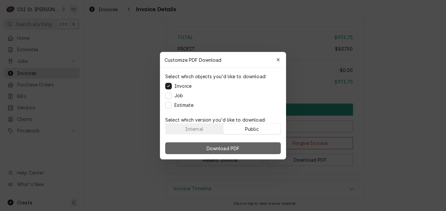
click at [245, 144] on button "Download PDF" at bounding box center [223, 148] width 116 height 12
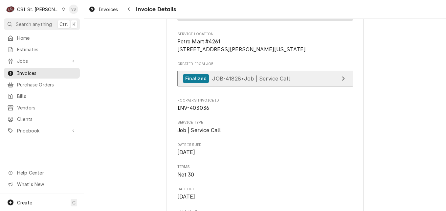
scroll to position [145, 0]
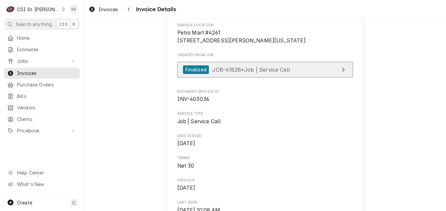
click at [229, 73] on span "JOB-41828 • Job | Service Call" at bounding box center [251, 69] width 78 height 7
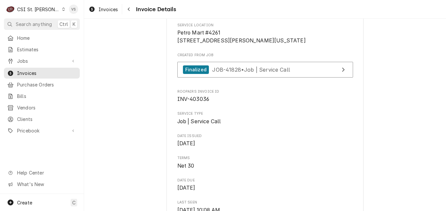
click at [62, 11] on div "Dynamic Content Wrapper" at bounding box center [64, 9] width 4 height 5
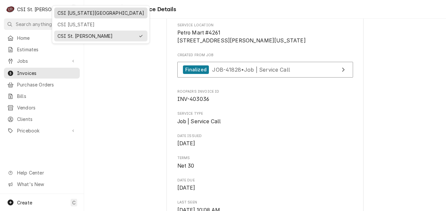
click at [67, 15] on div "CSI Kansas City" at bounding box center [100, 13] width 87 height 7
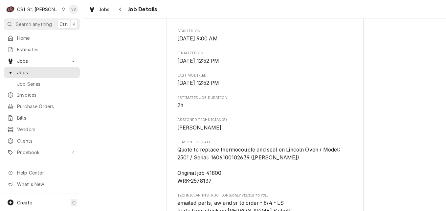
scroll to position [427, 0]
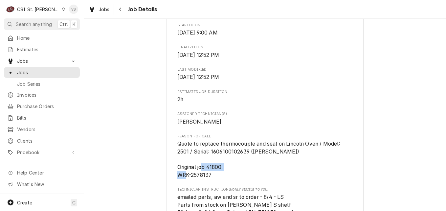
drag, startPoint x: 211, startPoint y: 183, endPoint x: 173, endPoint y: 182, distance: 37.8
click at [173, 182] on div "United Pacific-Apro, LLC Petro Mart [STREET_ADDRESS][PERSON_NAME][US_STATE] Ope…" at bounding box center [264, 107] width 197 height 984
drag, startPoint x: 173, startPoint y: 182, endPoint x: 182, endPoint y: 180, distance: 8.7
copy span "WRK-2578137"
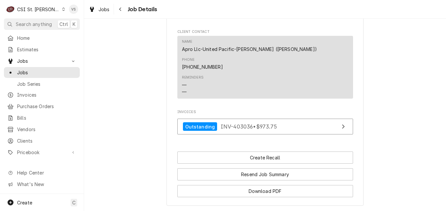
scroll to position [853, 0]
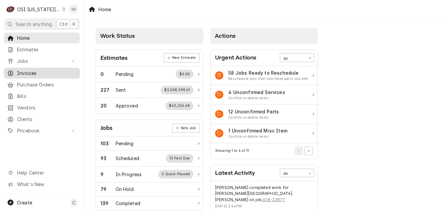
click at [28, 71] on span "Invoices" at bounding box center [46, 73] width 59 height 7
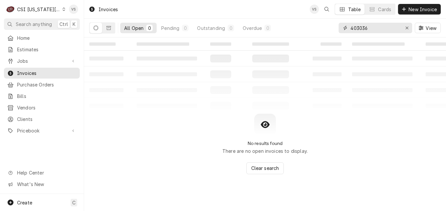
drag, startPoint x: 368, startPoint y: 28, endPoint x: 343, endPoint y: 28, distance: 25.3
click at [343, 28] on div "403036" at bounding box center [375, 28] width 74 height 11
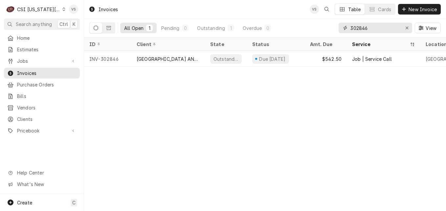
drag, startPoint x: 369, startPoint y: 27, endPoint x: 358, endPoint y: 29, distance: 11.3
click at [358, 29] on input "302846" at bounding box center [374, 28] width 49 height 11
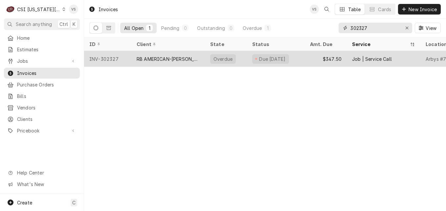
type input "302327"
click at [186, 59] on div "RB AMERICAN-[PERSON_NAME] GROUP" at bounding box center [168, 58] width 63 height 7
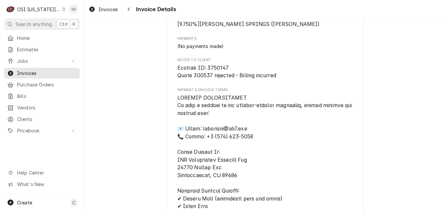
scroll to position [689, 0]
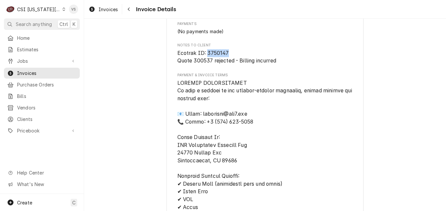
drag, startPoint x: 226, startPoint y: 67, endPoint x: 205, endPoint y: 68, distance: 21.7
click at [205, 65] on span "Ecotrak ID: 3750147 Quote 300537 rejected - Billing incurred" at bounding box center [265, 56] width 176 height 15
drag, startPoint x: 205, startPoint y: 68, endPoint x: 211, endPoint y: 68, distance: 6.2
copy span "3750147"
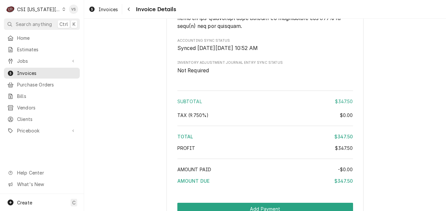
scroll to position [1131, 0]
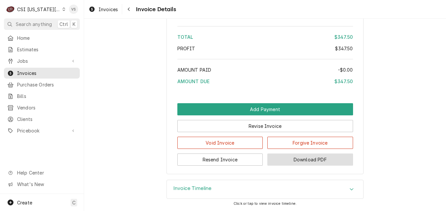
click at [299, 163] on button "Download PDF" at bounding box center [310, 159] width 86 height 12
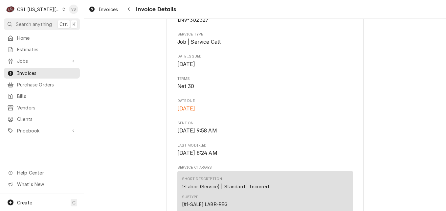
scroll to position [180, 0]
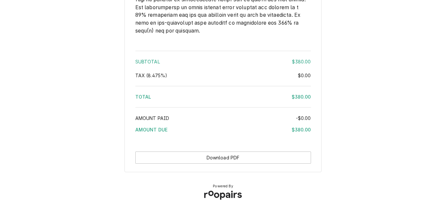
scroll to position [1015, 0]
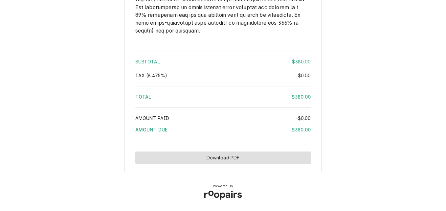
click at [243, 157] on button "Download PDF" at bounding box center [223, 157] width 176 height 12
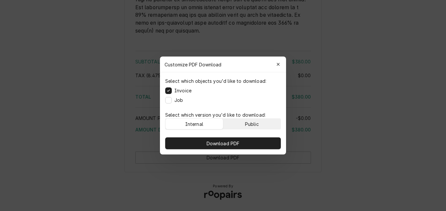
click at [257, 123] on div "Public" at bounding box center [252, 123] width 14 height 7
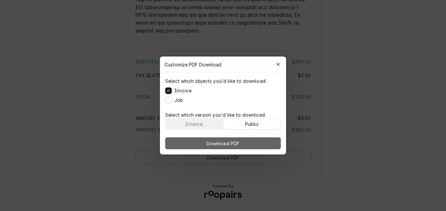
click at [253, 142] on button "Download PDF" at bounding box center [223, 143] width 116 height 12
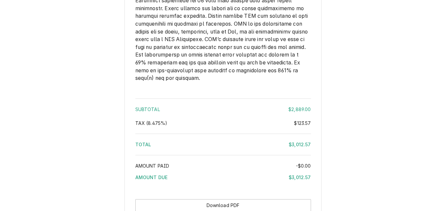
scroll to position [1484, 0]
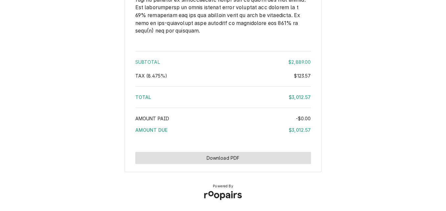
click at [222, 153] on button "Download PDF" at bounding box center [223, 158] width 176 height 12
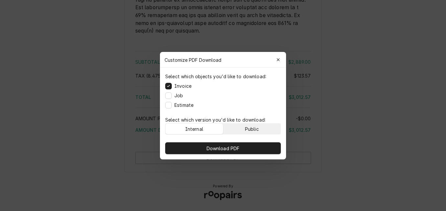
click at [239, 124] on button "Public" at bounding box center [251, 128] width 57 height 11
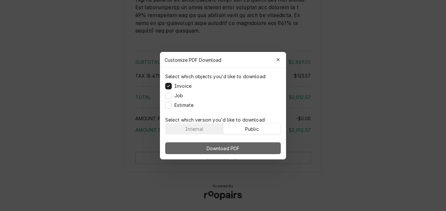
click at [239, 145] on span "Download PDF" at bounding box center [223, 147] width 36 height 7
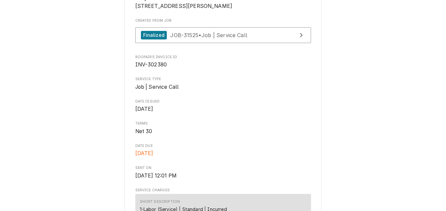
scroll to position [171, 0]
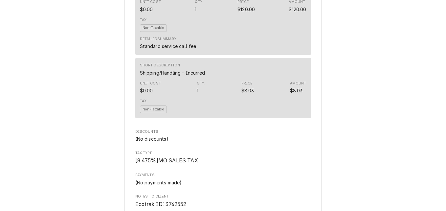
scroll to position [1171, 0]
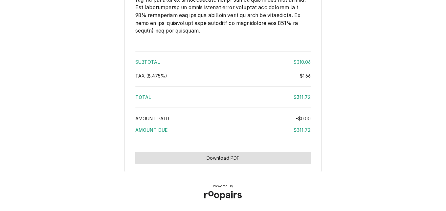
click at [219, 162] on button "Download PDF" at bounding box center [223, 158] width 176 height 12
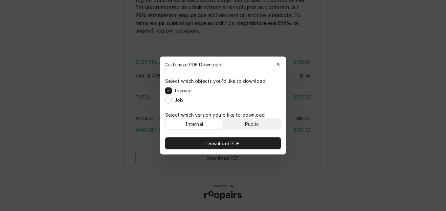
click at [248, 122] on div "Public" at bounding box center [252, 123] width 14 height 7
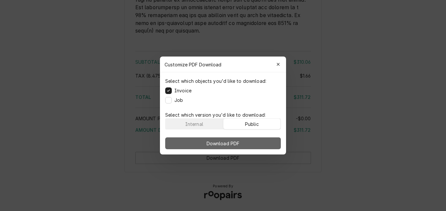
click at [241, 141] on button "Download PDF" at bounding box center [223, 143] width 116 height 12
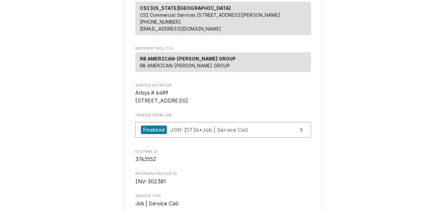
scroll to position [55, 0]
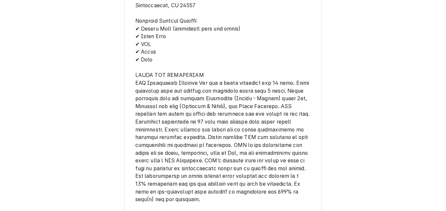
scroll to position [1107, 0]
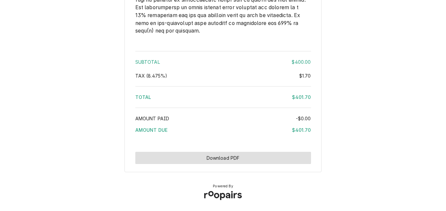
click at [237, 158] on button "Download PDF" at bounding box center [223, 158] width 176 height 12
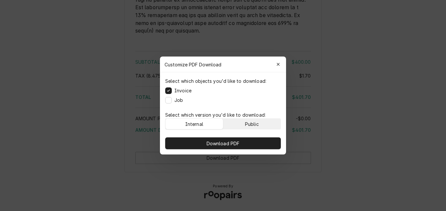
click at [263, 121] on button "Public" at bounding box center [251, 123] width 57 height 11
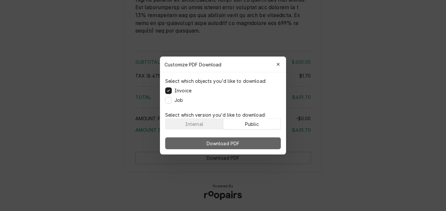
click at [258, 140] on button "Download PDF" at bounding box center [223, 143] width 116 height 12
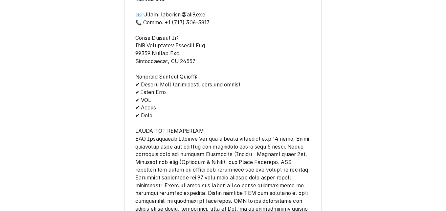
scroll to position [812, 0]
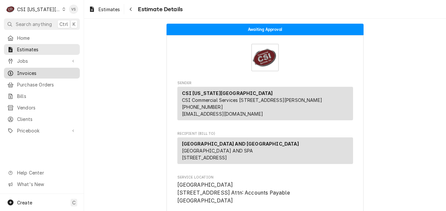
click at [36, 73] on span "Invoices" at bounding box center [46, 73] width 59 height 7
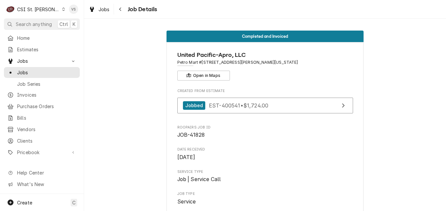
scroll to position [853, 0]
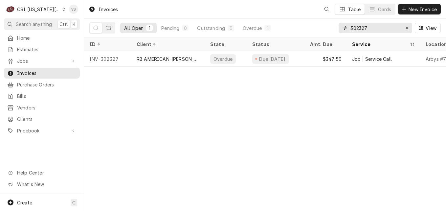
click at [366, 26] on input "302327" at bounding box center [374, 28] width 49 height 11
click at [359, 28] on input "302327" at bounding box center [374, 28] width 49 height 11
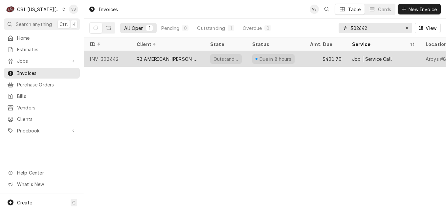
type input "302642"
click at [321, 60] on div "$401.70" at bounding box center [326, 59] width 42 height 16
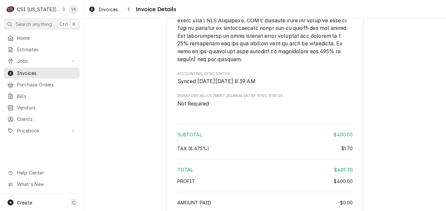
scroll to position [1328, 0]
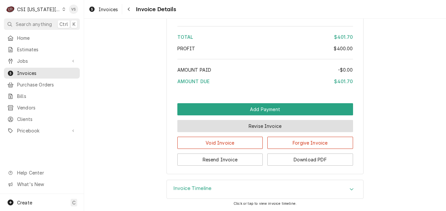
click at [270, 125] on button "Revise Invoice" at bounding box center [265, 126] width 176 height 12
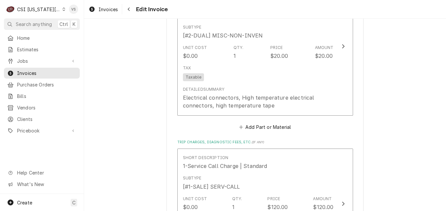
scroll to position [1083, 0]
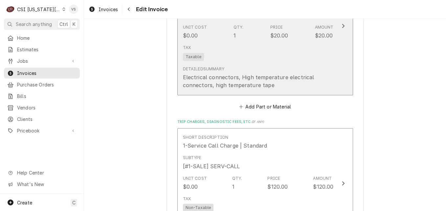
click at [313, 42] on div "Tax Taxable" at bounding box center [258, 52] width 151 height 21
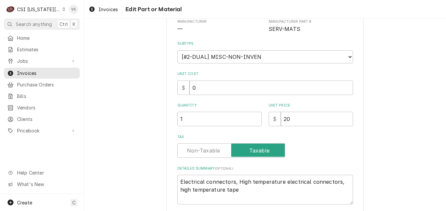
type textarea "x"
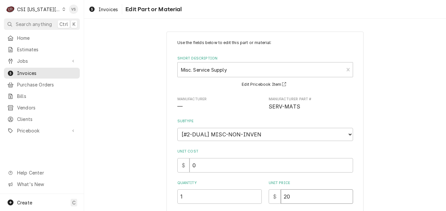
drag, startPoint x: 290, startPoint y: 197, endPoint x: 280, endPoint y: 197, distance: 9.2
click at [282, 198] on input "20" at bounding box center [317, 196] width 72 height 14
type input "1"
type textarea "x"
type input "19"
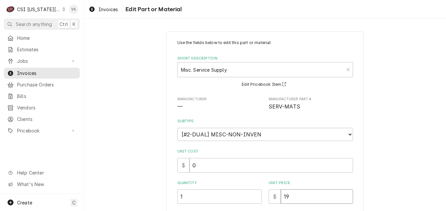
type textarea "x"
type input "19.5"
type textarea "x"
type input "19.50"
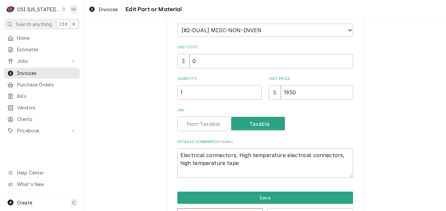
scroll to position [128, 0]
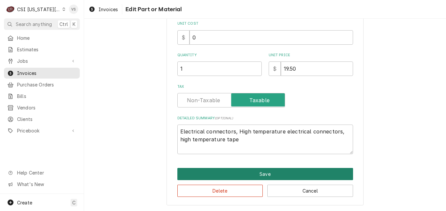
click at [255, 172] on button "Save" at bounding box center [265, 174] width 176 height 12
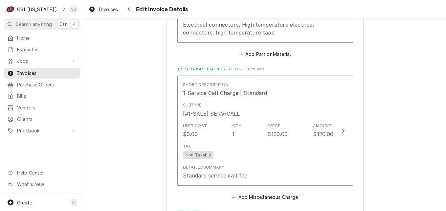
scroll to position [1127, 0]
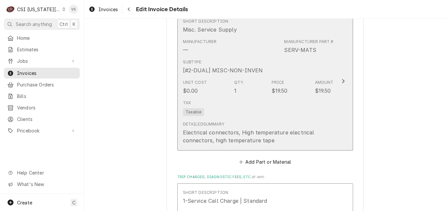
click at [292, 97] on div "Tax Taxable" at bounding box center [258, 107] width 151 height 21
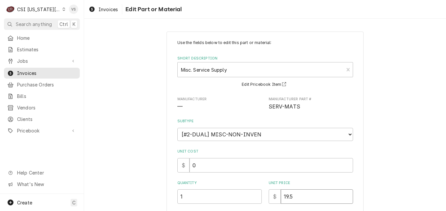
drag, startPoint x: 293, startPoint y: 196, endPoint x: 284, endPoint y: 197, distance: 8.9
click at [284, 197] on input "19.5" at bounding box center [317, 196] width 72 height 14
click at [292, 196] on input "19.5" at bounding box center [317, 196] width 72 height 14
type textarea "x"
type input "8"
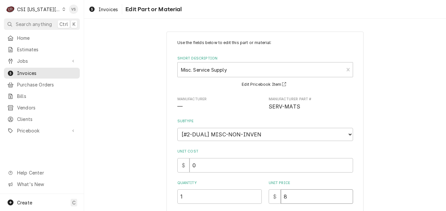
type textarea "x"
type input "8.0"
type textarea "x"
type input "8.00"
type textarea "x"
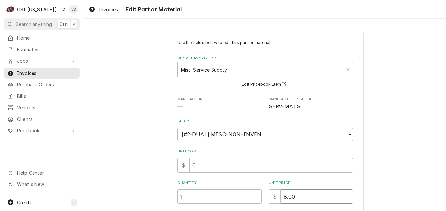
type input "8.0"
type textarea "x"
type input "8"
type textarea "x"
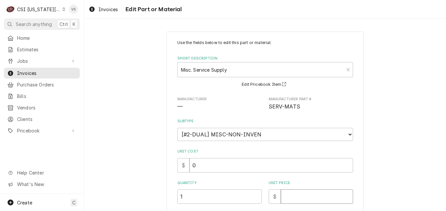
type input "1"
type textarea "x"
type input "15"
type textarea "x"
type input "15.0"
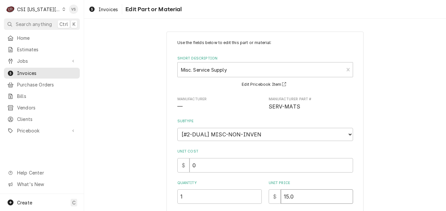
type textarea "x"
type input "15.00"
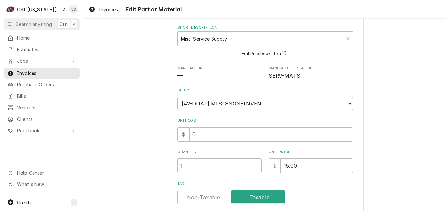
scroll to position [128, 0]
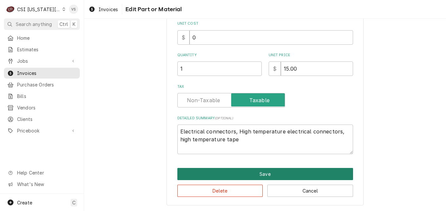
click at [236, 177] on button "Save" at bounding box center [265, 174] width 176 height 12
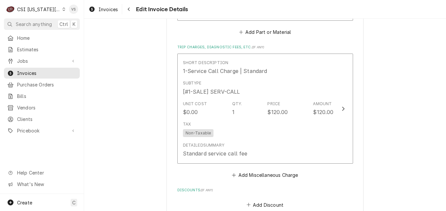
scroll to position [1139, 0]
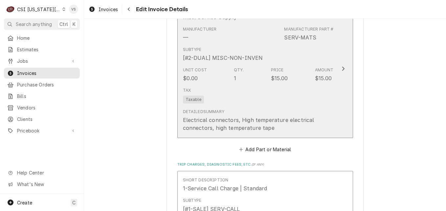
click at [299, 85] on div "Tax Taxable" at bounding box center [258, 95] width 151 height 21
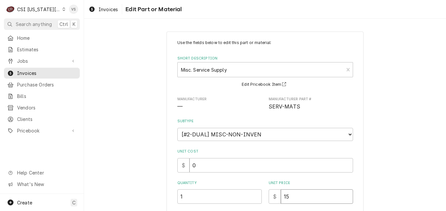
drag, startPoint x: 283, startPoint y: 196, endPoint x: 288, endPoint y: 195, distance: 5.0
click at [288, 195] on input "15" at bounding box center [317, 196] width 72 height 14
type textarea "x"
type input "18"
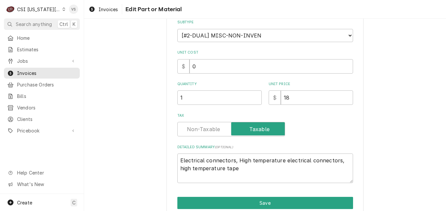
scroll to position [128, 0]
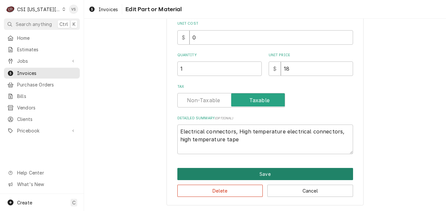
click at [266, 170] on button "Save" at bounding box center [265, 174] width 176 height 12
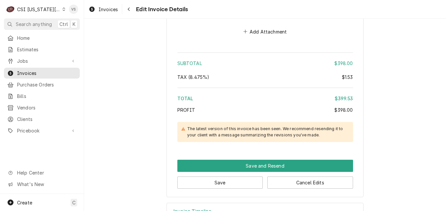
scroll to position [1455, 0]
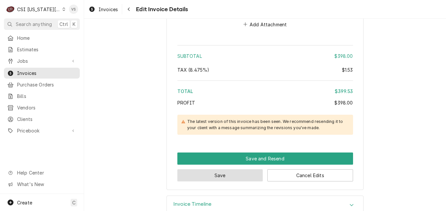
click at [240, 169] on button "Save" at bounding box center [220, 175] width 86 height 12
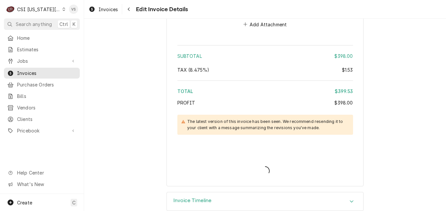
scroll to position [1451, 0]
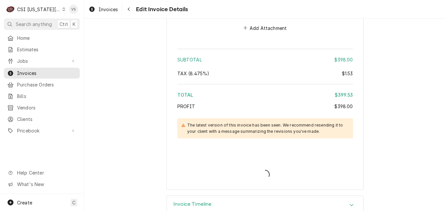
type textarea "x"
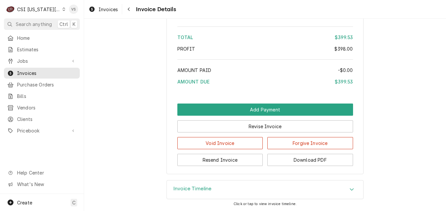
scroll to position [1306, 0]
click at [305, 163] on button "Download PDF" at bounding box center [310, 160] width 86 height 12
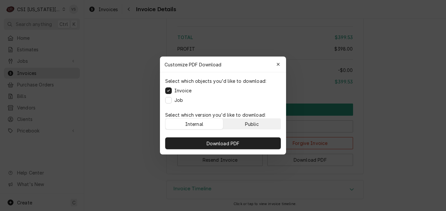
click at [243, 123] on button "Public" at bounding box center [251, 123] width 57 height 11
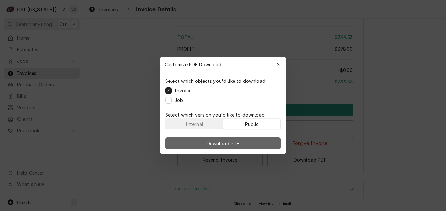
click at [246, 143] on button "Download PDF" at bounding box center [223, 143] width 116 height 12
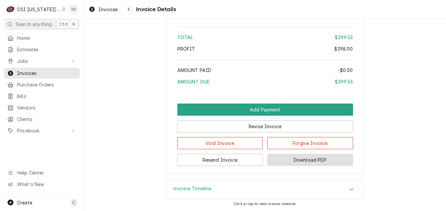
click at [316, 156] on button "Download PDF" at bounding box center [310, 160] width 86 height 12
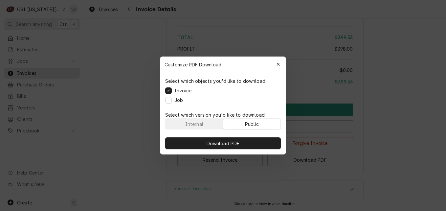
click at [257, 122] on div "Public" at bounding box center [252, 123] width 14 height 7
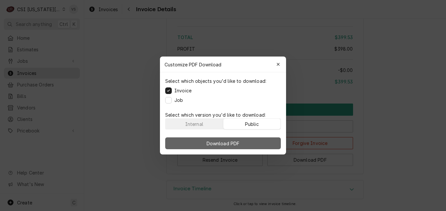
click at [252, 141] on button "Download PDF" at bounding box center [223, 143] width 116 height 12
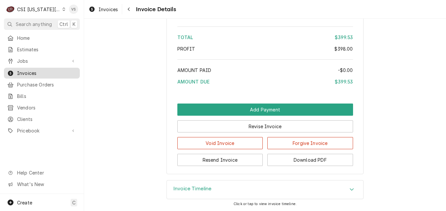
click at [54, 72] on span "Invoices" at bounding box center [46, 73] width 59 height 7
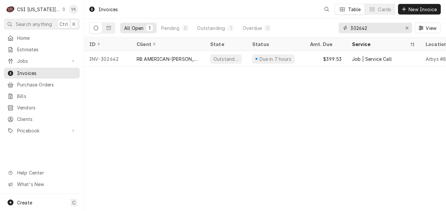
click at [366, 28] on input "302642" at bounding box center [374, 28] width 49 height 11
drag, startPoint x: 359, startPoint y: 27, endPoint x: 364, endPoint y: 30, distance: 4.8
click at [373, 28] on input "302642" at bounding box center [374, 28] width 49 height 11
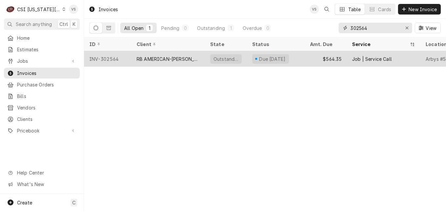
type input "302564"
click at [172, 62] on div "RB AMERICAN-[PERSON_NAME] GROUP" at bounding box center [168, 59] width 74 height 16
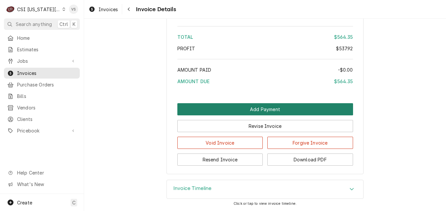
scroll to position [1401, 0]
click at [296, 161] on button "Download PDF" at bounding box center [310, 159] width 86 height 12
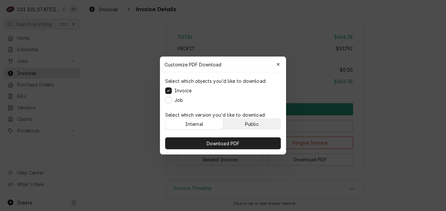
click at [257, 126] on div "Public" at bounding box center [252, 123] width 14 height 7
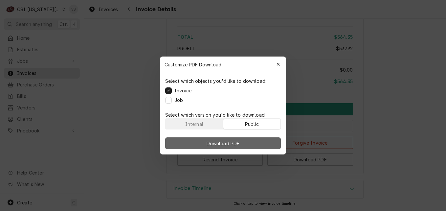
click at [260, 144] on button "Download PDF" at bounding box center [223, 143] width 116 height 12
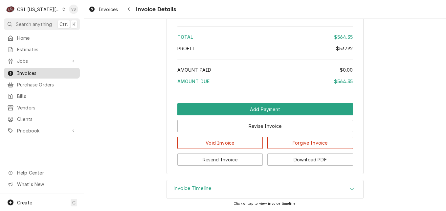
click at [35, 71] on span "Invoices" at bounding box center [46, 73] width 59 height 7
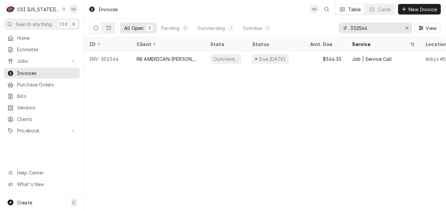
drag, startPoint x: 368, startPoint y: 27, endPoint x: 359, endPoint y: 29, distance: 9.0
click at [359, 29] on input "302564" at bounding box center [374, 28] width 49 height 11
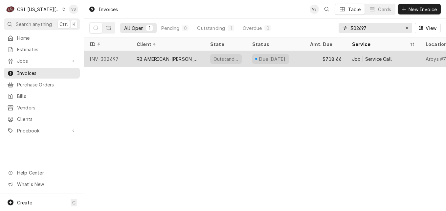
type input "302697"
click at [159, 55] on div "RB AMERICAN-[PERSON_NAME] GROUP" at bounding box center [168, 58] width 63 height 7
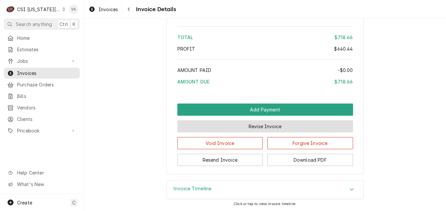
scroll to position [1554, 0]
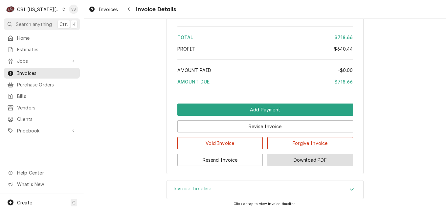
click at [309, 162] on button "Download PDF" at bounding box center [310, 160] width 86 height 12
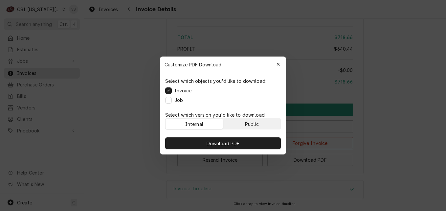
click at [252, 125] on div "Public" at bounding box center [252, 123] width 14 height 7
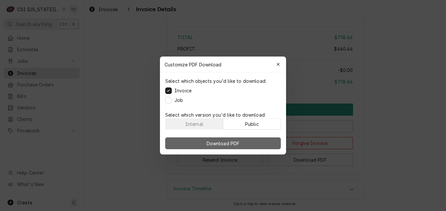
click at [248, 140] on button "Download PDF" at bounding box center [223, 143] width 116 height 12
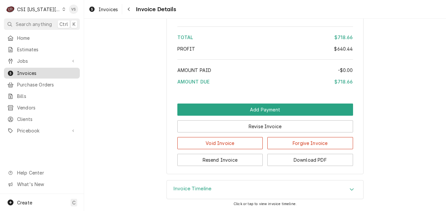
click at [37, 72] on span "Invoices" at bounding box center [46, 73] width 59 height 7
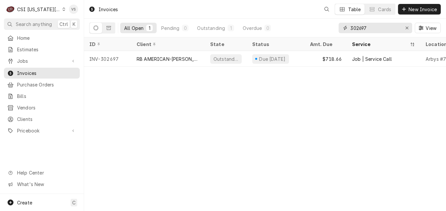
click at [333, 28] on div "All Open 1 Pending 0 Outstanding 1 Overdue 0 302697 View" at bounding box center [264, 28] width 351 height 18
click at [368, 26] on input "302697" at bounding box center [374, 28] width 49 height 11
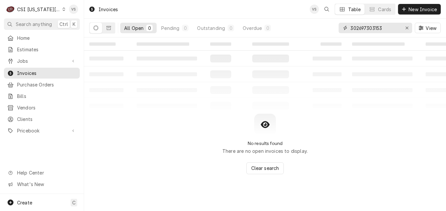
drag, startPoint x: 371, startPoint y: 28, endPoint x: 333, endPoint y: 31, distance: 37.6
click at [336, 28] on div "All Open 0 Pending 0 Outstanding 0 Overdue 0 302697303153 View" at bounding box center [264, 28] width 351 height 18
click at [333, 31] on div "All Open 0 Pending 0 Outstanding 0 Overdue 0 302697303153 View" at bounding box center [264, 28] width 351 height 18
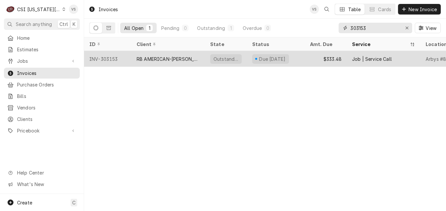
type input "303153"
click at [160, 60] on div "RB AMERICAN-[PERSON_NAME] GROUP" at bounding box center [168, 58] width 63 height 7
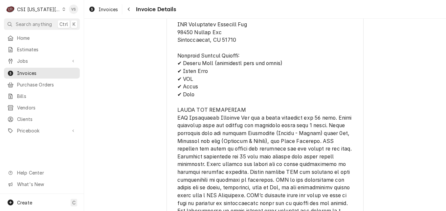
scroll to position [1149, 0]
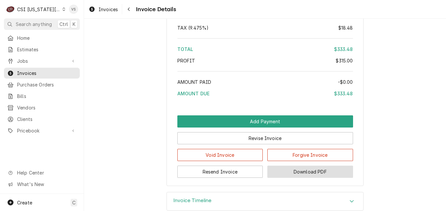
click at [294, 178] on button "Download PDF" at bounding box center [310, 171] width 86 height 12
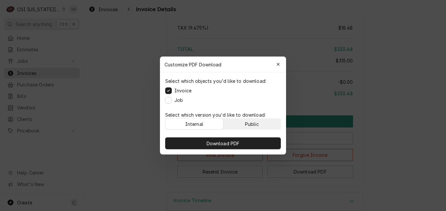
click at [246, 124] on div "Public" at bounding box center [252, 123] width 14 height 7
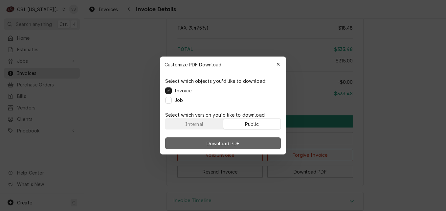
click at [248, 142] on button "Download PDF" at bounding box center [223, 143] width 116 height 12
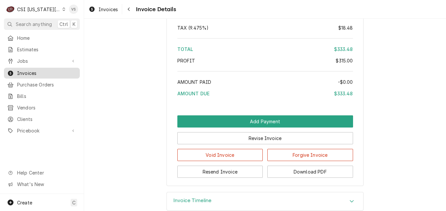
click at [50, 75] on link "Invoices" at bounding box center [42, 73] width 76 height 11
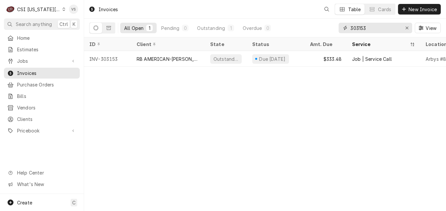
click at [366, 26] on input "303153" at bounding box center [374, 28] width 49 height 11
click at [361, 28] on input "303153" at bounding box center [374, 28] width 49 height 11
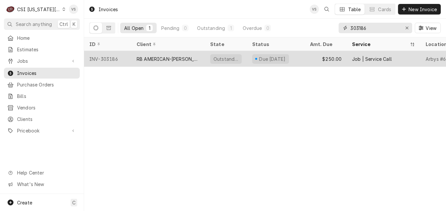
type input "303186"
click at [157, 60] on div "RB AMERICAN-[PERSON_NAME] GROUP" at bounding box center [168, 58] width 63 height 7
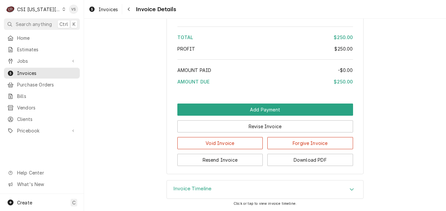
scroll to position [1182, 0]
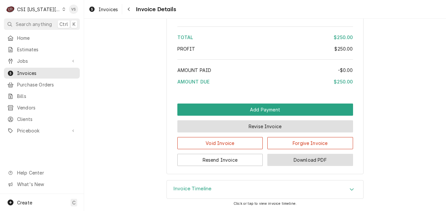
click at [297, 159] on button "Download PDF" at bounding box center [310, 160] width 86 height 12
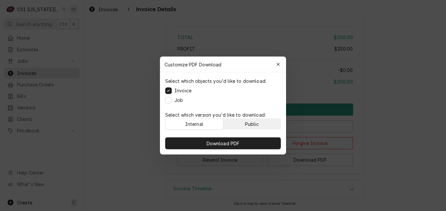
click at [263, 121] on button "Public" at bounding box center [251, 123] width 57 height 11
click at [261, 140] on button "Download PDF" at bounding box center [223, 143] width 116 height 12
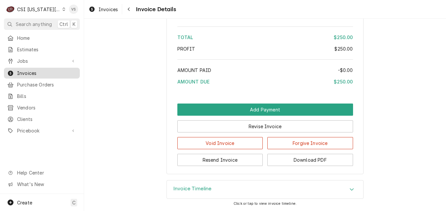
click at [46, 72] on span "Invoices" at bounding box center [46, 73] width 59 height 7
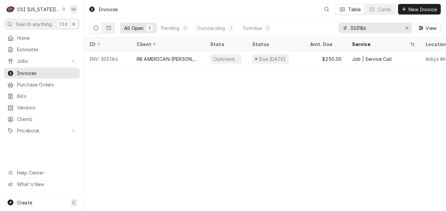
click at [370, 28] on input "303186" at bounding box center [374, 28] width 49 height 11
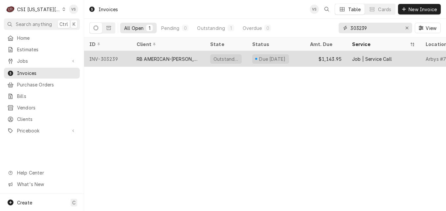
type input "303239"
click at [193, 59] on div "RB AMERICAN-[PERSON_NAME] GROUP" at bounding box center [168, 58] width 63 height 7
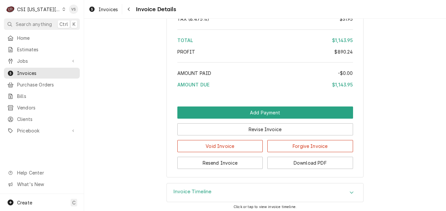
scroll to position [1476, 0]
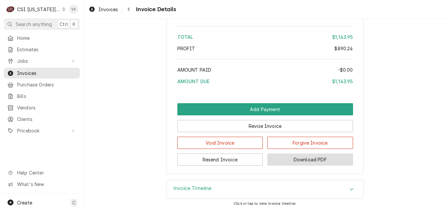
click at [319, 160] on button "Download PDF" at bounding box center [310, 159] width 86 height 12
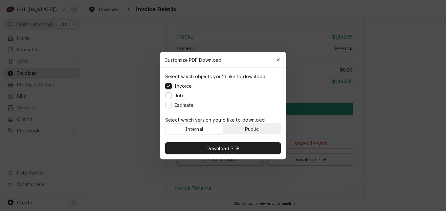
click at [262, 130] on button "Public" at bounding box center [251, 128] width 57 height 11
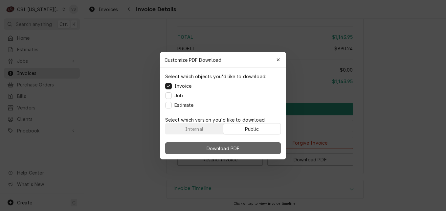
click at [260, 148] on button "Download PDF" at bounding box center [223, 148] width 116 height 12
